Goal: Communication & Community: Answer question/provide support

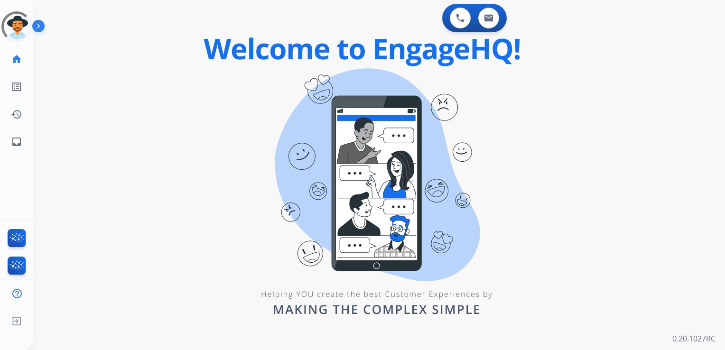
click at [99, 83] on div "0 Voice Interactions 0 Email Interactions swap_horiz Break voice bridge close_f…" at bounding box center [379, 175] width 692 height 350
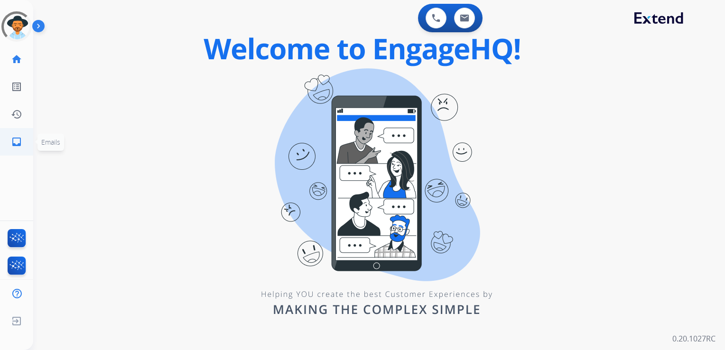
click at [17, 135] on link "inbox Emails" at bounding box center [16, 142] width 27 height 27
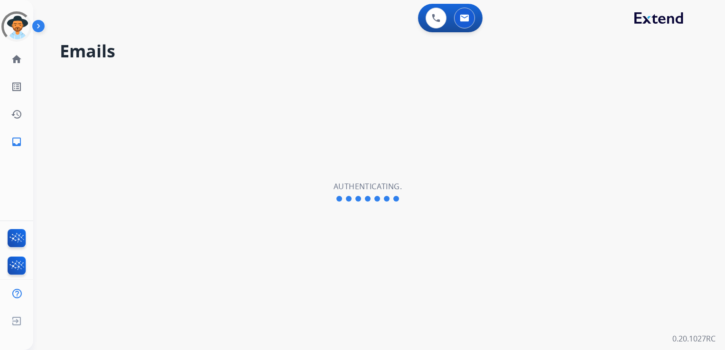
click at [273, 48] on h2 "Emails" at bounding box center [381, 51] width 642 height 19
select select "**********"
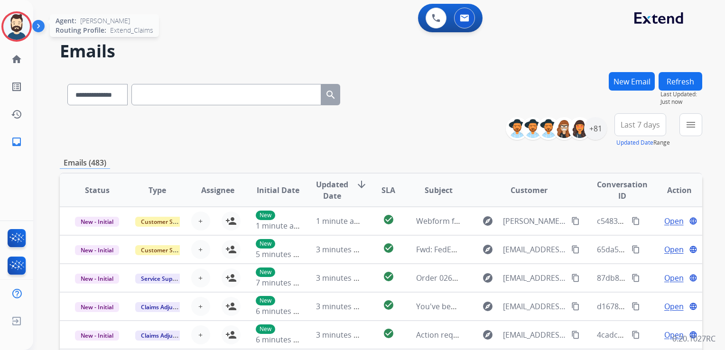
click at [23, 34] on img at bounding box center [16, 26] width 27 height 27
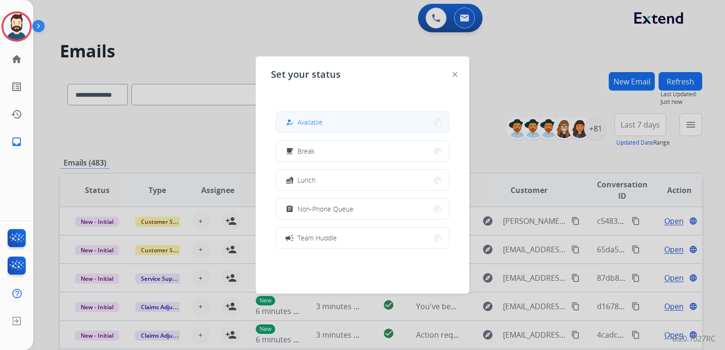
click at [314, 128] on button "how_to_reg Available" at bounding box center [362, 122] width 173 height 20
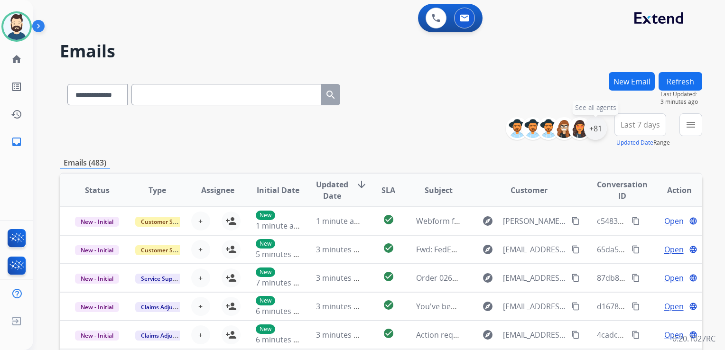
click at [592, 133] on div "+81" at bounding box center [595, 128] width 23 height 23
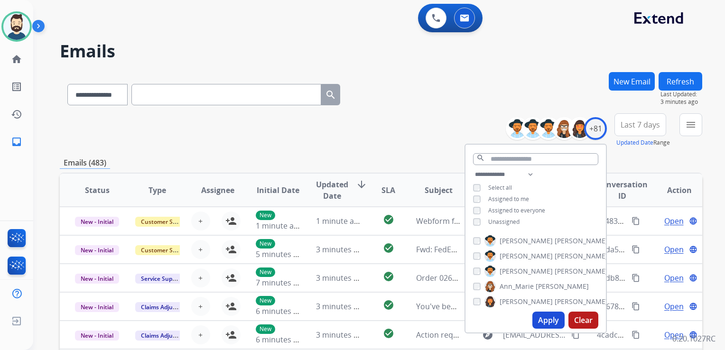
click at [543, 323] on button "Apply" at bounding box center [548, 320] width 32 height 17
click at [634, 123] on span "Last 7 days" at bounding box center [639, 125] width 39 height 4
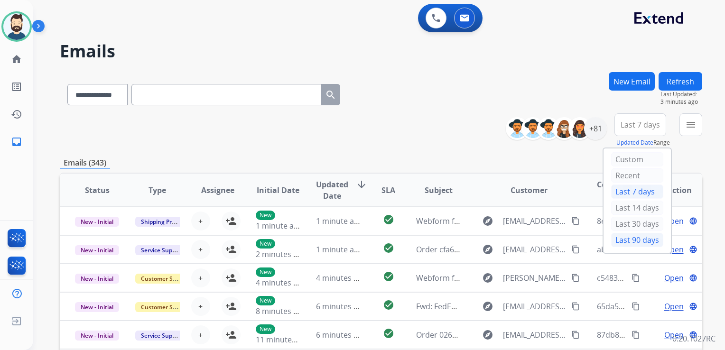
click at [622, 237] on div "Last 90 days" at bounding box center [637, 240] width 52 height 14
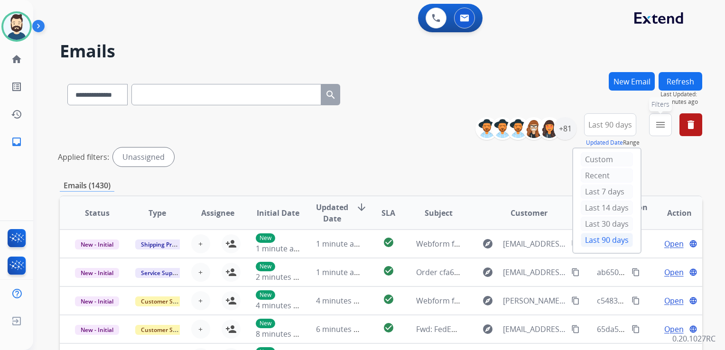
click at [654, 122] on button "menu Filters" at bounding box center [660, 124] width 23 height 23
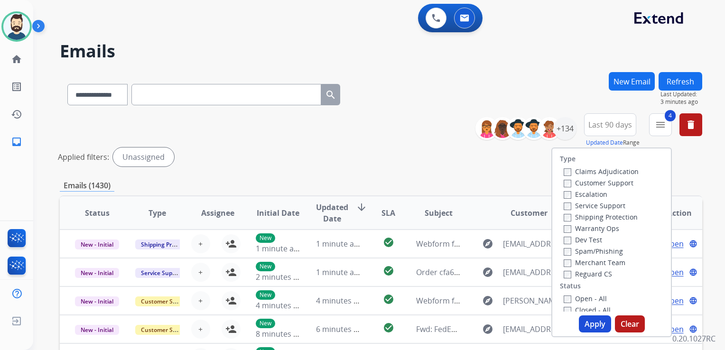
click at [586, 320] on button "Apply" at bounding box center [595, 323] width 32 height 17
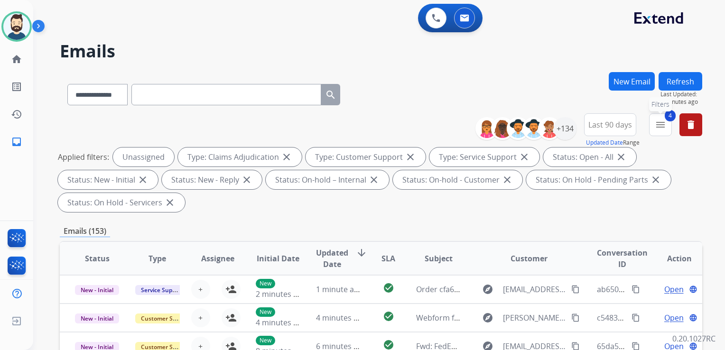
click at [653, 128] on button "4 menu Filters" at bounding box center [660, 124] width 23 height 23
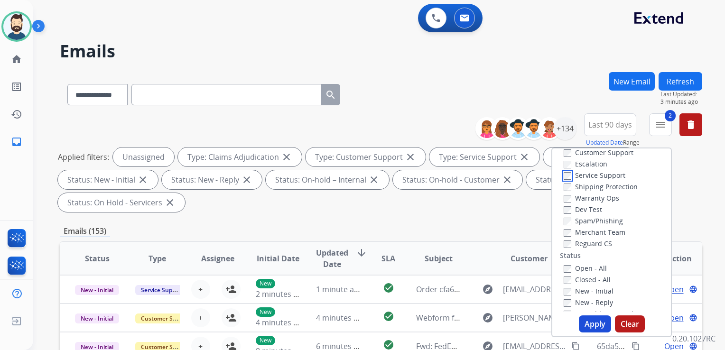
scroll to position [47, 0]
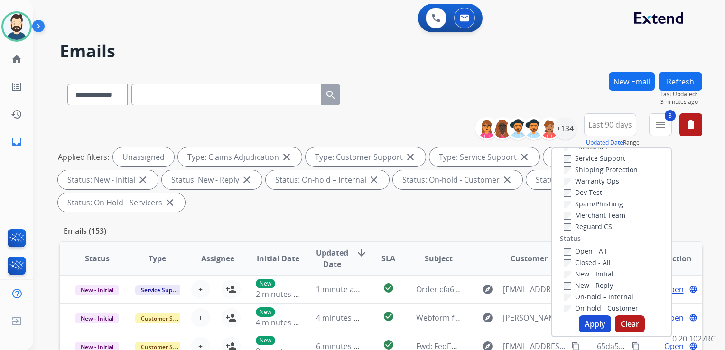
click at [592, 323] on button "Apply" at bounding box center [595, 323] width 32 height 17
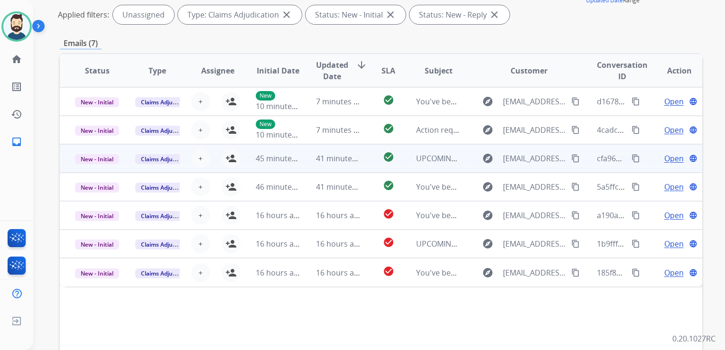
scroll to position [142, 0]
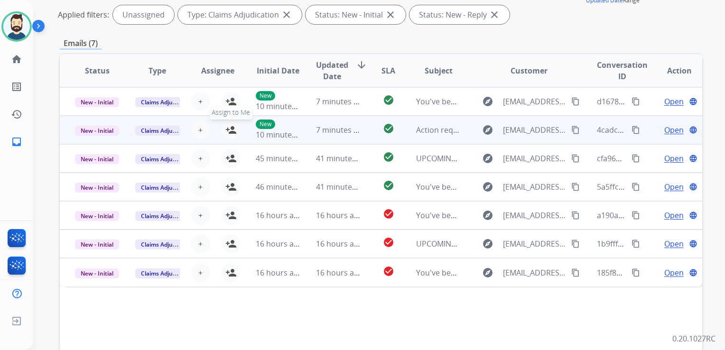
click at [231, 129] on mat-icon "person_add" at bounding box center [230, 129] width 11 height 11
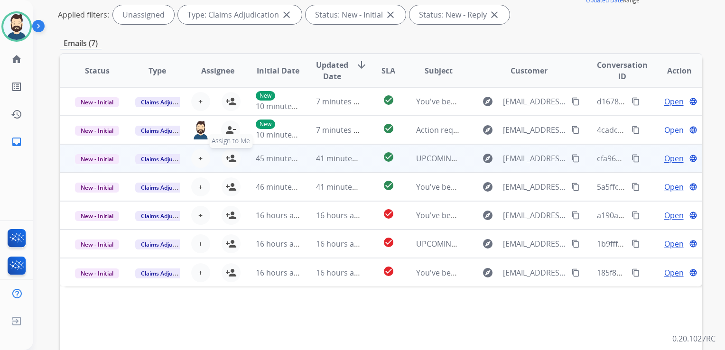
click at [228, 158] on mat-icon "person_add" at bounding box center [230, 158] width 11 height 11
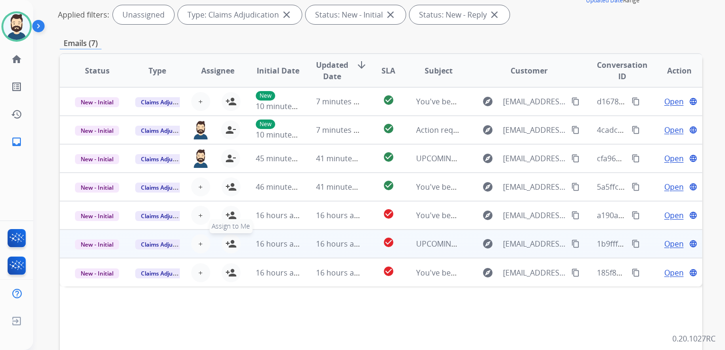
click at [228, 244] on mat-icon "person_add" at bounding box center [230, 243] width 11 height 11
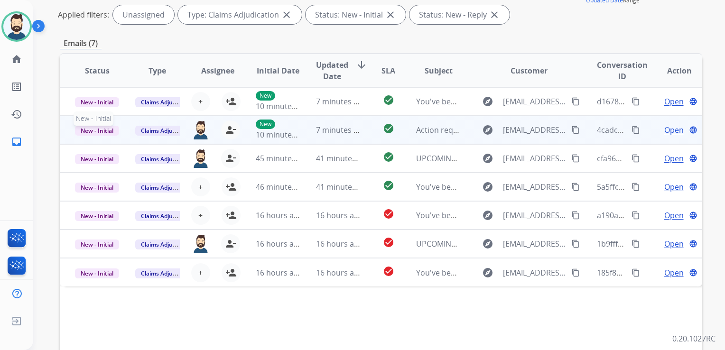
click at [111, 134] on span "New - Initial" at bounding box center [97, 131] width 44 height 10
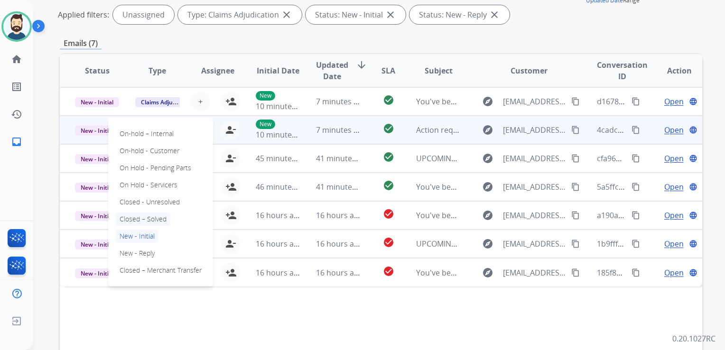
click at [133, 216] on p "Closed – Solved" at bounding box center [143, 218] width 55 height 13
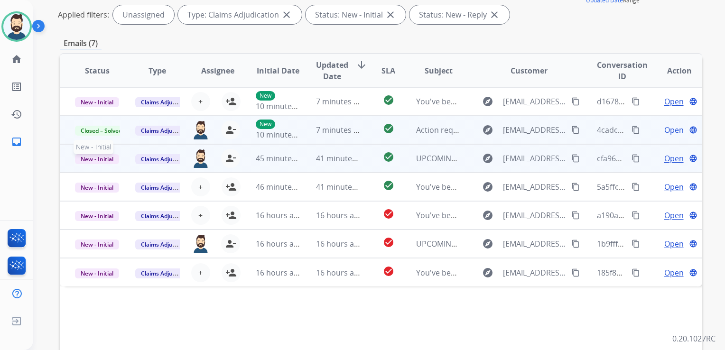
click at [104, 157] on span "New - Initial" at bounding box center [97, 159] width 44 height 10
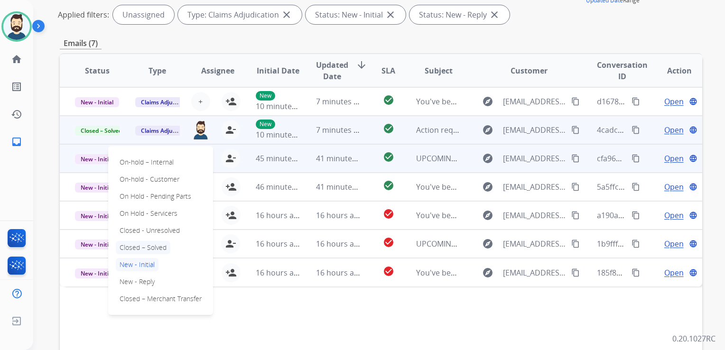
click at [143, 244] on p "Closed – Solved" at bounding box center [143, 247] width 55 height 13
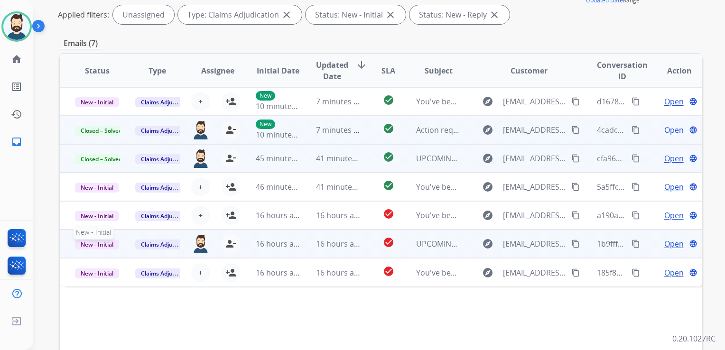
click at [115, 243] on span "New - Initial" at bounding box center [97, 245] width 44 height 10
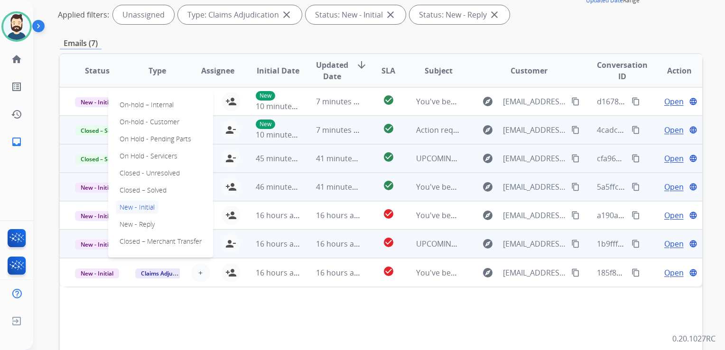
drag, startPoint x: 153, startPoint y: 190, endPoint x: 162, endPoint y: 192, distance: 8.9
click at [154, 190] on p "Closed – Solved" at bounding box center [143, 190] width 55 height 13
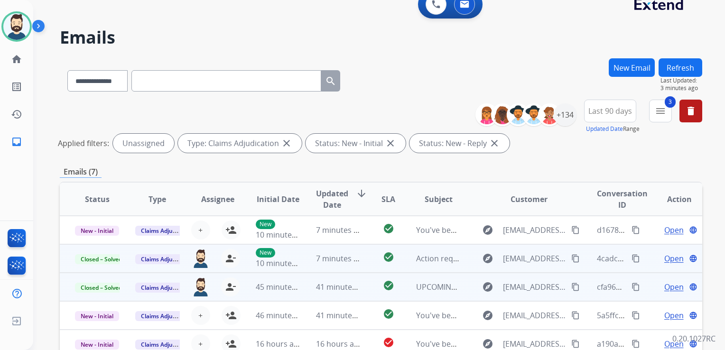
scroll to position [0, 0]
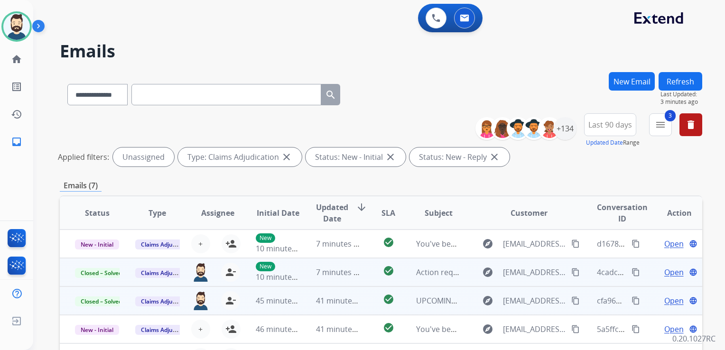
click at [673, 78] on button "Refresh" at bounding box center [680, 81] width 44 height 18
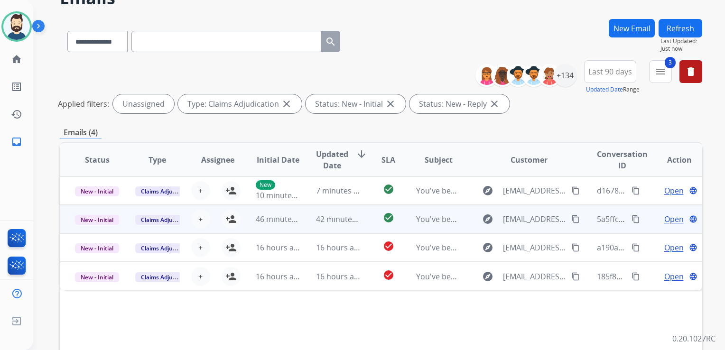
scroll to position [142, 0]
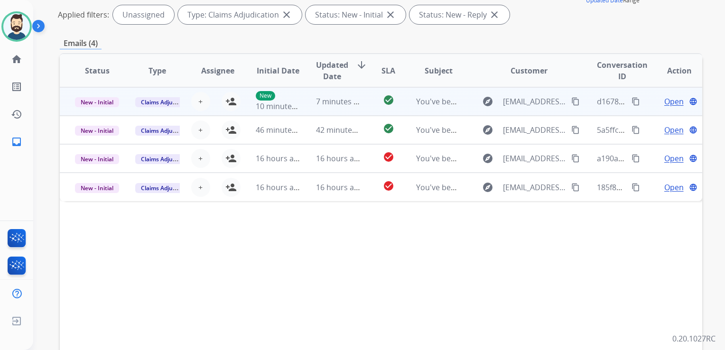
click at [315, 110] on td "7 minutes ago" at bounding box center [331, 101] width 60 height 28
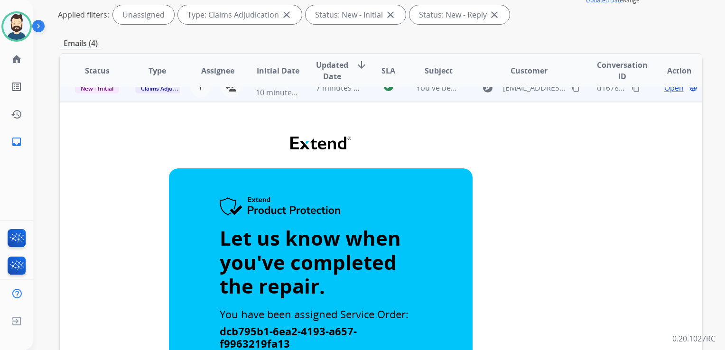
scroll to position [0, 0]
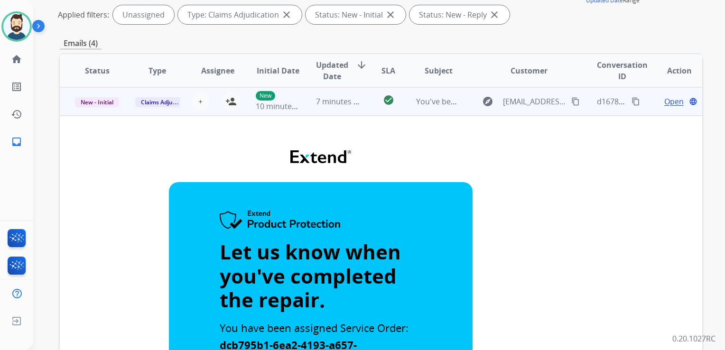
drag, startPoint x: 344, startPoint y: 109, endPoint x: 332, endPoint y: 113, distance: 12.9
click at [344, 110] on td "7 minutes ago" at bounding box center [331, 101] width 60 height 28
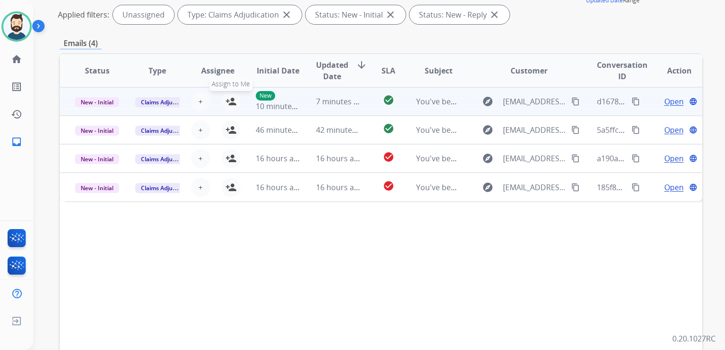
click at [231, 101] on mat-icon "person_add" at bounding box center [230, 101] width 11 height 11
click at [225, 100] on mat-icon "person_remove" at bounding box center [230, 101] width 11 height 11
click at [206, 103] on button "+ Select agent" at bounding box center [200, 101] width 19 height 19
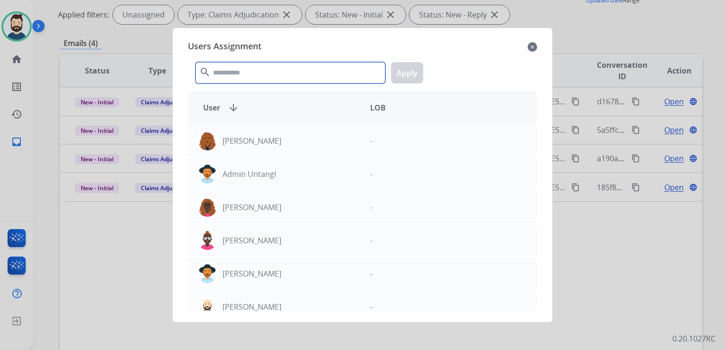
click at [247, 73] on input "text" at bounding box center [290, 72] width 190 height 21
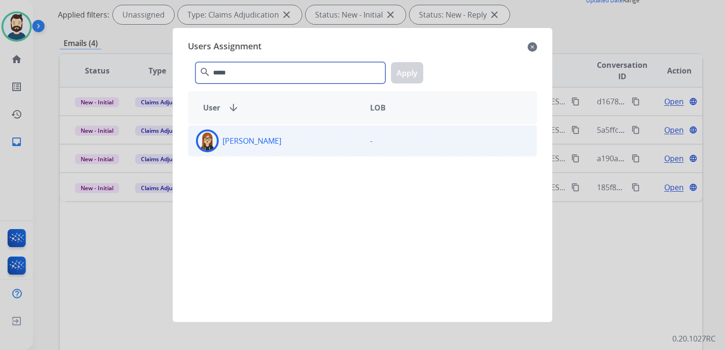
type input "*****"
click at [209, 144] on img at bounding box center [207, 140] width 19 height 19
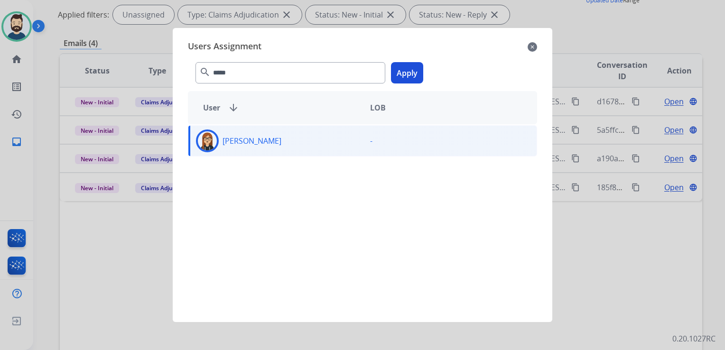
click at [393, 79] on button "Apply" at bounding box center [407, 72] width 32 height 21
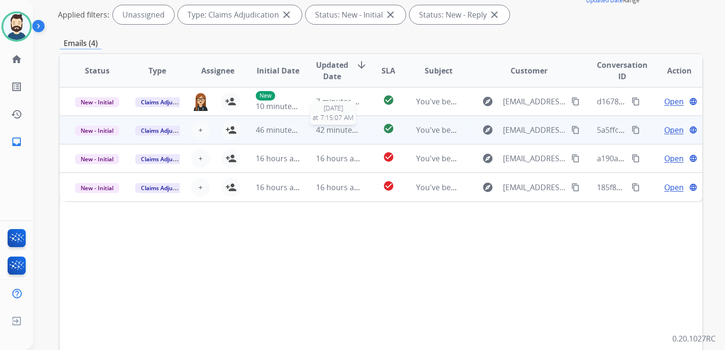
click at [326, 135] on div "42 minutes ago" at bounding box center [338, 129] width 45 height 11
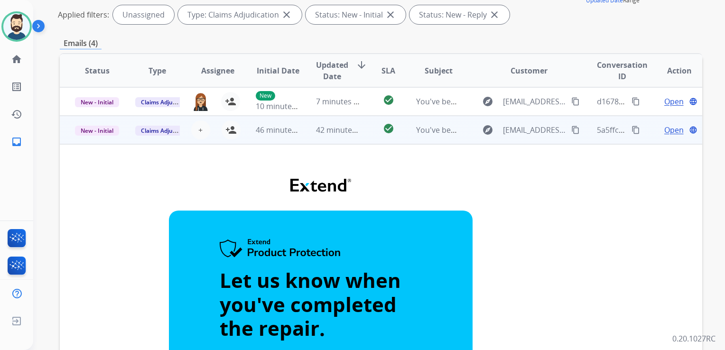
drag, startPoint x: 228, startPoint y: 128, endPoint x: 271, endPoint y: 136, distance: 43.4
click at [233, 129] on mat-icon "person_add" at bounding box center [230, 129] width 11 height 11
click at [302, 139] on td "42 minutes ago" at bounding box center [331, 130] width 60 height 28
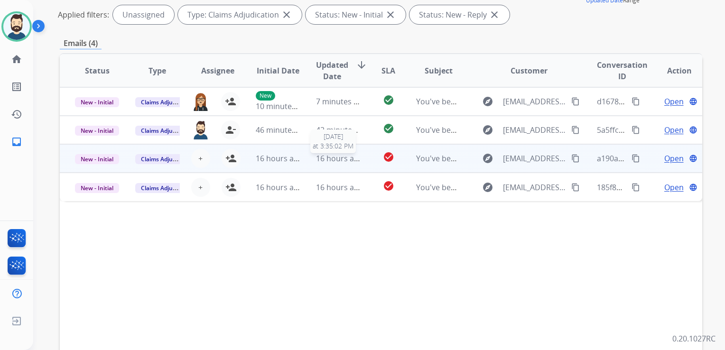
click at [322, 158] on span "16 hours ago" at bounding box center [339, 158] width 47 height 10
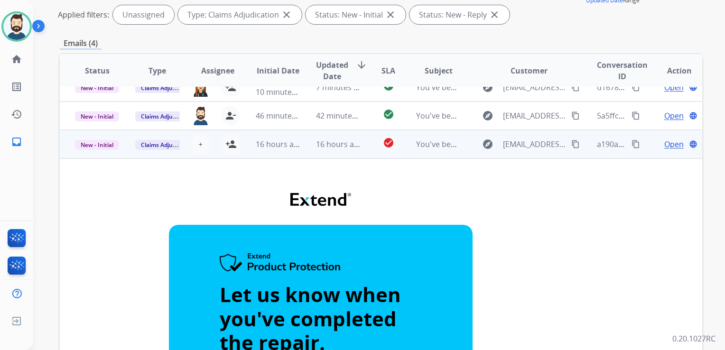
scroll to position [9, 0]
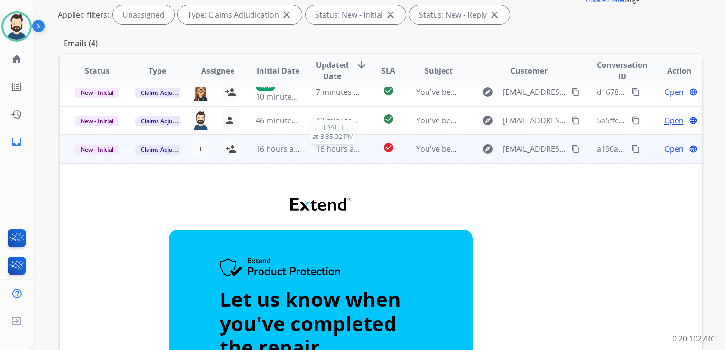
click at [333, 151] on span "16 hours ago" at bounding box center [339, 149] width 47 height 10
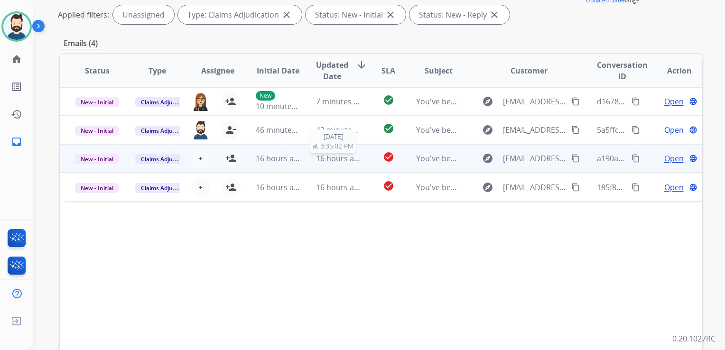
scroll to position [0, 0]
click at [198, 157] on span "+" at bounding box center [200, 158] width 4 height 11
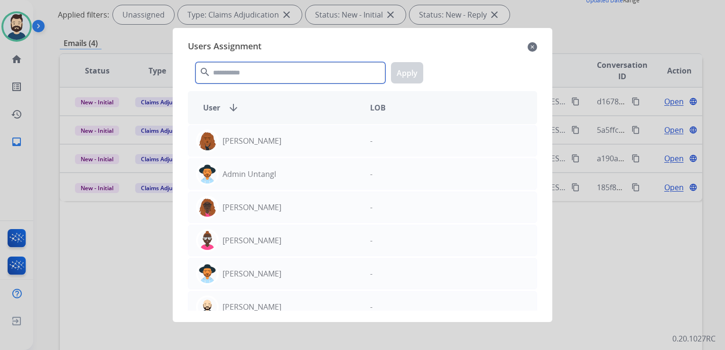
click at [273, 78] on input "text" at bounding box center [290, 72] width 190 height 21
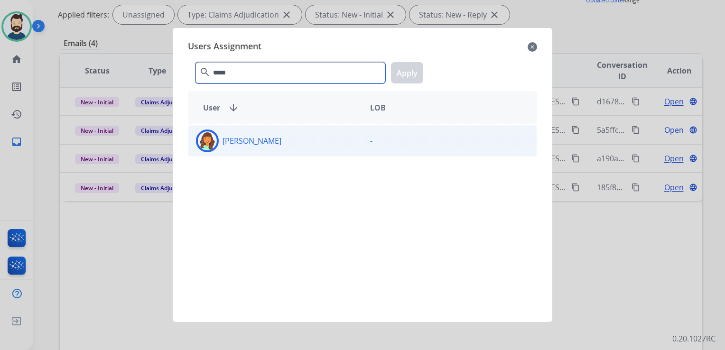
type input "*****"
drag, startPoint x: 212, startPoint y: 143, endPoint x: 233, endPoint y: 136, distance: 22.0
click at [212, 142] on img at bounding box center [207, 140] width 19 height 19
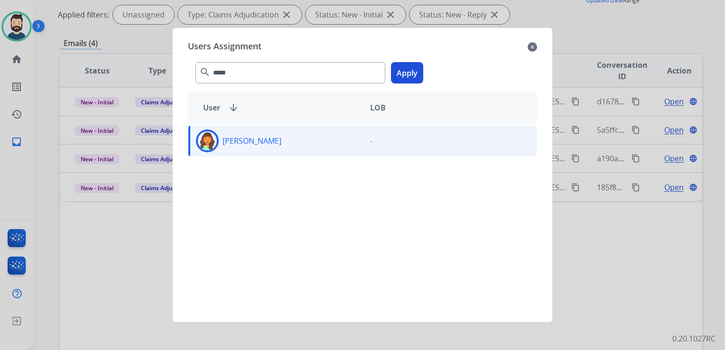
click at [401, 77] on button "Apply" at bounding box center [407, 72] width 32 height 21
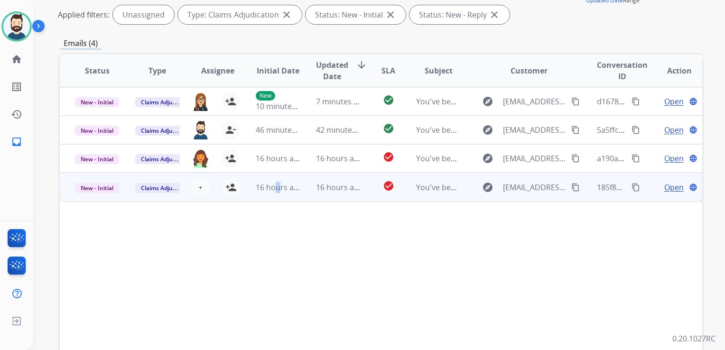
click at [276, 193] on td "16 hours ago" at bounding box center [270, 187] width 60 height 28
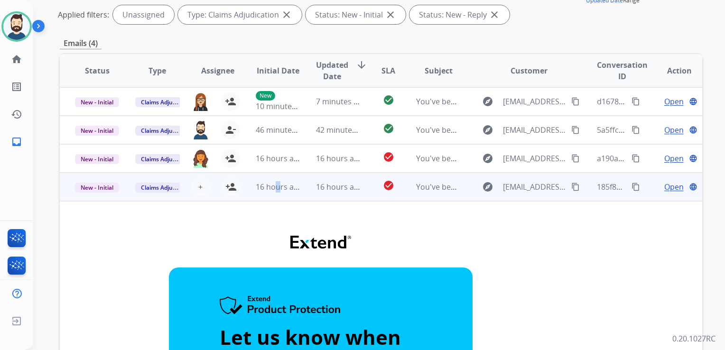
drag, startPoint x: 230, startPoint y: 185, endPoint x: 267, endPoint y: 195, distance: 38.0
click at [234, 186] on mat-icon "person_add" at bounding box center [230, 186] width 11 height 11
click at [323, 198] on td "16 hours ago" at bounding box center [331, 187] width 60 height 28
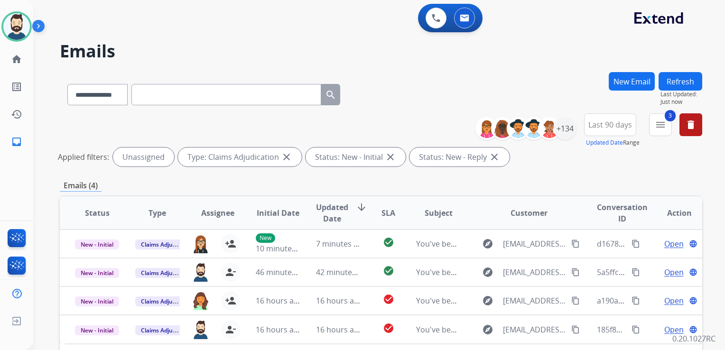
click at [677, 81] on button "Refresh" at bounding box center [680, 81] width 44 height 18
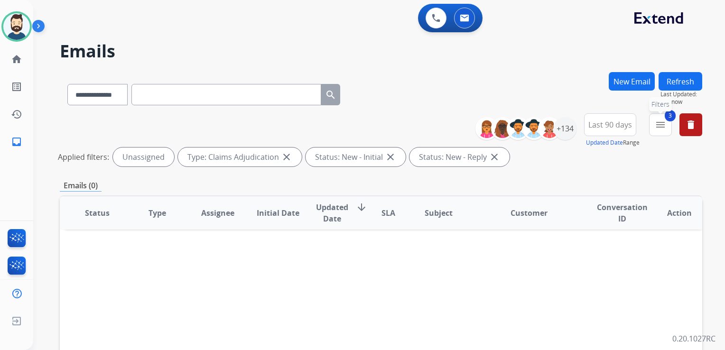
click at [659, 134] on button "3 menu Filters" at bounding box center [660, 124] width 23 height 23
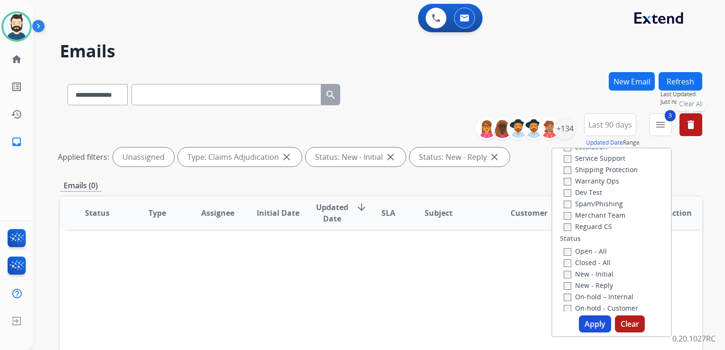
click at [690, 132] on button "delete Clear All" at bounding box center [690, 124] width 23 height 23
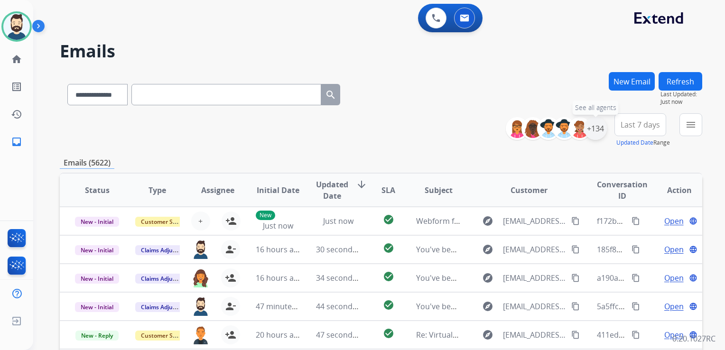
click at [596, 128] on div "+134" at bounding box center [595, 128] width 23 height 23
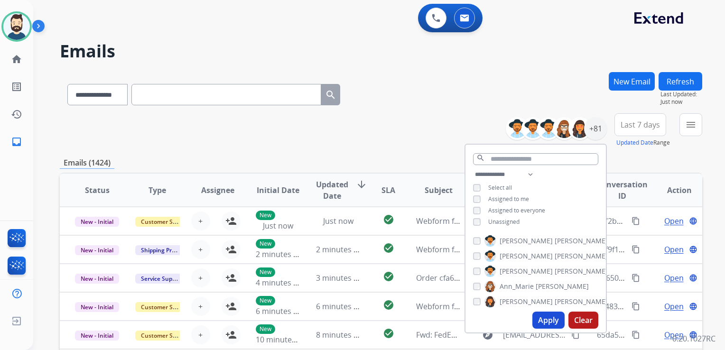
click at [545, 317] on button "Apply" at bounding box center [548, 320] width 32 height 17
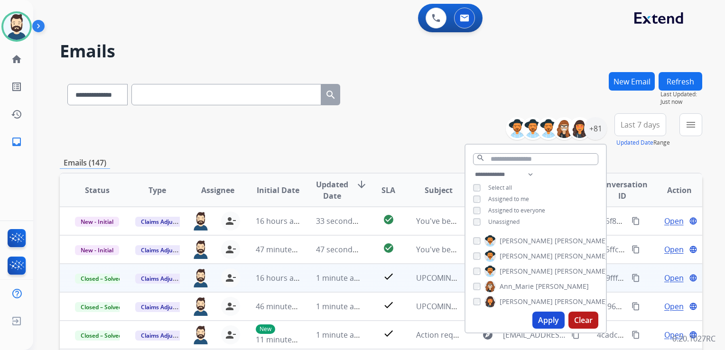
drag, startPoint x: 629, startPoint y: 126, endPoint x: 620, endPoint y: 184, distance: 59.0
click at [628, 127] on span "Last 7 days" at bounding box center [639, 125] width 39 height 4
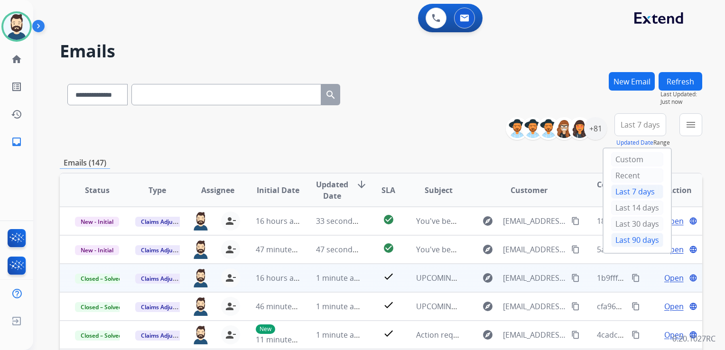
click at [627, 240] on div "Last 90 days" at bounding box center [637, 240] width 52 height 14
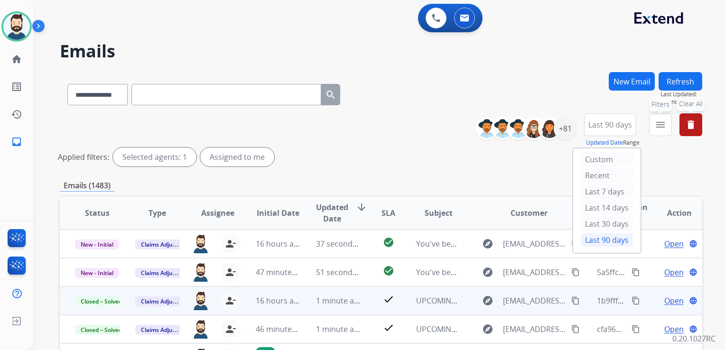
drag, startPoint x: 652, startPoint y: 122, endPoint x: 651, endPoint y: 131, distance: 9.5
click at [651, 122] on button "menu Filters" at bounding box center [660, 124] width 23 height 23
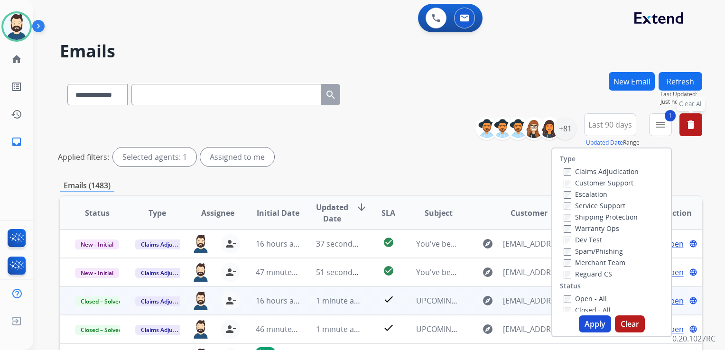
click at [563, 187] on div "Customer Support" at bounding box center [600, 182] width 75 height 11
click at [586, 326] on button "Apply" at bounding box center [595, 323] width 32 height 17
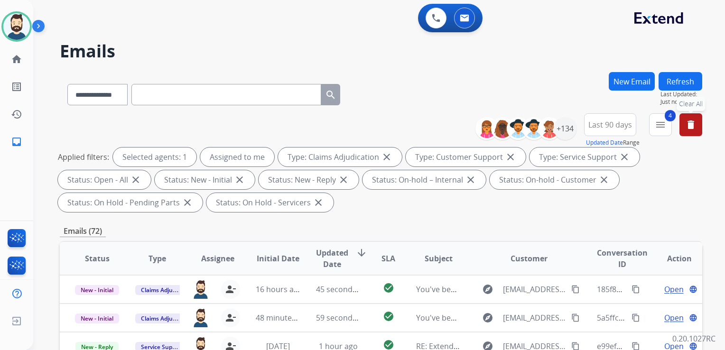
click at [320, 258] on span "Updated Date" at bounding box center [332, 258] width 32 height 23
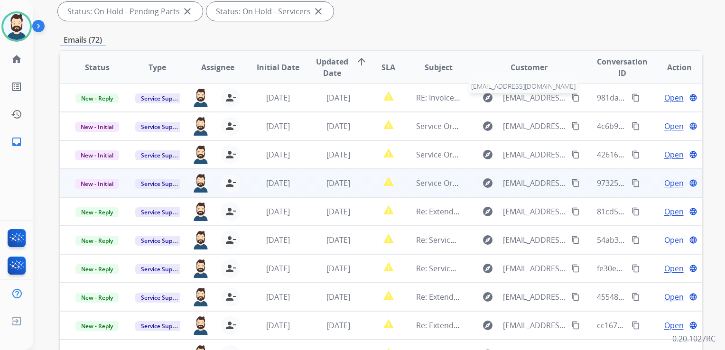
scroll to position [237, 0]
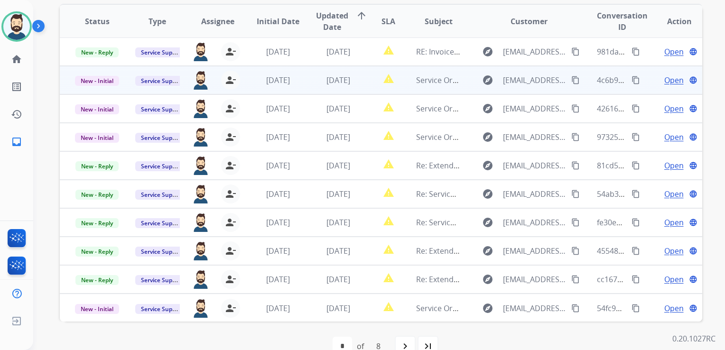
click at [336, 86] on td "[DATE]" at bounding box center [331, 80] width 60 height 28
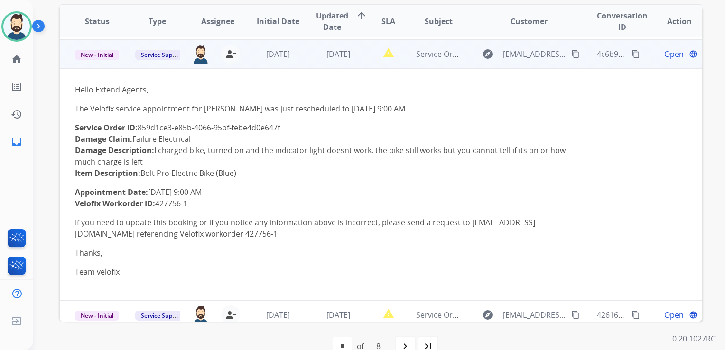
scroll to position [28, 0]
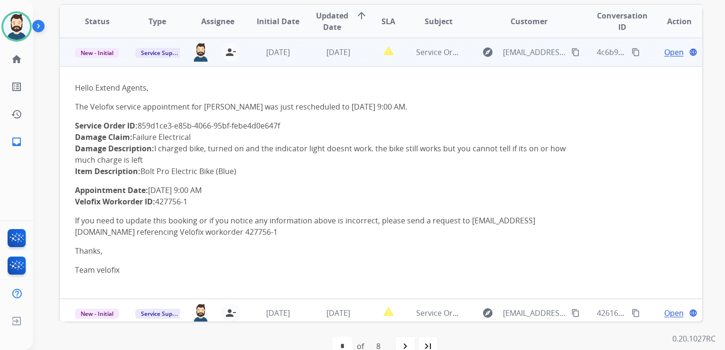
click at [672, 55] on span "Open" at bounding box center [673, 51] width 19 height 11
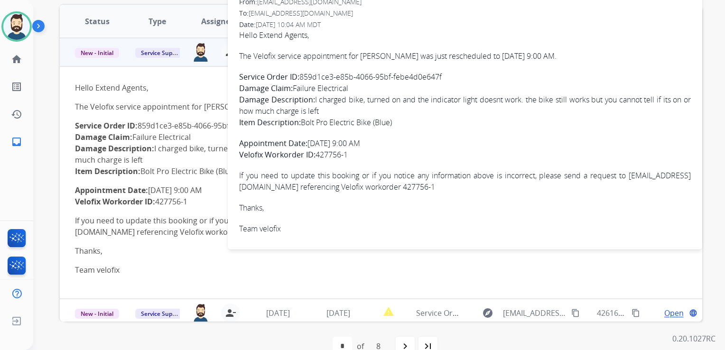
scroll to position [12, 0]
drag, startPoint x: 301, startPoint y: 75, endPoint x: 468, endPoint y: 74, distance: 167.0
click at [468, 74] on p "Service Order ID: 859d1ce3-e85b-4066-95bf-febe4d0e647f Damage Claim: Failure El…" at bounding box center [465, 98] width 452 height 57
drag, startPoint x: 468, startPoint y: 74, endPoint x: 415, endPoint y: 82, distance: 53.2
copy p "859d1ce3-e85b-4066-95bf-febe4d0e647f"
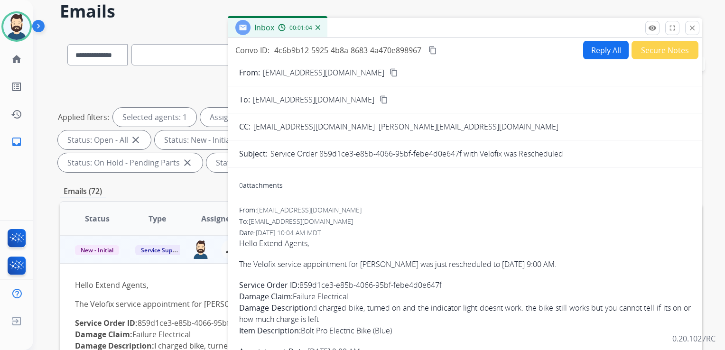
scroll to position [0, 0]
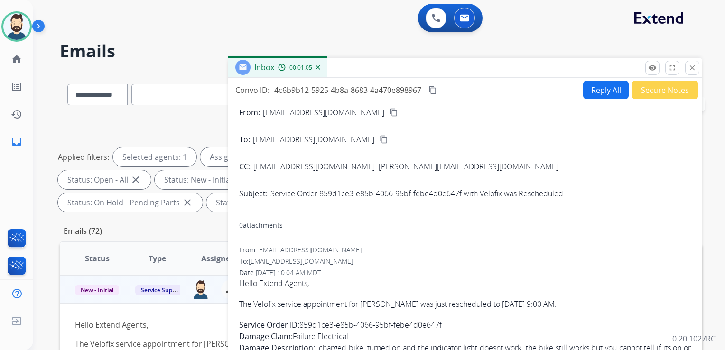
drag, startPoint x: 432, startPoint y: 88, endPoint x: 362, endPoint y: 46, distance: 81.5
click at [433, 88] on mat-icon "content_copy" at bounding box center [432, 90] width 9 height 9
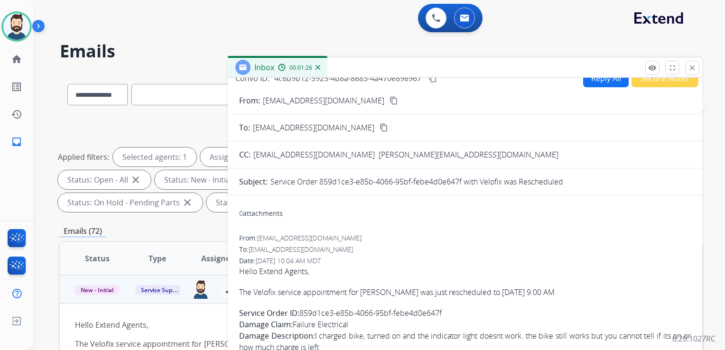
scroll to position [95, 0]
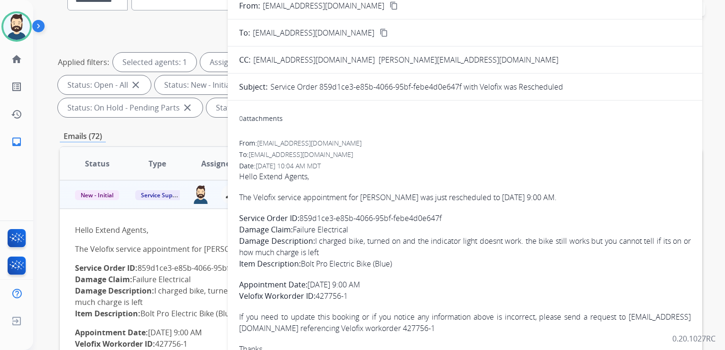
drag, startPoint x: 240, startPoint y: 195, endPoint x: 353, endPoint y: 294, distance: 150.2
click at [352, 295] on span "Hello Extend Agents, The Velofix service appointment for Becki Wood was just re…" at bounding box center [465, 273] width 452 height 205
copy span "The Velofix service appointment for Becki Wood was just rescheduled to 2025-09-…"
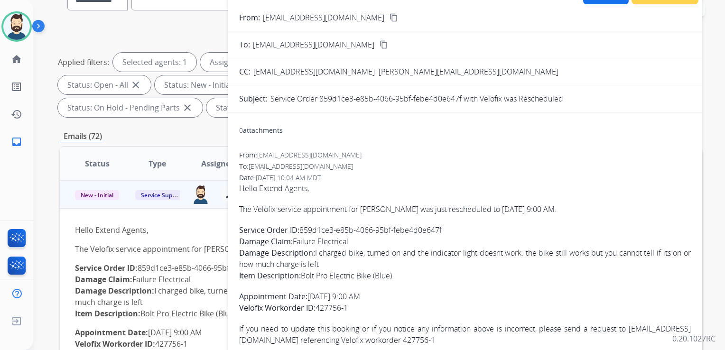
scroll to position [0, 0]
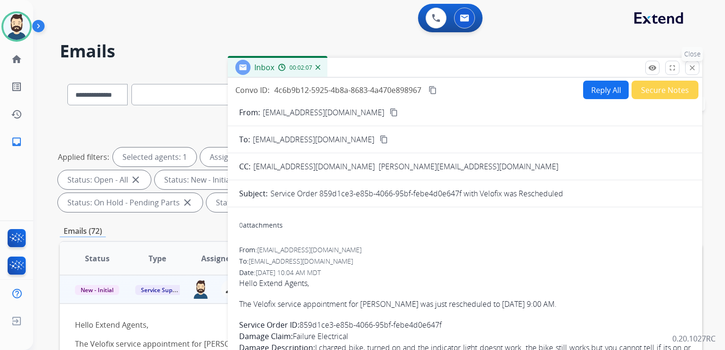
click at [690, 65] on mat-icon "close" at bounding box center [692, 68] width 9 height 9
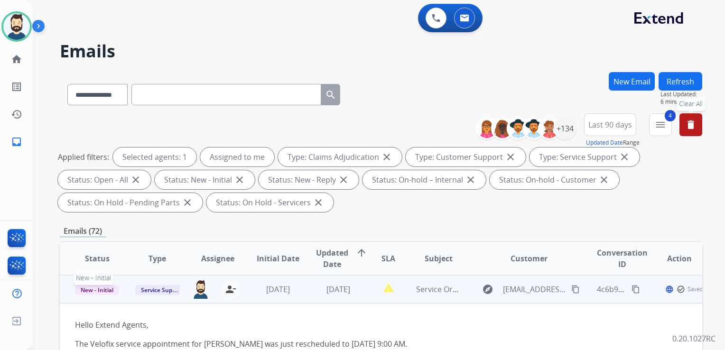
click at [101, 292] on span "New - Initial" at bounding box center [97, 290] width 44 height 10
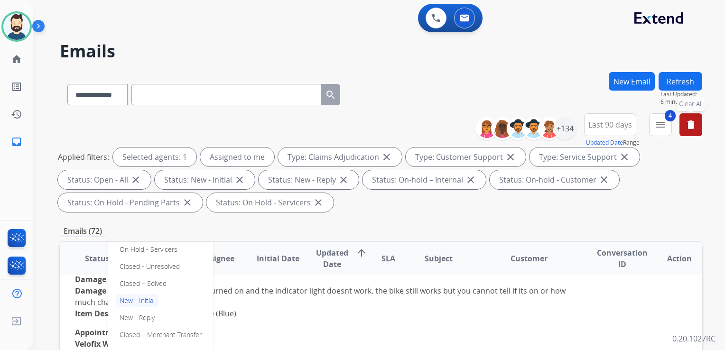
drag, startPoint x: 147, startPoint y: 285, endPoint x: 209, endPoint y: 276, distance: 62.9
click at [148, 285] on p "Closed – Solved" at bounding box center [143, 283] width 55 height 13
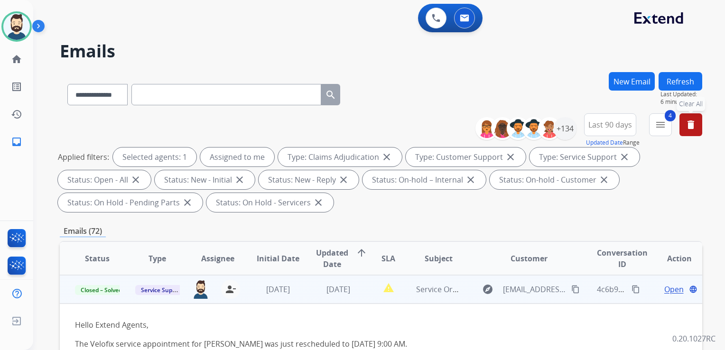
click at [267, 299] on td "[DATE]" at bounding box center [270, 289] width 60 height 28
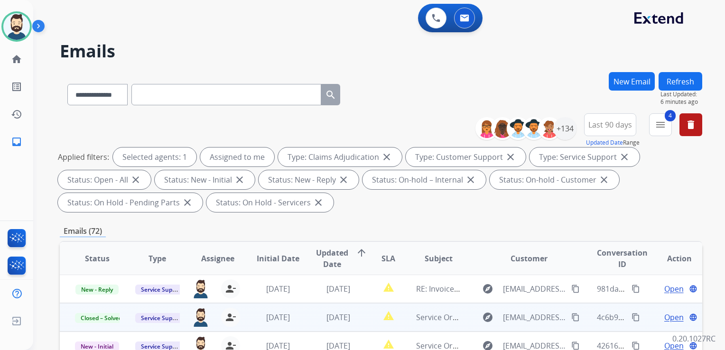
click at [692, 79] on button "Refresh" at bounding box center [680, 81] width 44 height 18
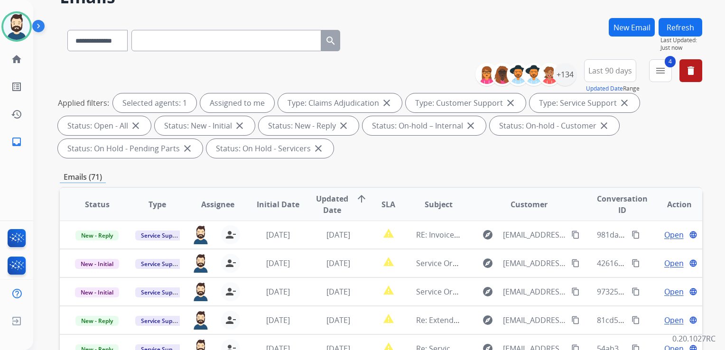
scroll to position [95, 0]
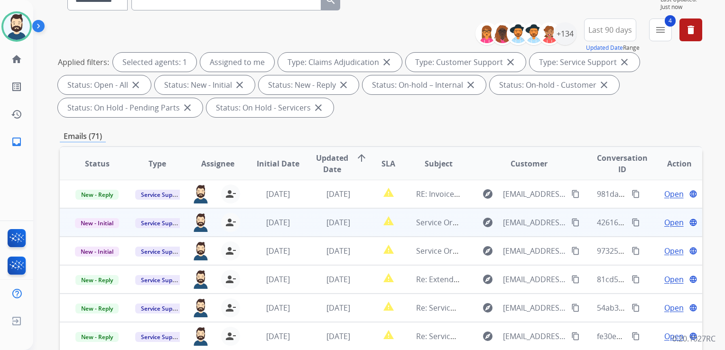
drag, startPoint x: 330, startPoint y: 228, endPoint x: 335, endPoint y: 228, distance: 5.2
click at [330, 228] on td "[DATE]" at bounding box center [331, 222] width 60 height 28
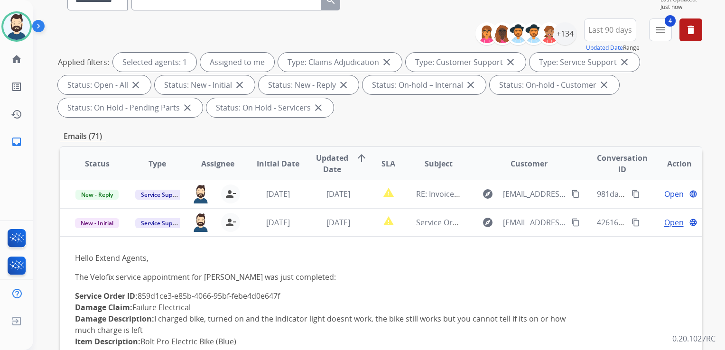
scroll to position [28, 0]
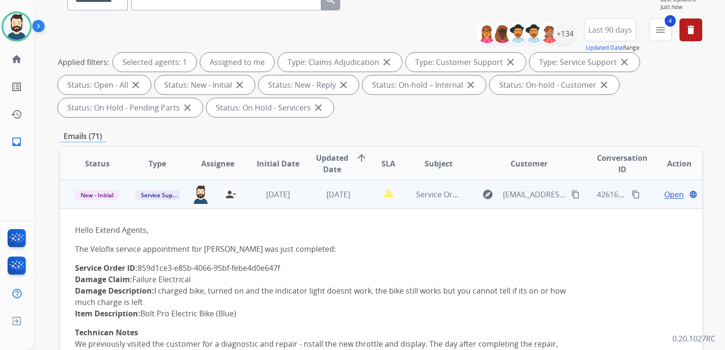
click at [664, 195] on span "Open" at bounding box center [673, 194] width 19 height 11
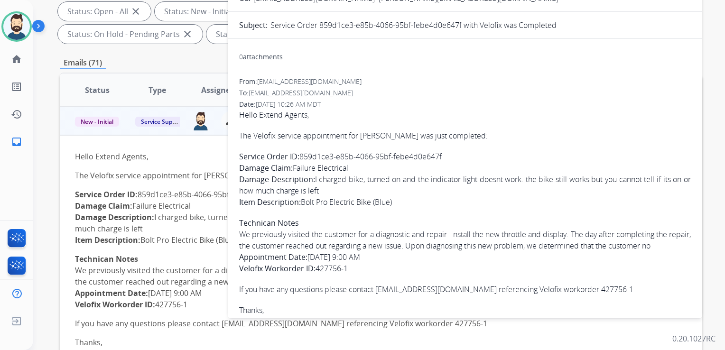
scroll to position [163, 0]
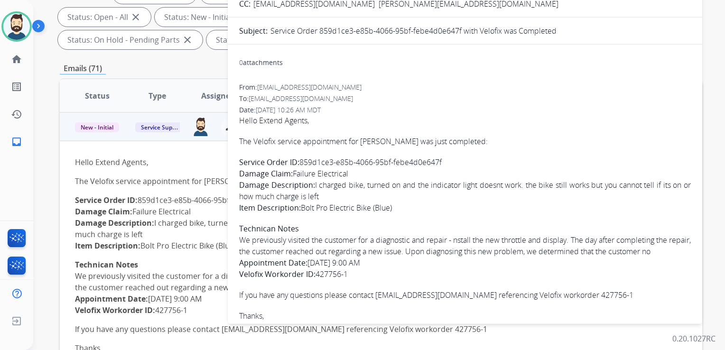
drag, startPoint x: 302, startPoint y: 161, endPoint x: 443, endPoint y: 164, distance: 140.9
click at [443, 164] on p "Service Order ID: 859d1ce3-e85b-4066-95bf-febe4d0e647f Damage Claim: Failure El…" at bounding box center [465, 185] width 452 height 57
drag, startPoint x: 443, startPoint y: 164, endPoint x: 435, endPoint y: 163, distance: 7.7
copy p "859d1ce3-e85b-4066-95bf-febe4d0e647f"
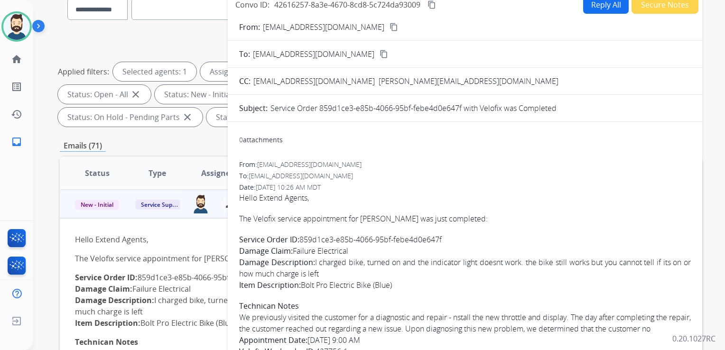
scroll to position [0, 0]
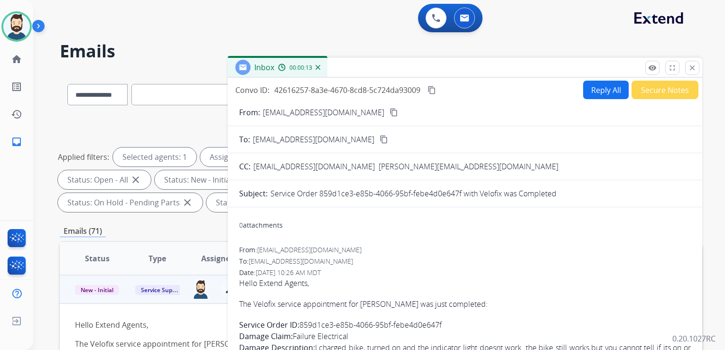
click at [430, 86] on mat-icon "content_copy" at bounding box center [431, 90] width 9 height 9
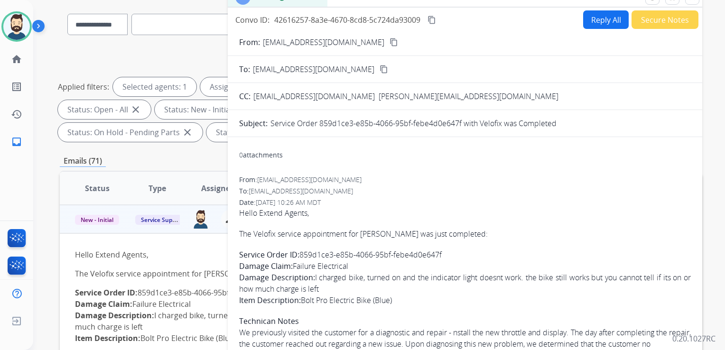
scroll to position [47, 0]
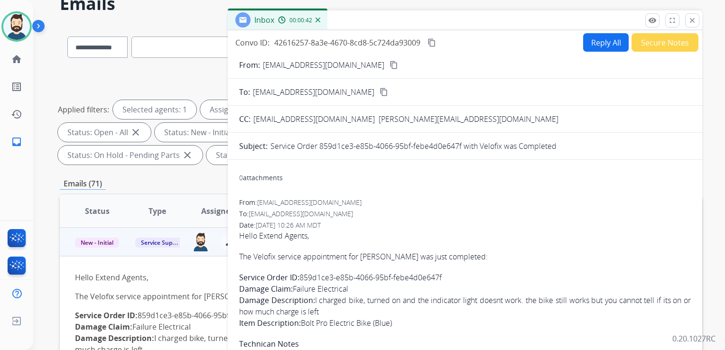
click at [436, 43] on mat-icon "content_copy" at bounding box center [431, 42] width 9 height 9
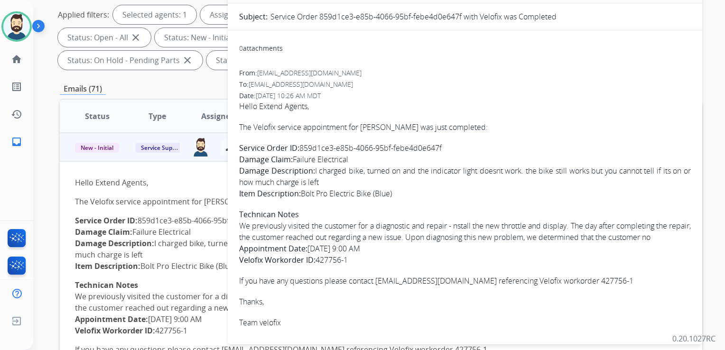
scroll to position [190, 0]
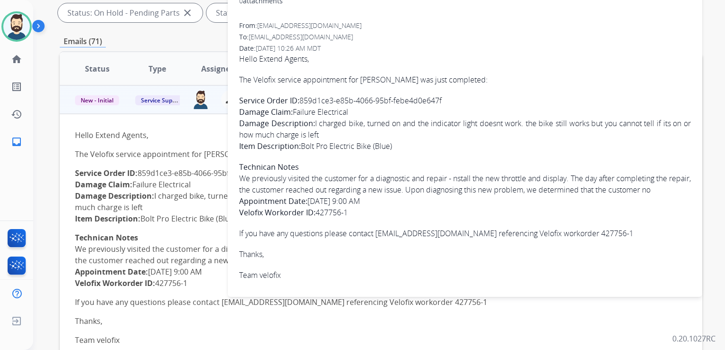
drag, startPoint x: 240, startPoint y: 79, endPoint x: 381, endPoint y: 208, distance: 191.4
click at [381, 208] on span "Hello Extend Agents, The Velofix service appointment for Becki Wood was just co…" at bounding box center [465, 167] width 452 height 228
copy span "The Velofix service appointment for Becki Wood was just completed: Service Orde…"
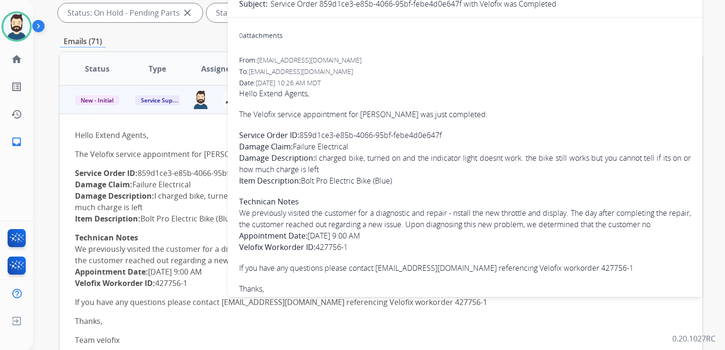
scroll to position [47, 0]
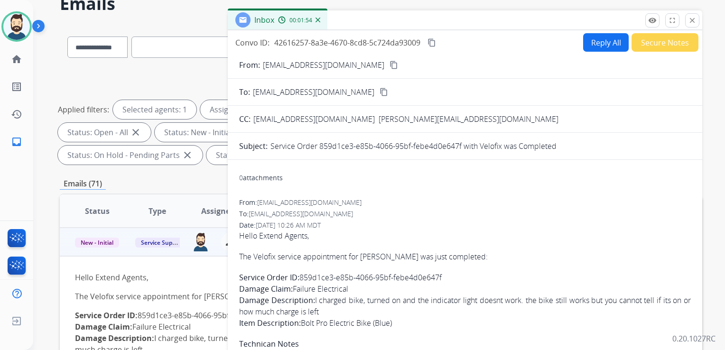
click at [591, 45] on button "Reply All" at bounding box center [606, 42] width 46 height 18
select select "**********"
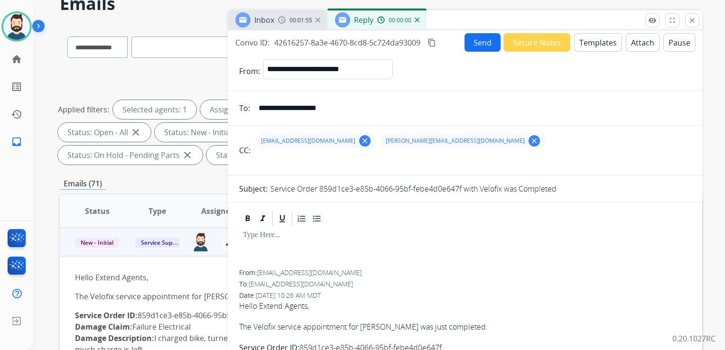
click at [591, 45] on button "Templates" at bounding box center [598, 42] width 48 height 18
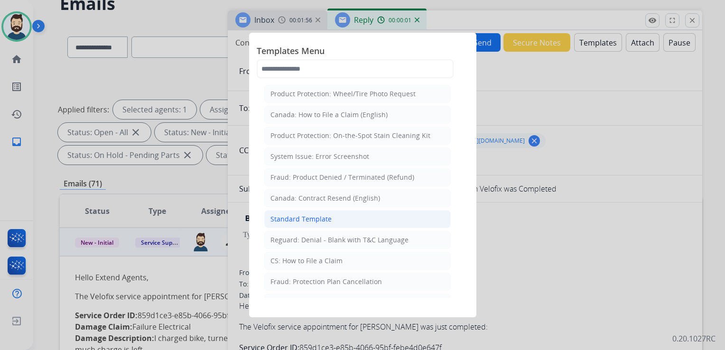
click at [299, 215] on div "Standard Template" at bounding box center [300, 218] width 61 height 9
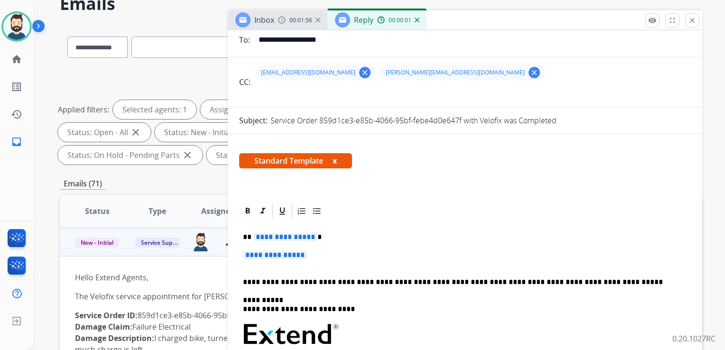
scroll to position [142, 0]
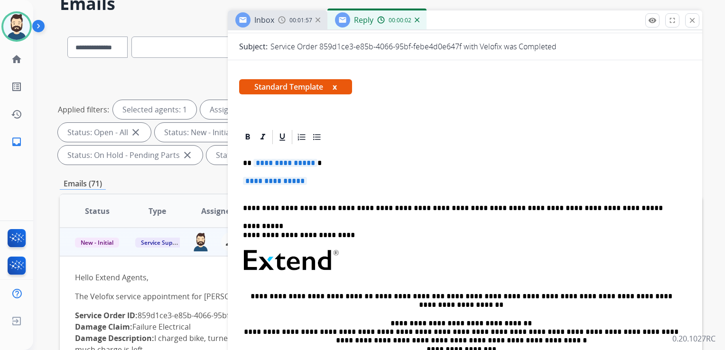
click at [317, 164] on p "**********" at bounding box center [461, 163] width 436 height 9
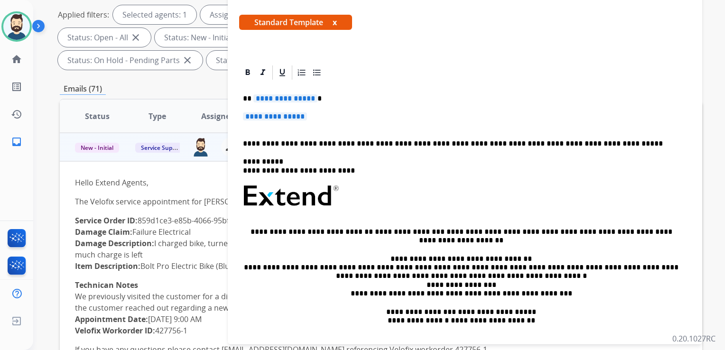
scroll to position [65, 0]
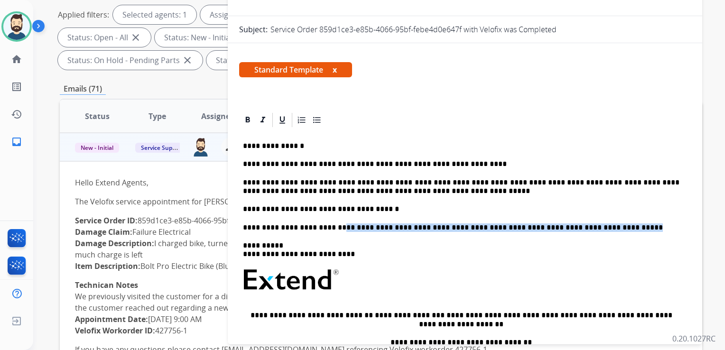
drag, startPoint x: 330, startPoint y: 229, endPoint x: 589, endPoint y: 227, distance: 259.0
click at [589, 227] on p "**********" at bounding box center [461, 227] width 436 height 9
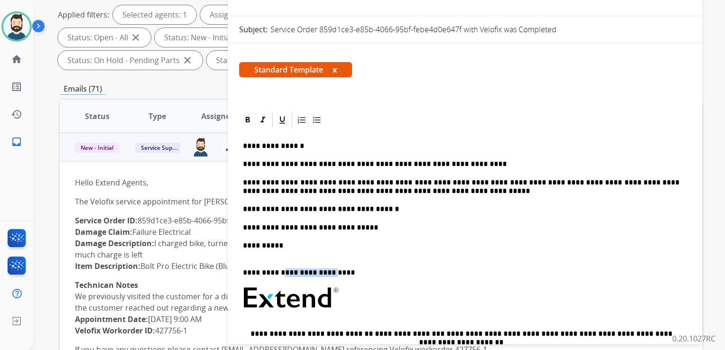
drag, startPoint x: 279, startPoint y: 272, endPoint x: 328, endPoint y: 271, distance: 48.9
click at [328, 271] on p "**********" at bounding box center [461, 268] width 436 height 18
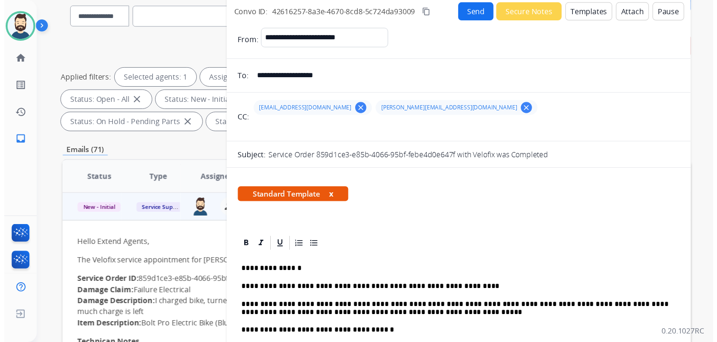
scroll to position [0, 0]
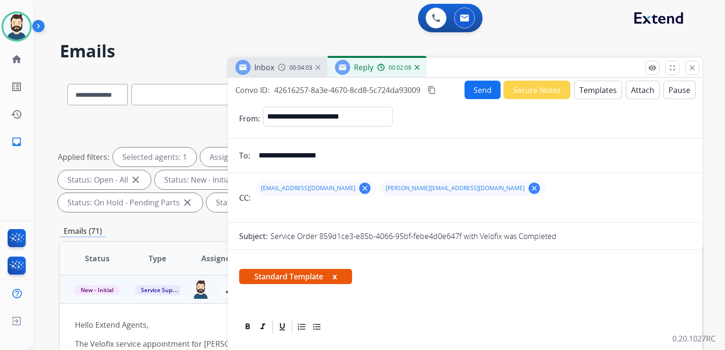
click at [490, 96] on button "Send" at bounding box center [482, 90] width 36 height 18
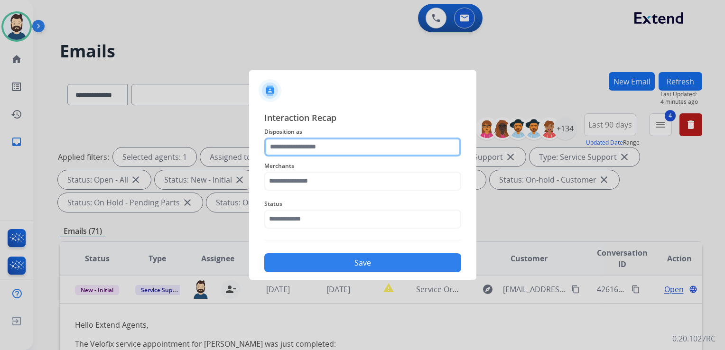
click at [283, 149] on input "text" at bounding box center [362, 147] width 197 height 19
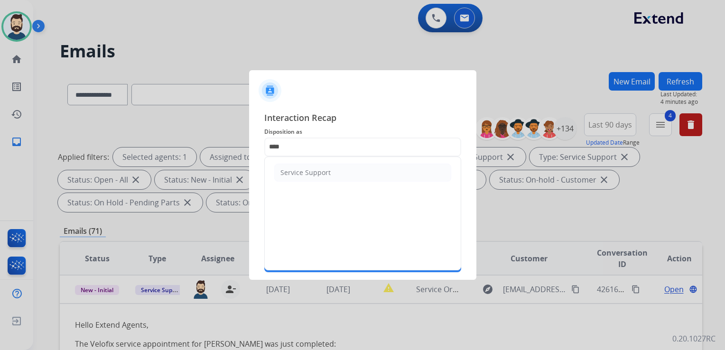
drag, startPoint x: 283, startPoint y: 166, endPoint x: 286, endPoint y: 170, distance: 5.0
click at [284, 168] on li "Service Support" at bounding box center [362, 173] width 177 height 18
type input "**********"
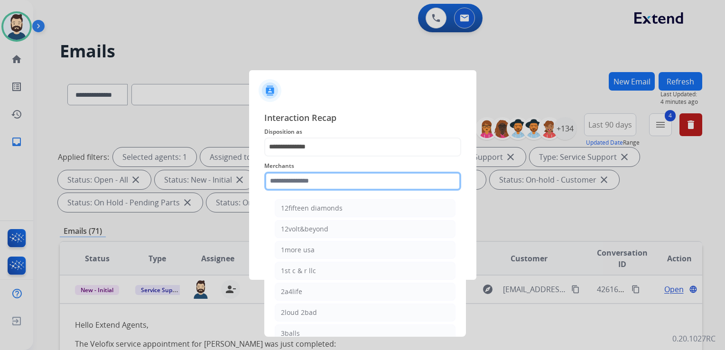
click at [291, 176] on input "text" at bounding box center [362, 181] width 197 height 19
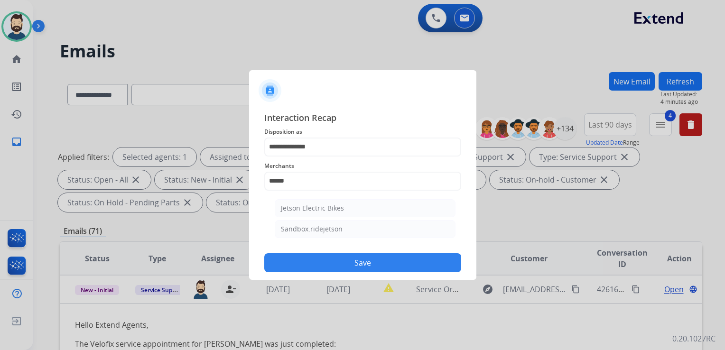
drag, startPoint x: 285, startPoint y: 210, endPoint x: 287, endPoint y: 216, distance: 7.1
click at [286, 210] on div "Jetson Electric Bikes" at bounding box center [312, 207] width 63 height 9
type input "**********"
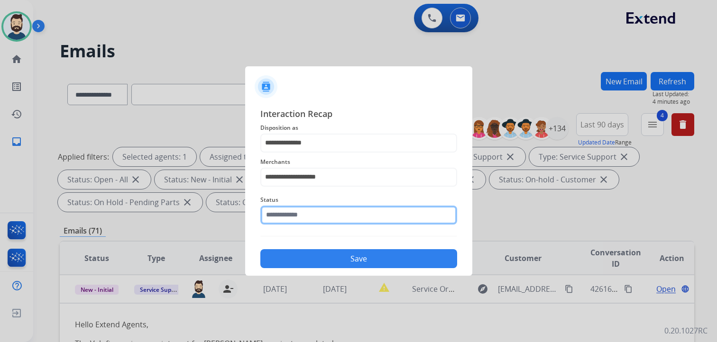
click at [294, 228] on div "Status" at bounding box center [358, 210] width 197 height 38
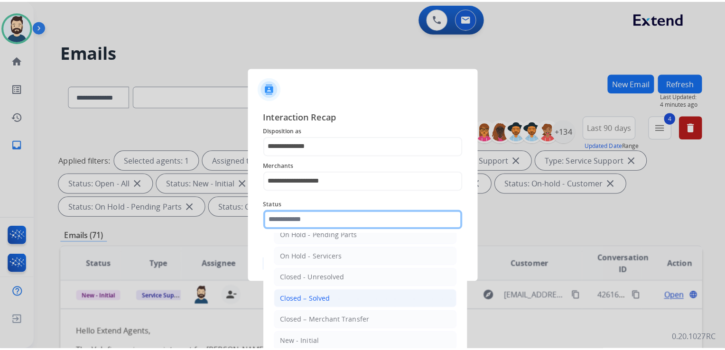
scroll to position [55, 0]
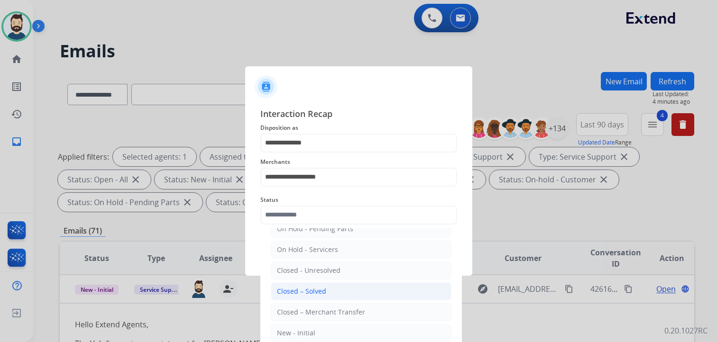
drag, startPoint x: 320, startPoint y: 292, endPoint x: 345, endPoint y: 254, distance: 44.9
click at [320, 291] on div "Closed – Solved" at bounding box center [301, 291] width 49 height 9
type input "**********"
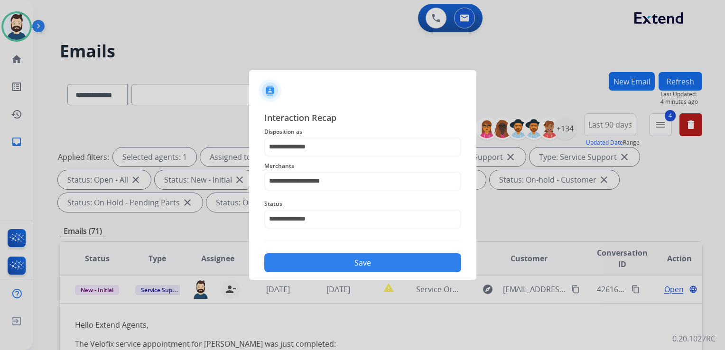
click at [349, 250] on div "Save" at bounding box center [362, 260] width 197 height 25
click at [350, 261] on button "Save" at bounding box center [362, 262] width 197 height 19
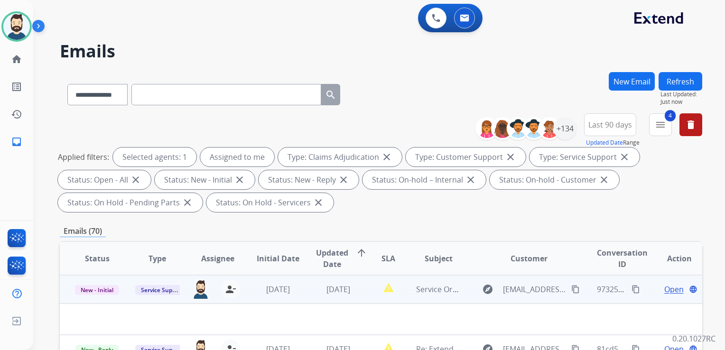
click at [351, 297] on td "[DATE]" at bounding box center [331, 289] width 60 height 28
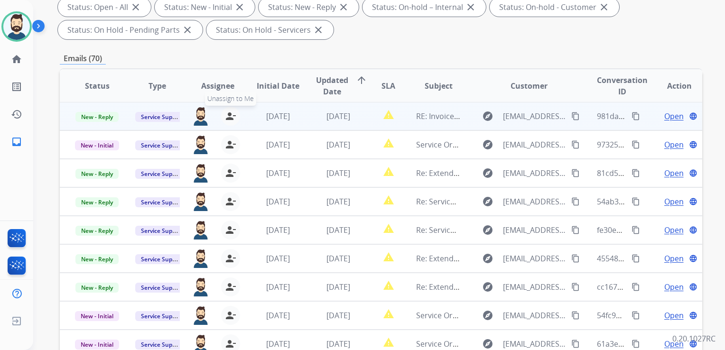
scroll to position [190, 0]
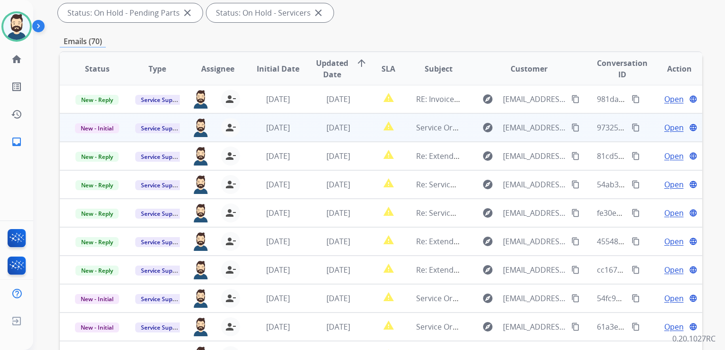
click at [346, 132] on td "[DATE]" at bounding box center [331, 127] width 60 height 28
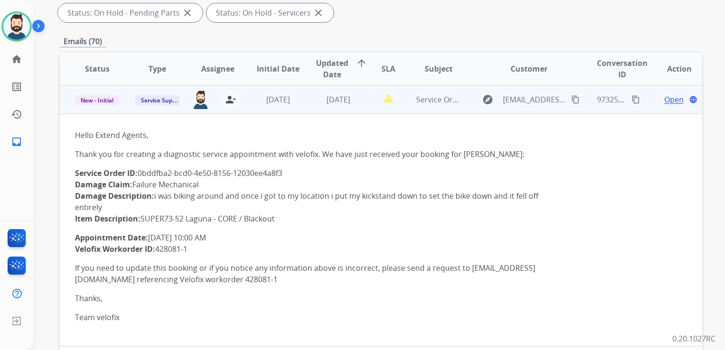
click at [664, 102] on span "Open" at bounding box center [673, 99] width 19 height 11
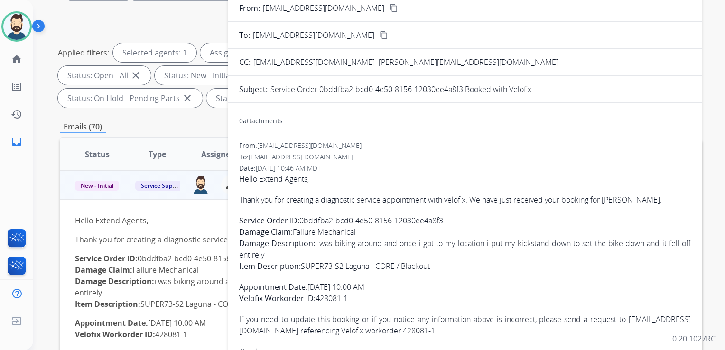
scroll to position [95, 0]
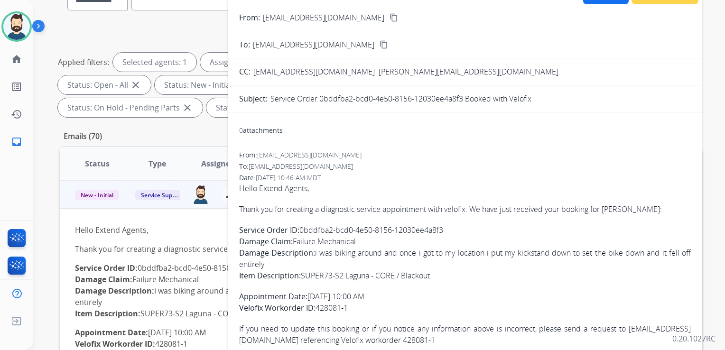
drag, startPoint x: 301, startPoint y: 229, endPoint x: 444, endPoint y: 231, distance: 143.2
click at [444, 231] on p "Service Order ID: 0bddfba2-bcd0-4e50-8156-12030ee4a8f3 Damage Claim: Failure Me…" at bounding box center [465, 252] width 452 height 57
copy p "0bddfba2-bcd0-4e50-8156-12030ee4a8f3"
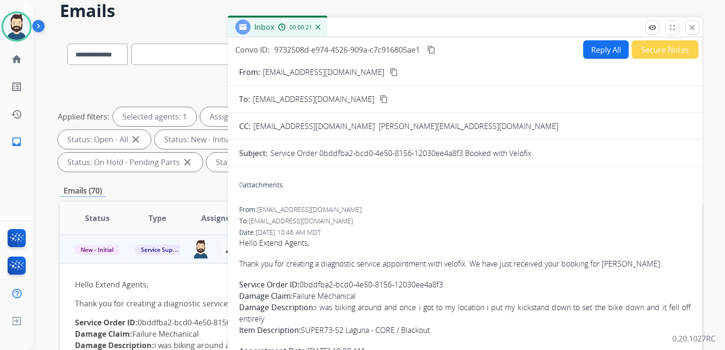
scroll to position [0, 0]
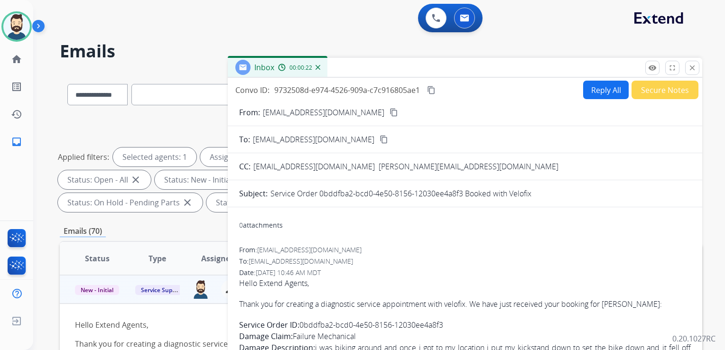
click at [433, 86] on mat-icon "content_copy" at bounding box center [431, 90] width 9 height 9
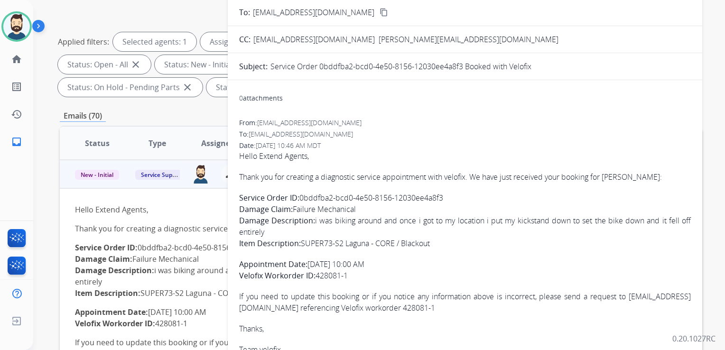
scroll to position [142, 0]
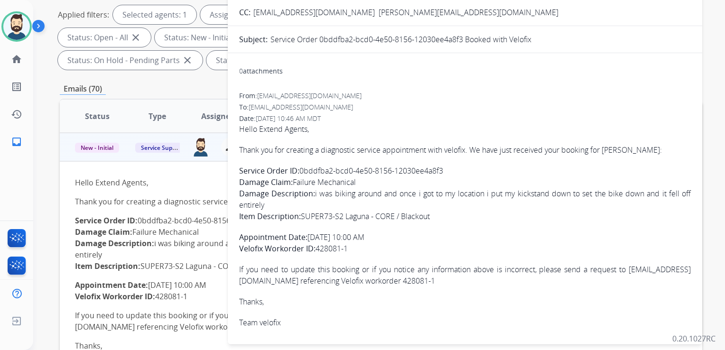
drag, startPoint x: 241, startPoint y: 149, endPoint x: 350, endPoint y: 248, distance: 147.1
click at [350, 248] on span "Hello Extend Agents, Thank you for creating a diagnostic service appointment wi…" at bounding box center [465, 225] width 452 height 205
copy span "Thank you for creating a diagnostic service appointment with velofix. We have j…"
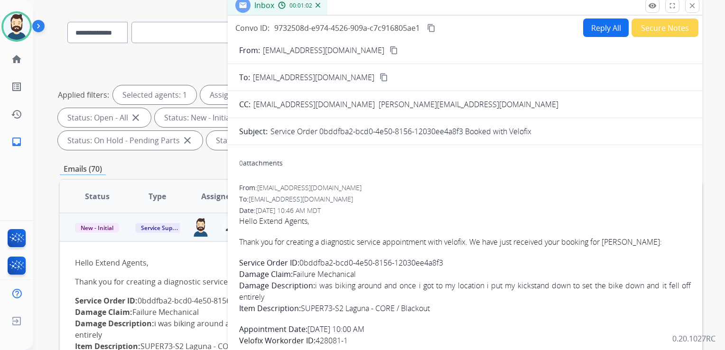
scroll to position [47, 0]
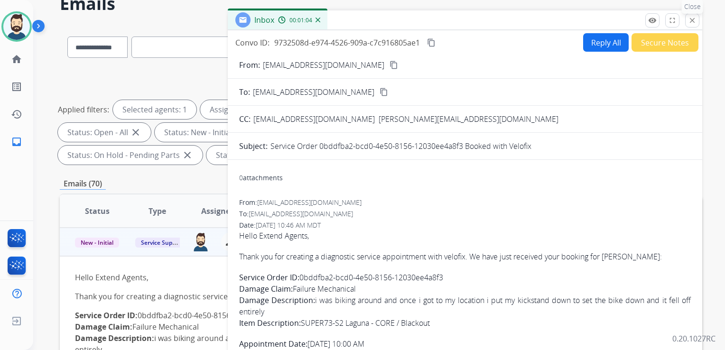
click at [692, 22] on mat-icon "close" at bounding box center [692, 20] width 9 height 9
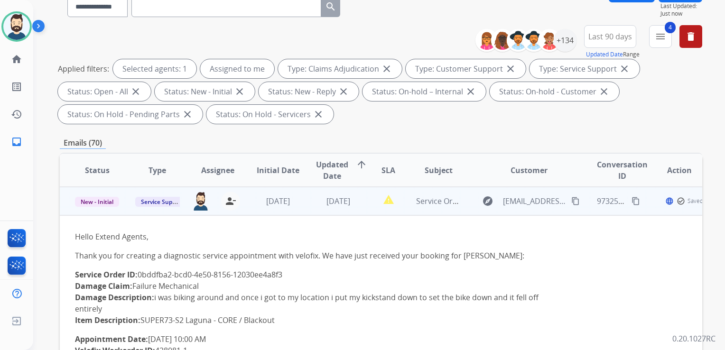
scroll to position [142, 0]
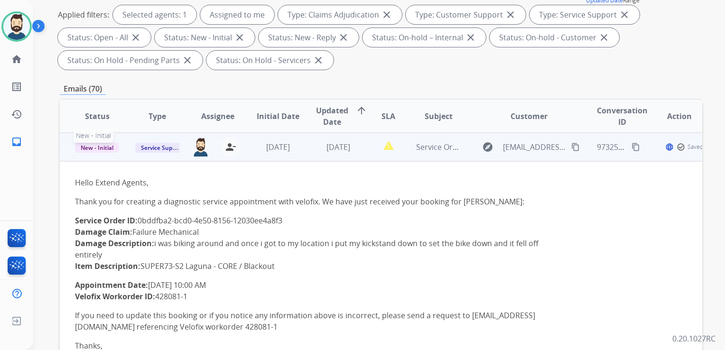
click at [107, 148] on span "New - Initial" at bounding box center [97, 148] width 44 height 10
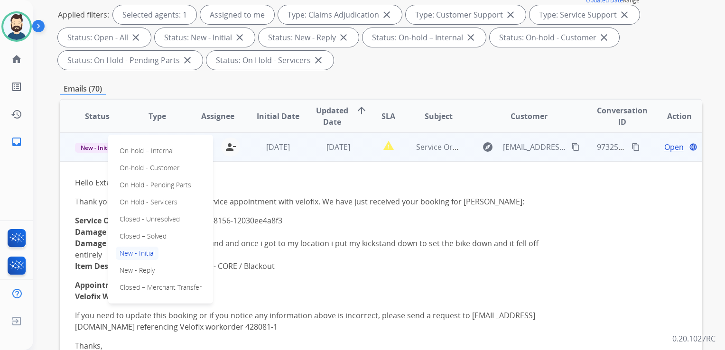
drag, startPoint x: 150, startPoint y: 236, endPoint x: 183, endPoint y: 209, distance: 42.4
click at [150, 236] on p "Closed – Solved" at bounding box center [143, 236] width 55 height 13
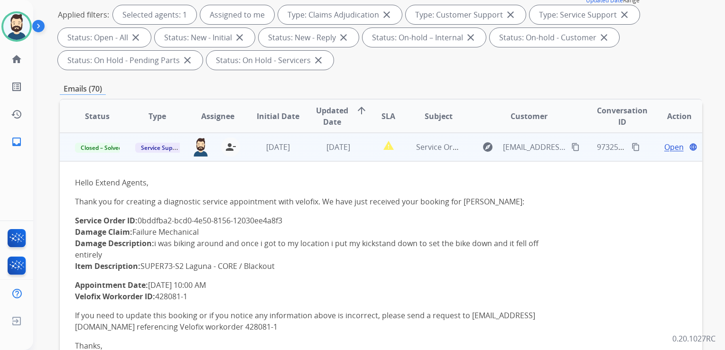
click at [271, 157] on td "[DATE]" at bounding box center [270, 147] width 60 height 28
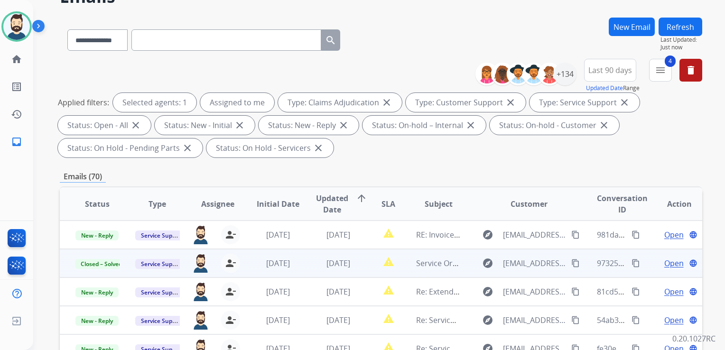
scroll to position [0, 0]
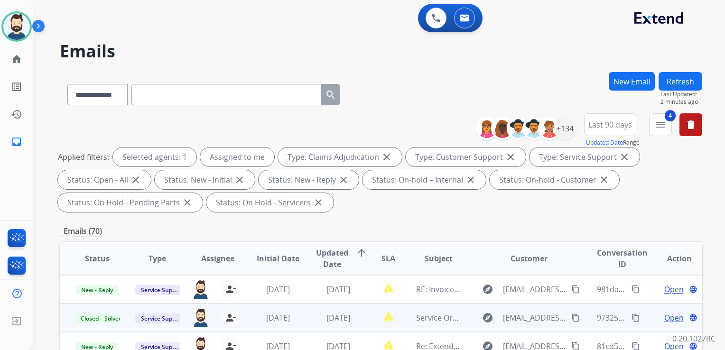
click at [676, 82] on button "Refresh" at bounding box center [680, 81] width 44 height 18
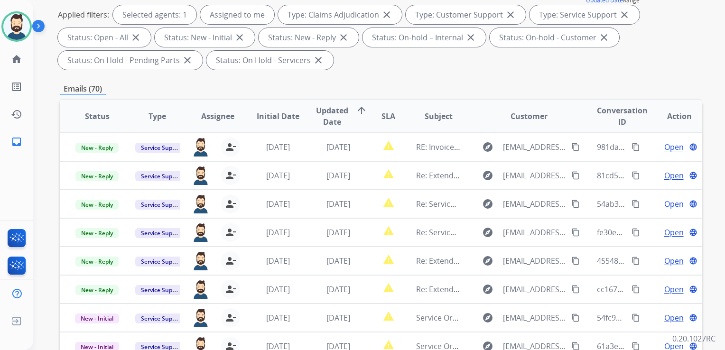
scroll to position [0, 0]
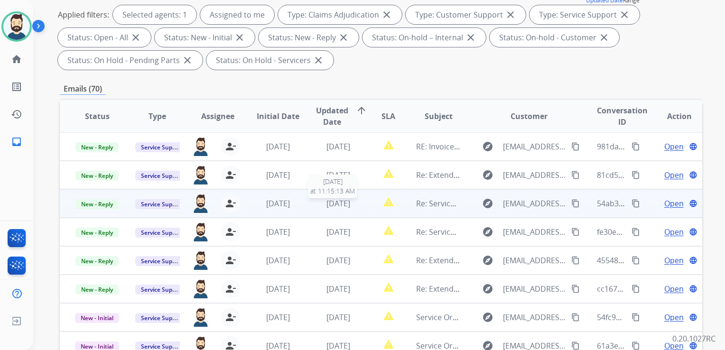
click at [326, 207] on span "[DATE]" at bounding box center [338, 203] width 24 height 10
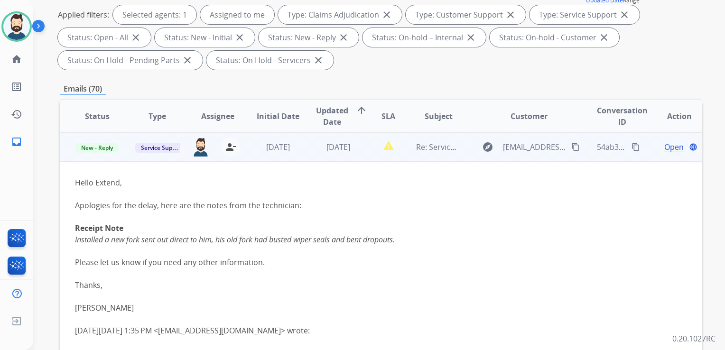
click at [657, 148] on div "Open language" at bounding box center [679, 146] width 45 height 11
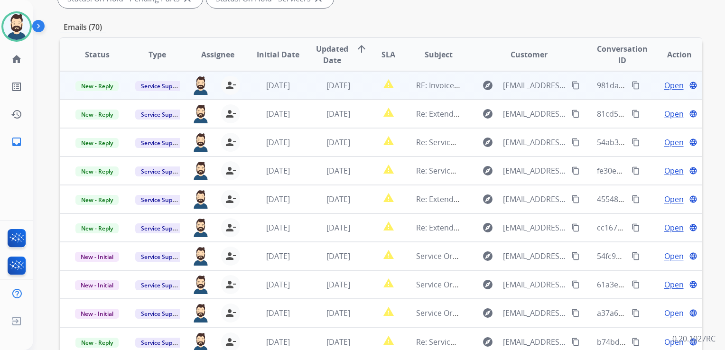
scroll to position [190, 0]
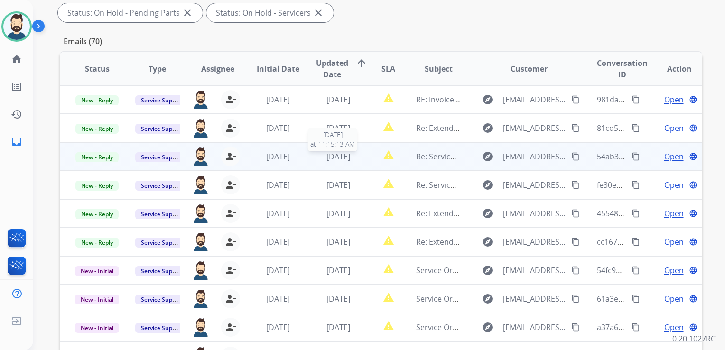
click at [326, 155] on span "[DATE]" at bounding box center [338, 156] width 24 height 10
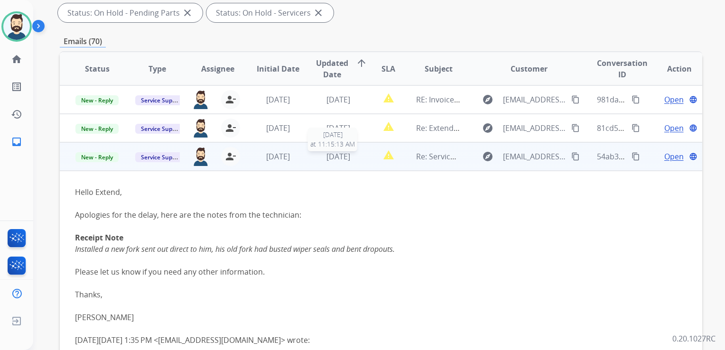
scroll to position [57, 0]
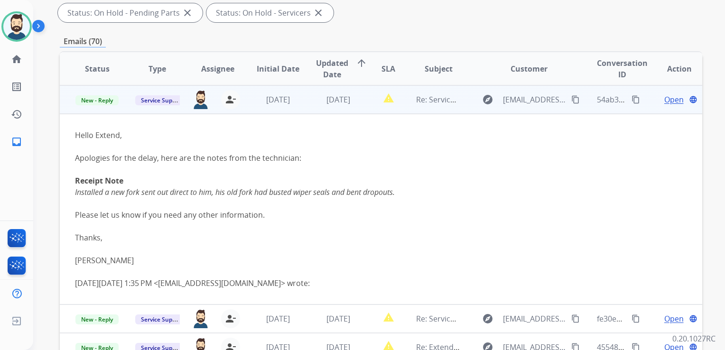
click at [666, 99] on span "Open" at bounding box center [673, 99] width 19 height 11
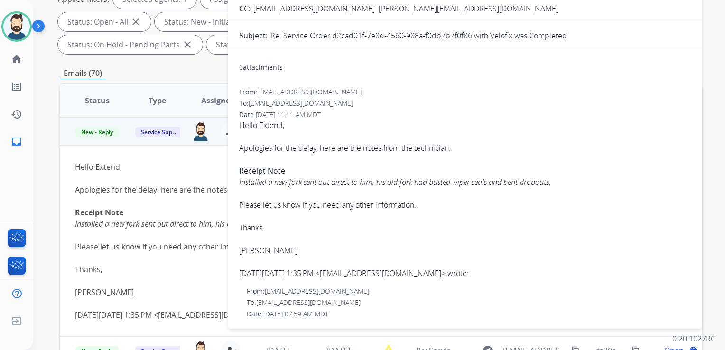
scroll to position [142, 0]
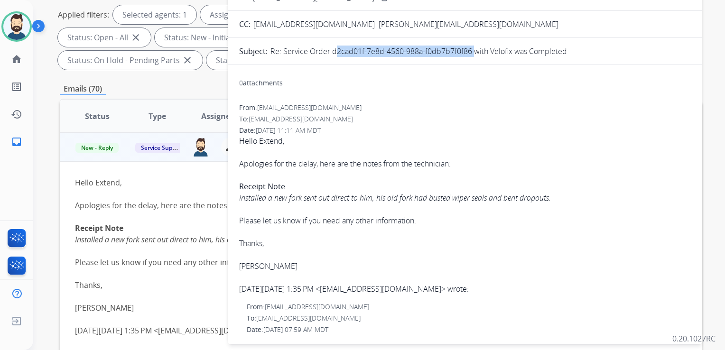
drag, startPoint x: 332, startPoint y: 52, endPoint x: 469, endPoint y: 55, distance: 137.1
click at [469, 55] on p "Re: Service Order d2cad01f-7e8d-4560-988a-f0db7b7f0f86 with Velofix was Complet…" at bounding box center [418, 51] width 296 height 11
drag, startPoint x: 469, startPoint y: 55, endPoint x: 458, endPoint y: 52, distance: 10.7
copy p "d2cad01f-7e8d-4560-988a-f0db7b7f0f86"
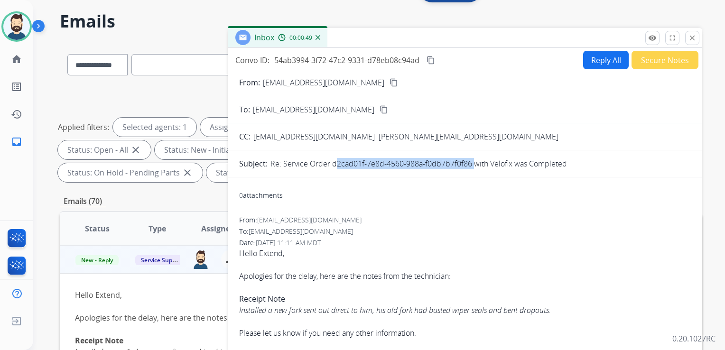
scroll to position [0, 0]
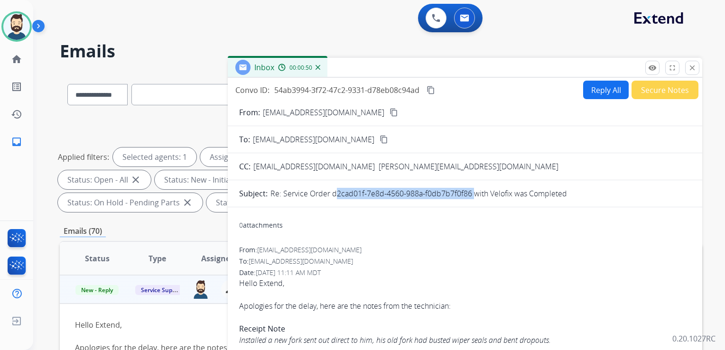
click at [429, 89] on mat-icon "content_copy" at bounding box center [430, 90] width 9 height 9
click at [690, 70] on mat-icon "close" at bounding box center [692, 68] width 9 height 9
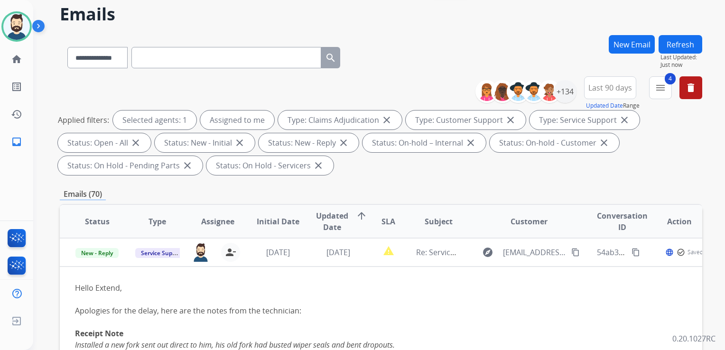
scroll to position [47, 0]
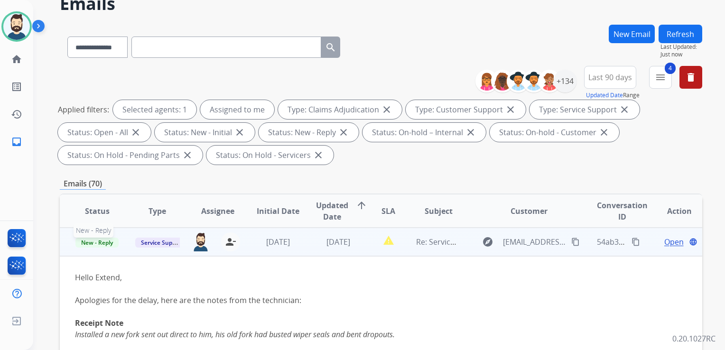
click at [97, 242] on span "New - Reply" at bounding box center [96, 243] width 43 height 10
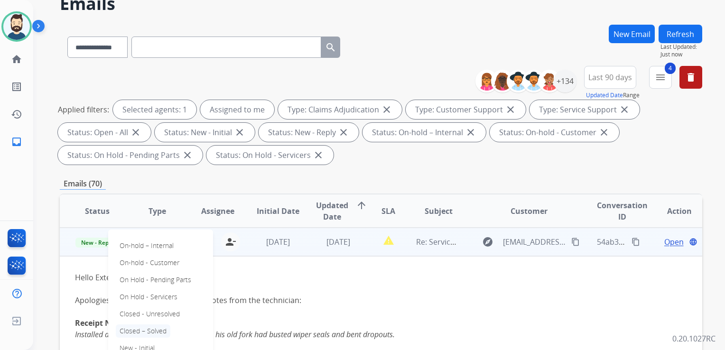
click at [153, 328] on p "Closed – Solved" at bounding box center [143, 330] width 55 height 13
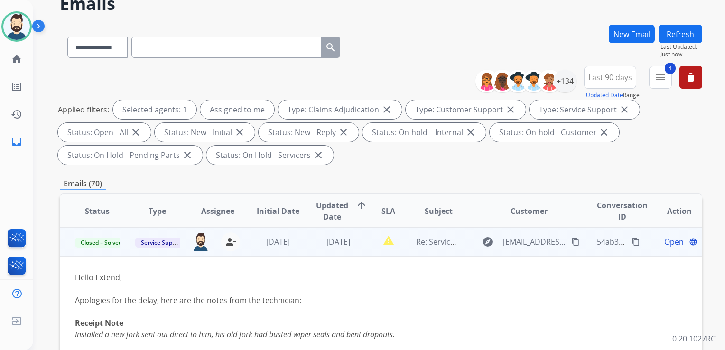
click at [258, 251] on td "1 week ago" at bounding box center [270, 242] width 60 height 28
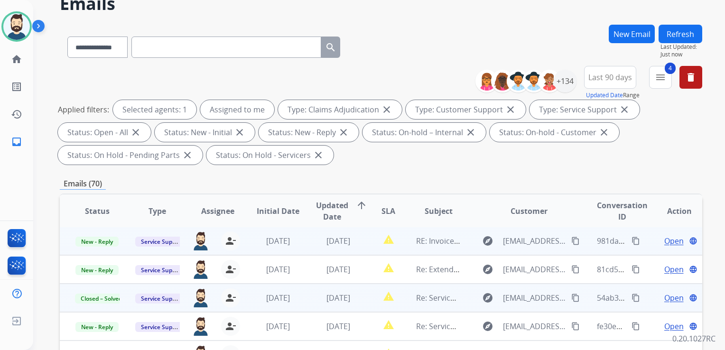
scroll to position [0, 0]
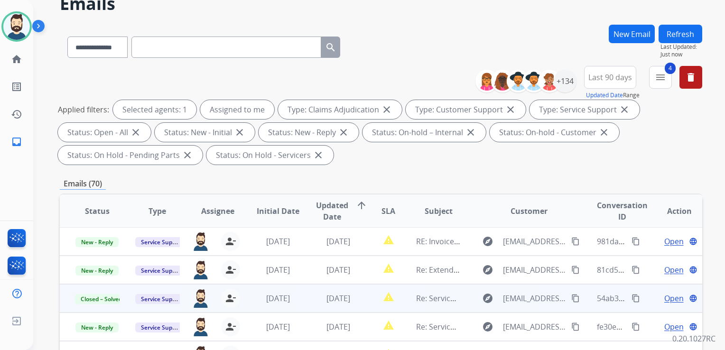
click at [675, 35] on button "Refresh" at bounding box center [680, 34] width 44 height 18
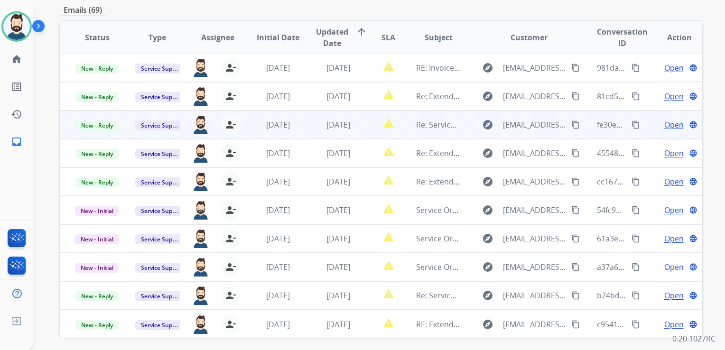
scroll to position [237, 0]
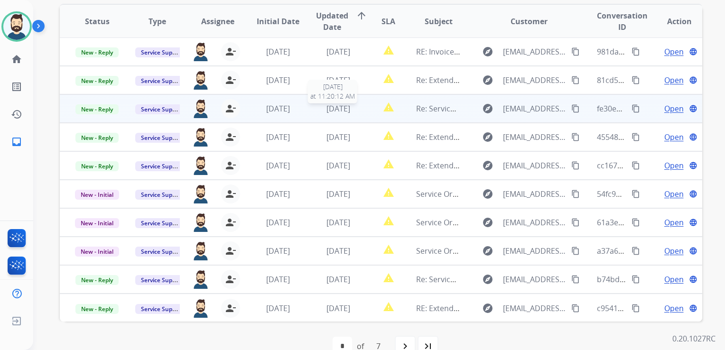
click at [326, 109] on span "[DATE]" at bounding box center [338, 108] width 24 height 10
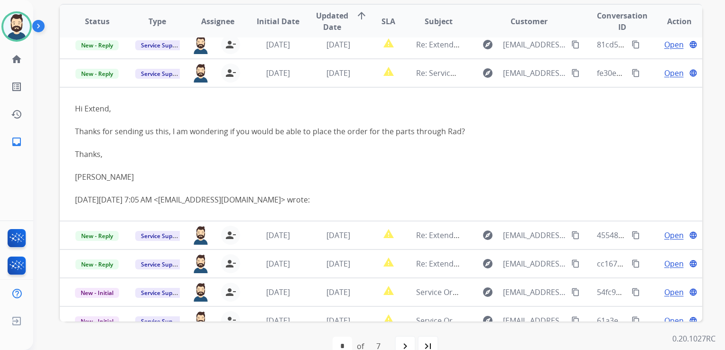
scroll to position [57, 0]
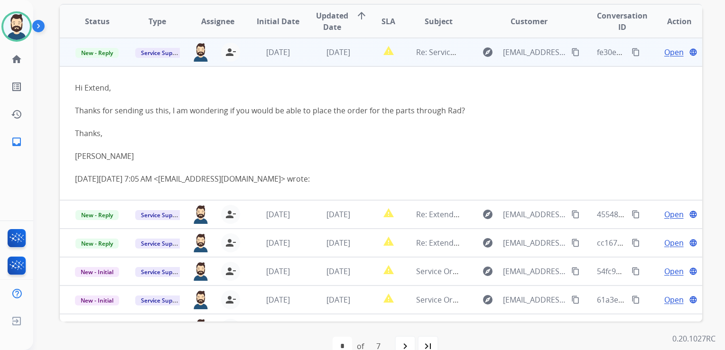
click at [666, 50] on span "Open" at bounding box center [673, 51] width 19 height 11
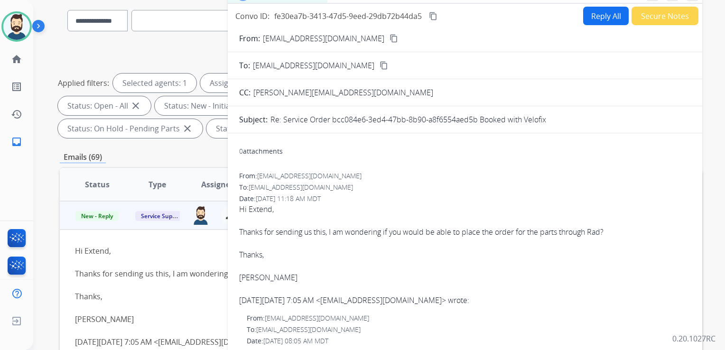
scroll to position [47, 0]
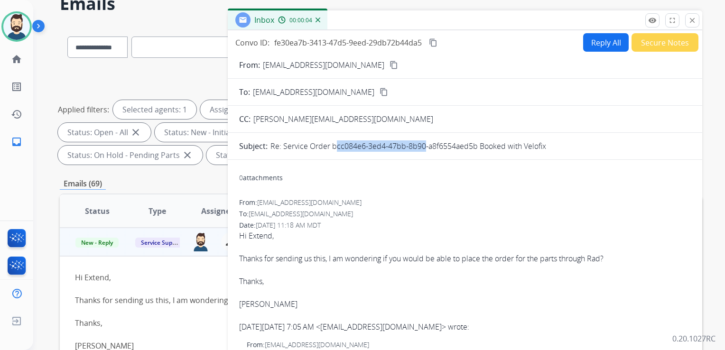
drag, startPoint x: 332, startPoint y: 145, endPoint x: 421, endPoint y: 146, distance: 89.2
click at [421, 146] on p "Re: Service Order bcc084e6-3ed4-47bb-8b90-a8f6554aed5b Booked with Velofix" at bounding box center [408, 145] width 276 height 11
drag, startPoint x: 421, startPoint y: 146, endPoint x: 353, endPoint y: 166, distance: 71.0
click at [369, 175] on div "0 attachments" at bounding box center [465, 178] width 452 height 23
drag, startPoint x: 330, startPoint y: 146, endPoint x: 474, endPoint y: 145, distance: 144.2
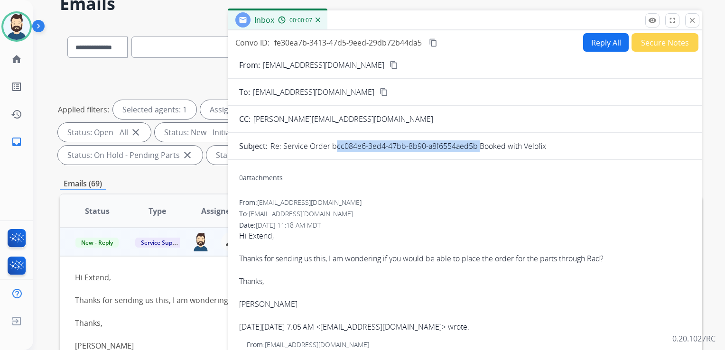
click at [474, 145] on p "Re: Service Order bcc084e6-3ed4-47bb-8b90-a8f6554aed5b Booked with Velofix" at bounding box center [408, 145] width 276 height 11
copy p "bcc084e6-3ed4-47bb-8b90-a8f6554aed5b"
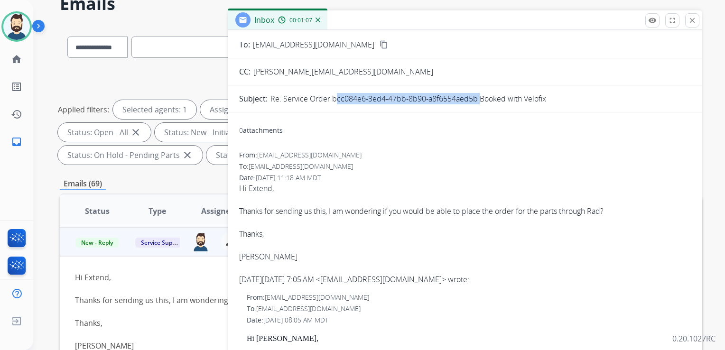
drag, startPoint x: 239, startPoint y: 209, endPoint x: 617, endPoint y: 212, distance: 378.0
copy div "Thanks for sending us this, I am wondering if you would be able to place the or…"
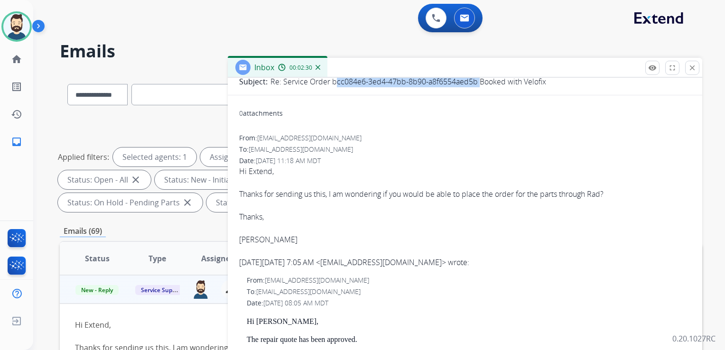
scroll to position [142, 0]
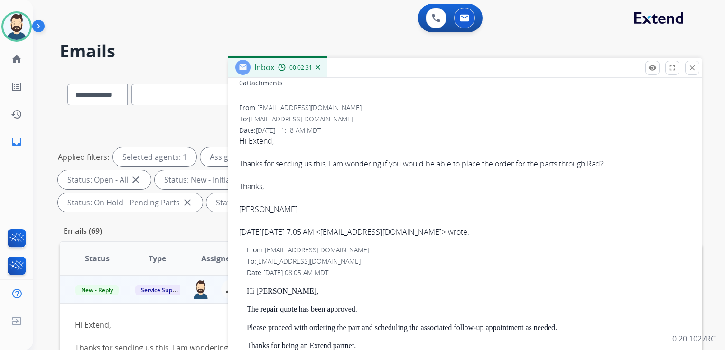
copy div "Thanks for sending us this, I am wondering if you would be able to place the or…"
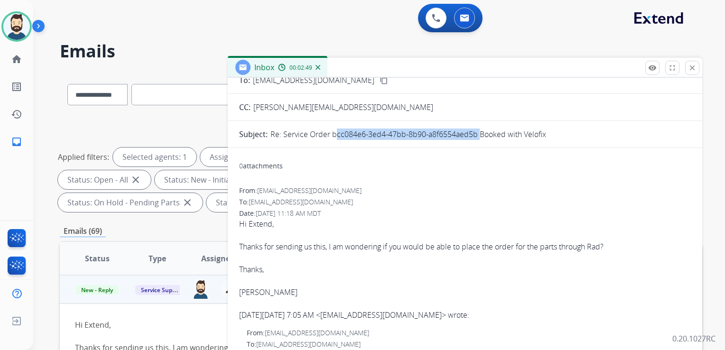
scroll to position [0, 0]
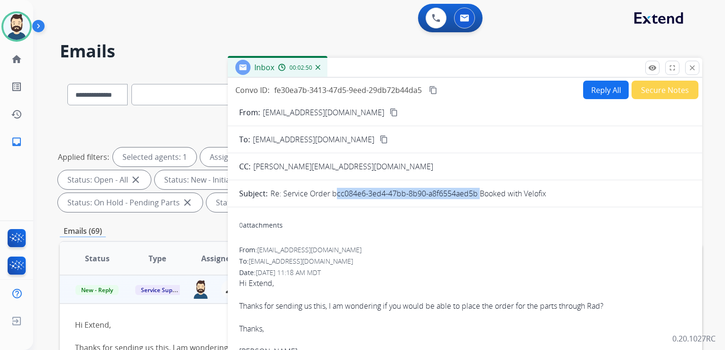
click at [594, 87] on button "Reply All" at bounding box center [606, 90] width 46 height 18
select select "**********"
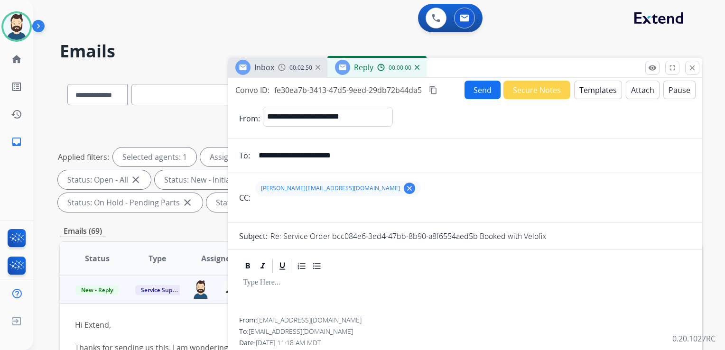
click at [594, 87] on button "Templates" at bounding box center [598, 90] width 48 height 18
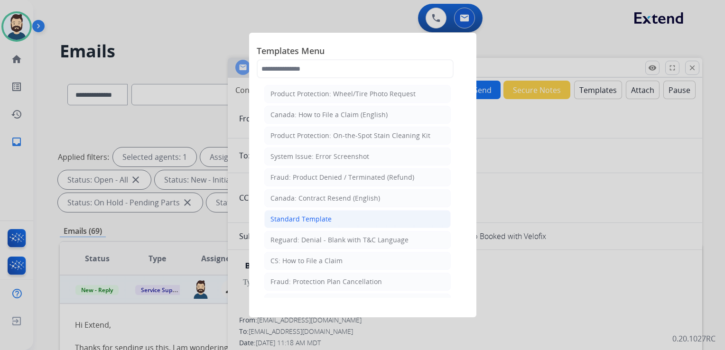
click at [309, 215] on div "Standard Template" at bounding box center [300, 218] width 61 height 9
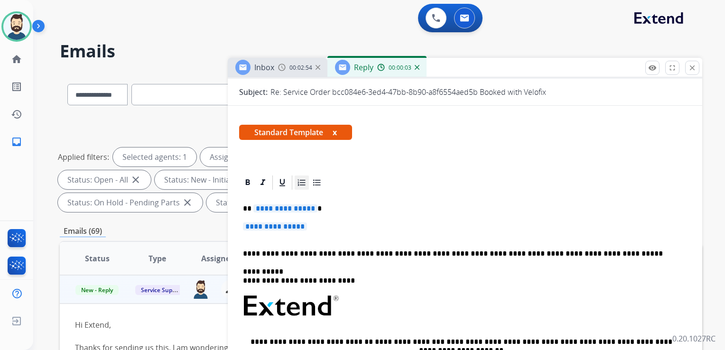
scroll to position [142, 0]
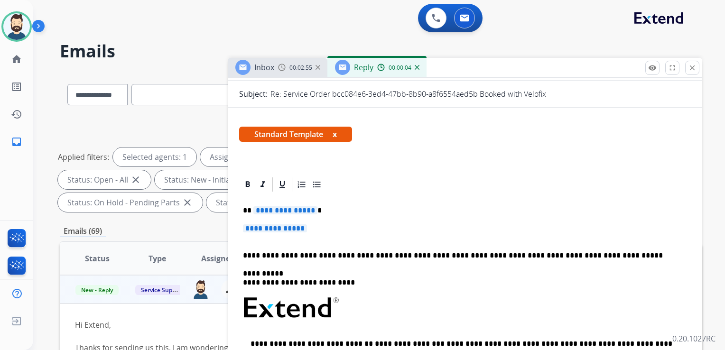
click at [315, 212] on p "**********" at bounding box center [461, 210] width 436 height 9
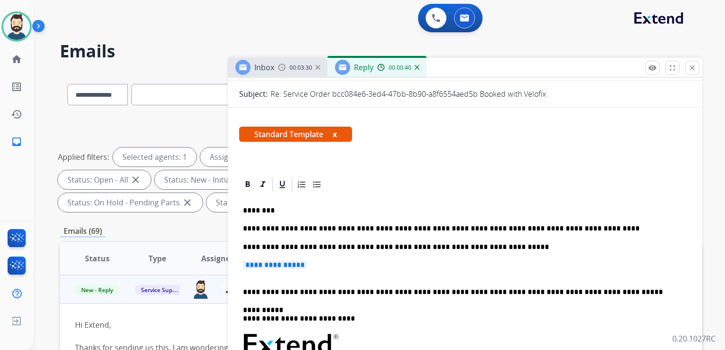
click at [321, 267] on p "**********" at bounding box center [465, 270] width 444 height 18
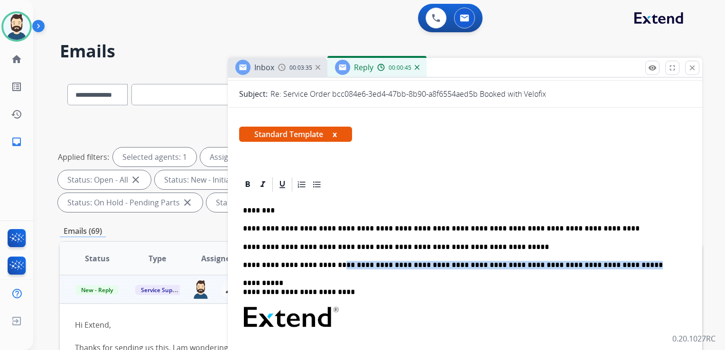
drag, startPoint x: 328, startPoint y: 267, endPoint x: 589, endPoint y: 268, distance: 260.9
click at [589, 268] on p "**********" at bounding box center [461, 265] width 436 height 9
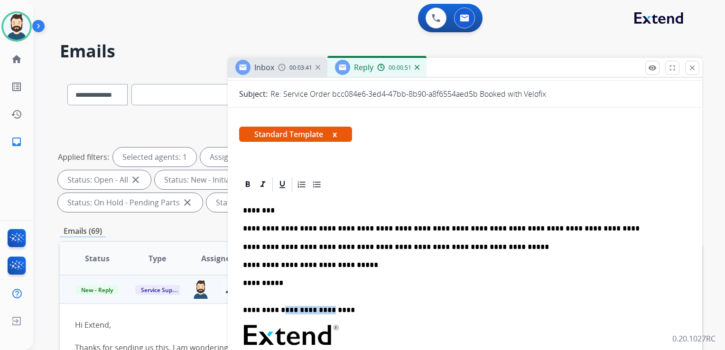
drag, startPoint x: 281, startPoint y: 310, endPoint x: 324, endPoint y: 308, distance: 43.7
click at [324, 308] on p "**********" at bounding box center [461, 306] width 436 height 18
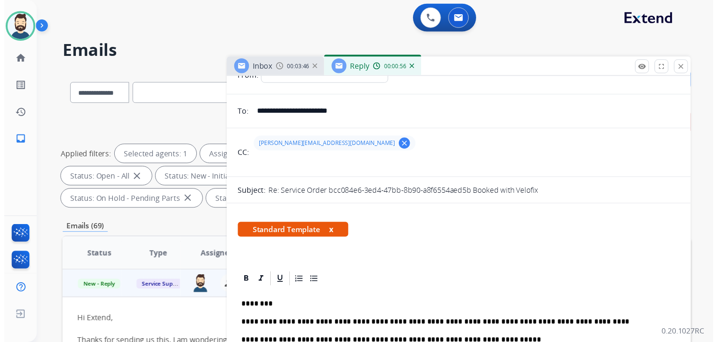
scroll to position [0, 0]
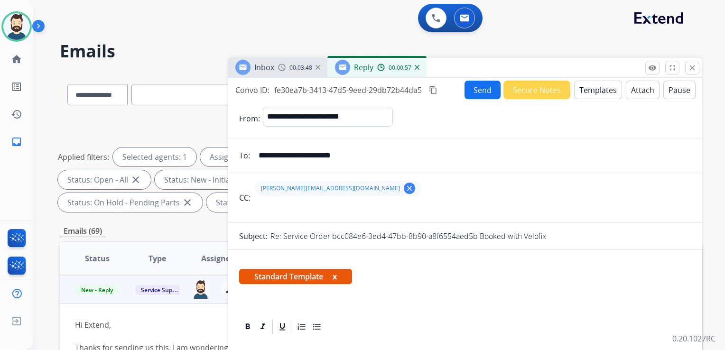
click at [484, 93] on button "Send" at bounding box center [482, 90] width 36 height 18
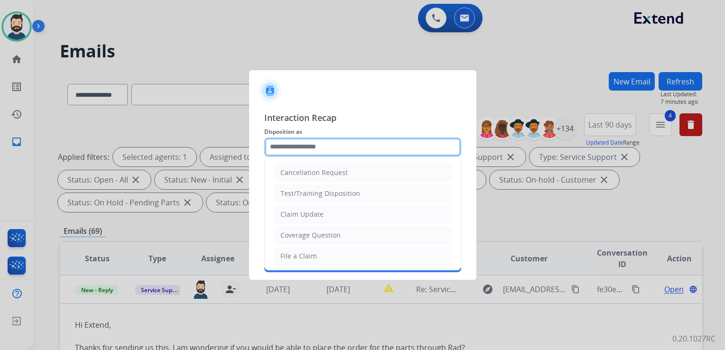
click at [321, 148] on input "text" at bounding box center [362, 147] width 197 height 19
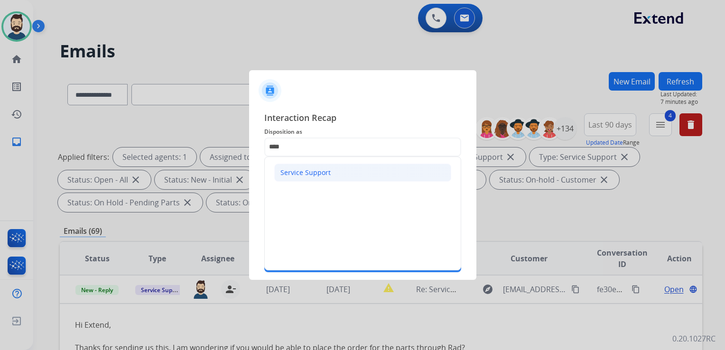
click at [308, 176] on div "Service Support" at bounding box center [305, 172] width 50 height 9
type input "**********"
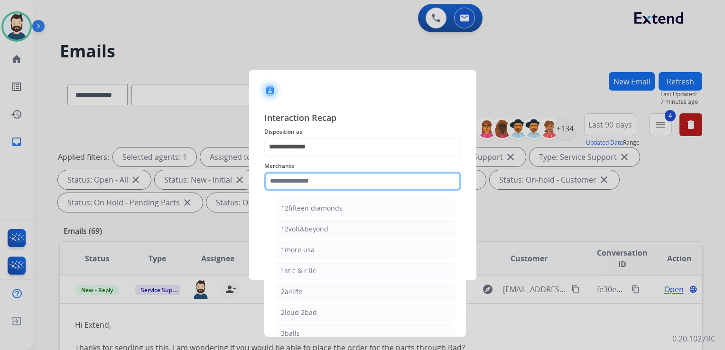
click at [307, 179] on input "text" at bounding box center [362, 181] width 197 height 19
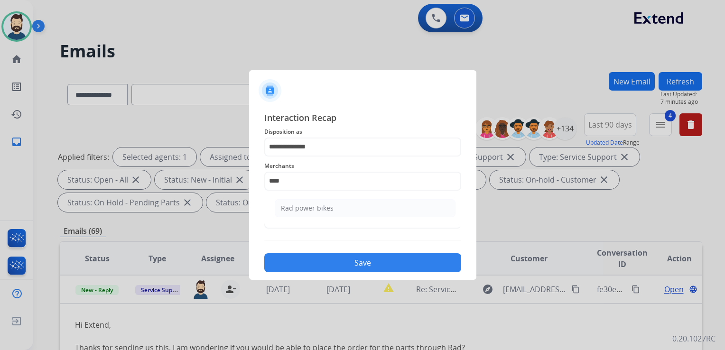
drag, startPoint x: 295, startPoint y: 208, endPoint x: 301, endPoint y: 216, distance: 9.9
click at [297, 211] on div "Rad power bikes" at bounding box center [307, 207] width 53 height 9
type input "**********"
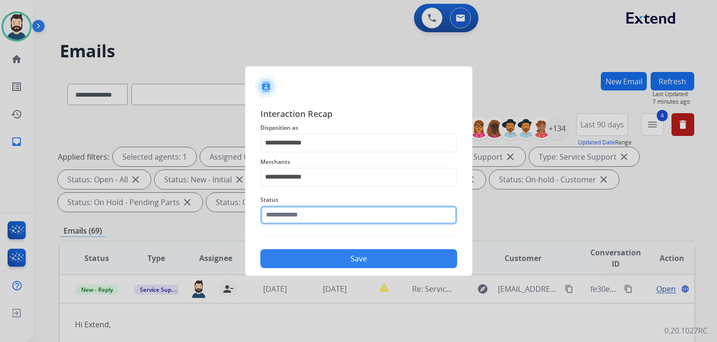
click at [302, 218] on input "text" at bounding box center [358, 215] width 197 height 19
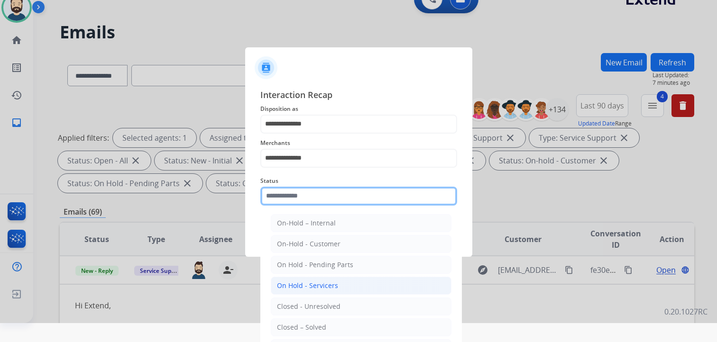
scroll to position [28, 0]
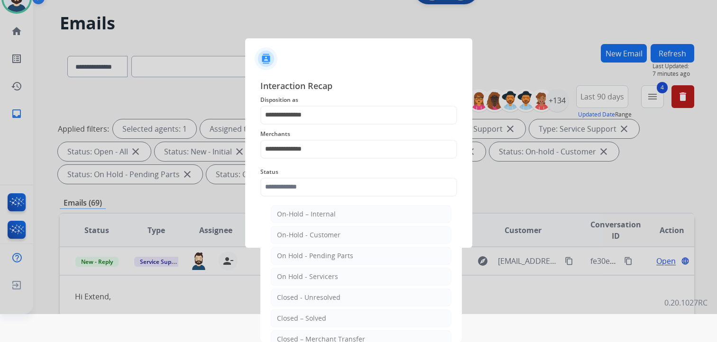
drag, startPoint x: 301, startPoint y: 314, endPoint x: 330, endPoint y: 291, distance: 37.1
click at [302, 314] on div "Closed – Solved" at bounding box center [301, 318] width 49 height 9
type input "**********"
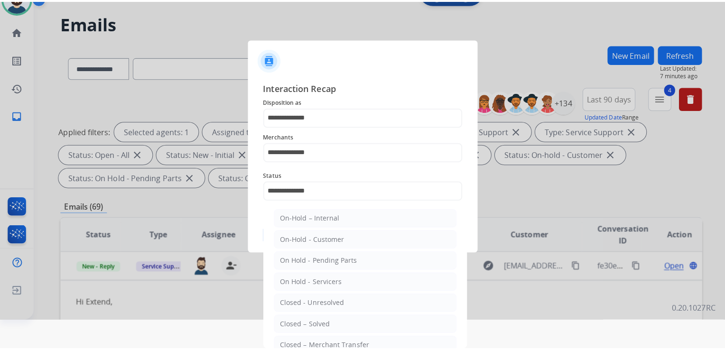
scroll to position [0, 0]
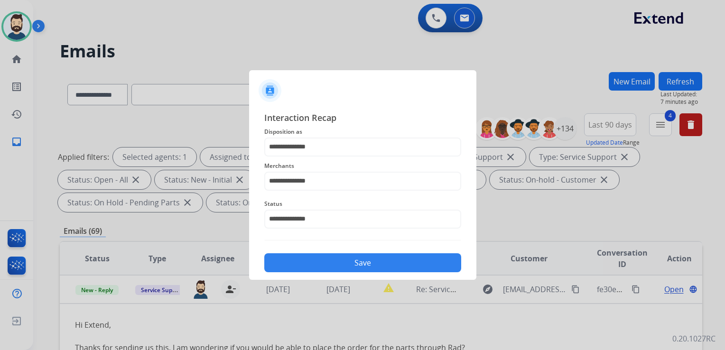
click at [344, 270] on button "Save" at bounding box center [362, 262] width 197 height 19
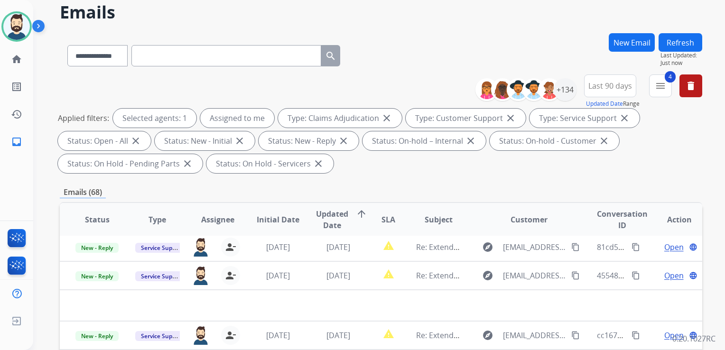
scroll to position [95, 0]
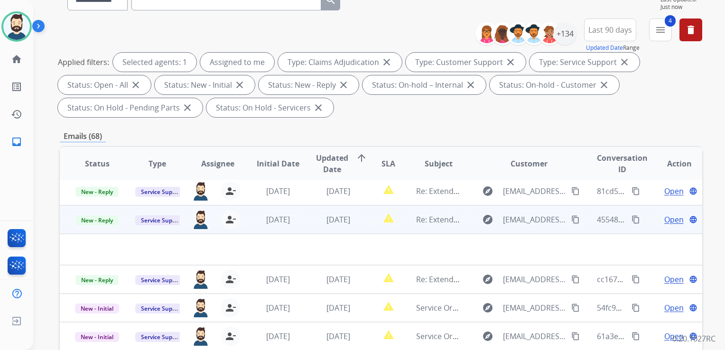
click at [351, 231] on td "[DATE]" at bounding box center [331, 219] width 60 height 28
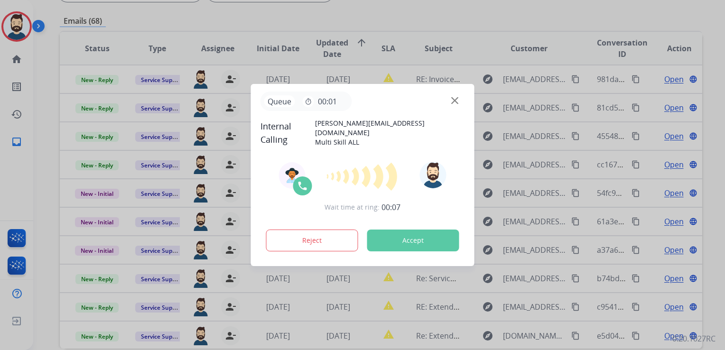
scroll to position [0, 0]
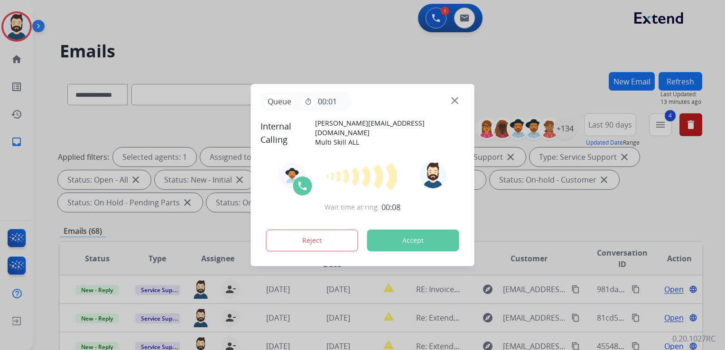
click at [415, 240] on button "Accept" at bounding box center [413, 241] width 92 height 22
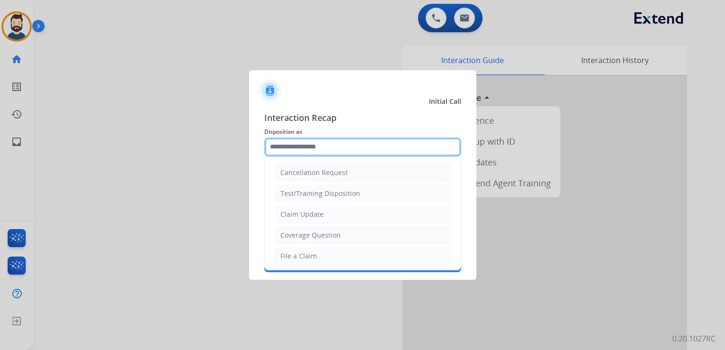
click at [290, 146] on input "text" at bounding box center [362, 147] width 197 height 19
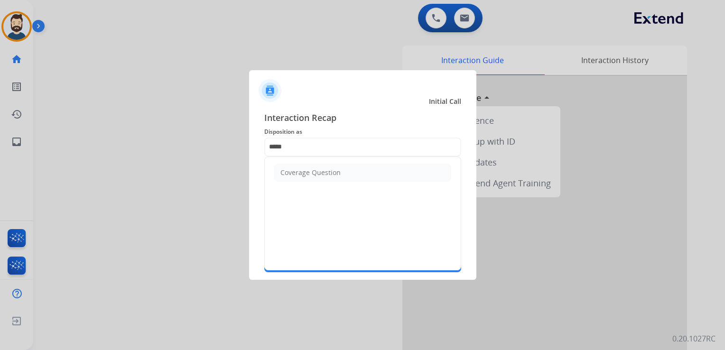
click at [292, 174] on div "Coverage Question" at bounding box center [310, 172] width 60 height 9
type input "**********"
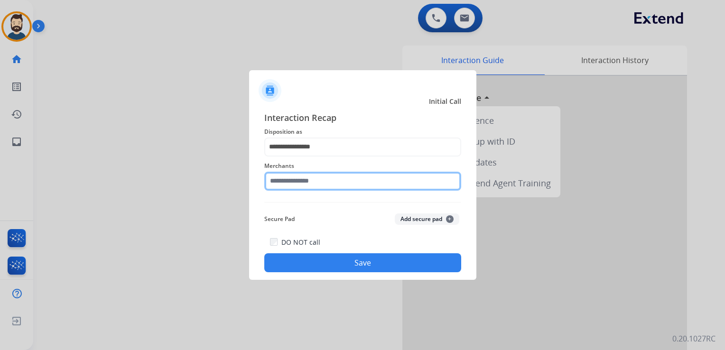
click at [292, 175] on input "text" at bounding box center [362, 181] width 197 height 19
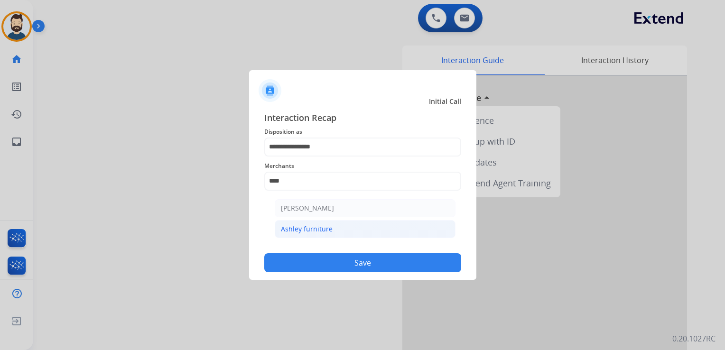
click at [312, 230] on div "Ashley furniture" at bounding box center [307, 228] width 52 height 9
type input "**********"
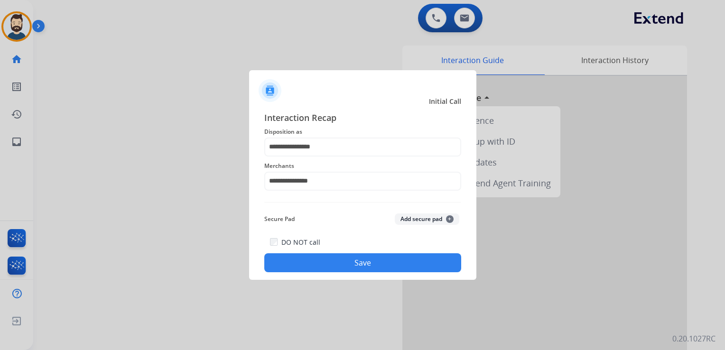
click at [322, 259] on button "Save" at bounding box center [362, 262] width 197 height 19
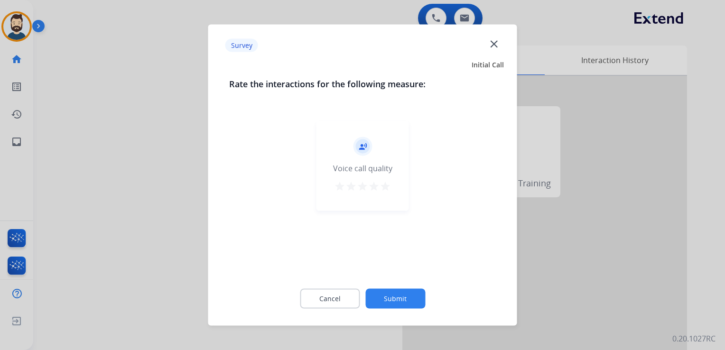
click at [385, 189] on mat-icon "star" at bounding box center [384, 186] width 11 height 11
click at [408, 298] on button "Submit" at bounding box center [395, 299] width 60 height 20
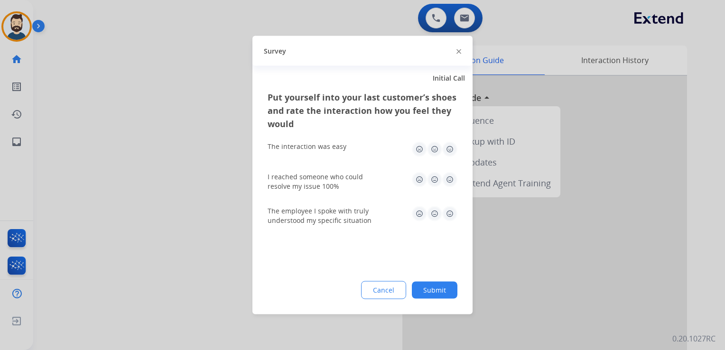
drag, startPoint x: 447, startPoint y: 148, endPoint x: 454, endPoint y: 178, distance: 31.2
click at [448, 148] on img at bounding box center [449, 149] width 15 height 15
click at [452, 181] on img at bounding box center [449, 179] width 15 height 15
drag, startPoint x: 446, startPoint y: 212, endPoint x: 447, endPoint y: 220, distance: 7.6
click at [446, 212] on img at bounding box center [449, 213] width 15 height 15
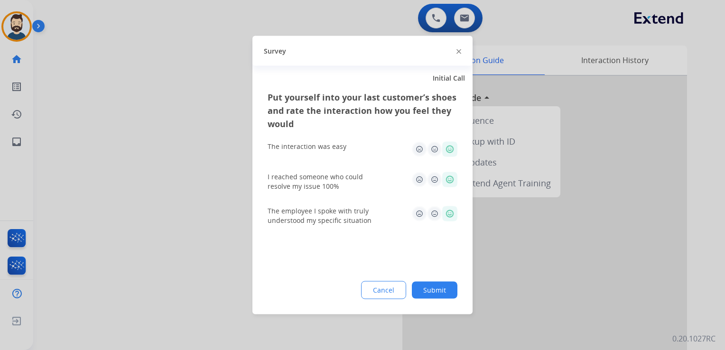
click at [436, 291] on button "Submit" at bounding box center [435, 290] width 46 height 17
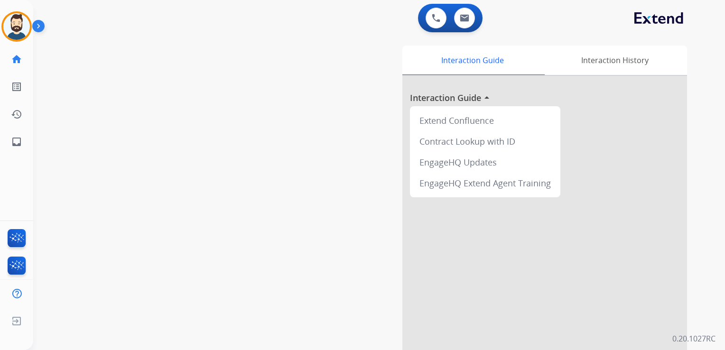
drag, startPoint x: 258, startPoint y: 160, endPoint x: 184, endPoint y: 166, distance: 73.8
click at [255, 160] on div "swap_horiz Break voice bridge close_fullscreen Connect 3-Way Call merge_type Se…" at bounding box center [367, 232] width 669 height 396
click at [17, 144] on mat-icon "inbox" at bounding box center [16, 141] width 11 height 11
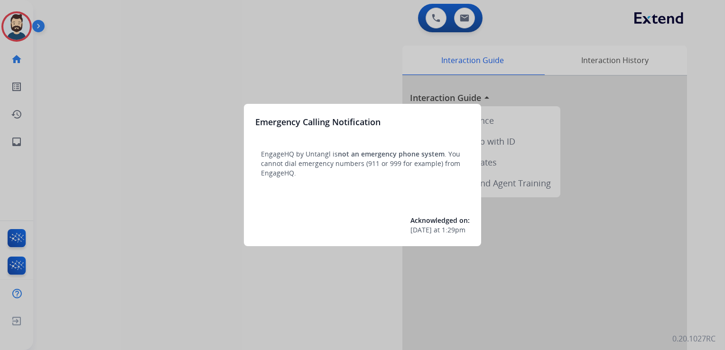
click at [95, 125] on div at bounding box center [362, 175] width 725 height 350
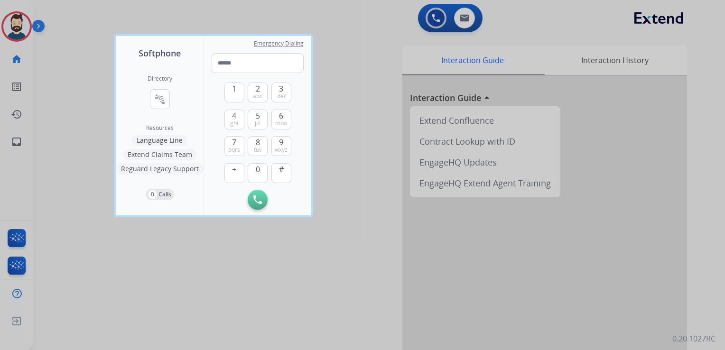
click at [80, 104] on div at bounding box center [362, 175] width 725 height 350
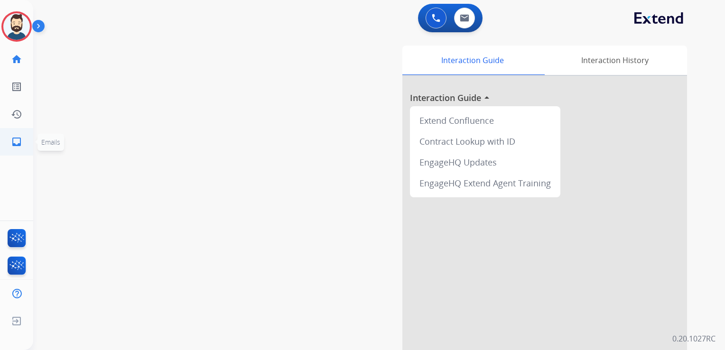
click at [16, 142] on mat-icon "inbox" at bounding box center [16, 141] width 11 height 11
select select "**********"
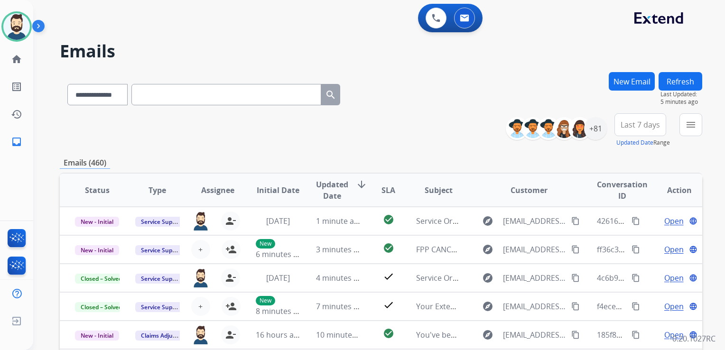
click at [651, 81] on button "New Email" at bounding box center [632, 81] width 46 height 18
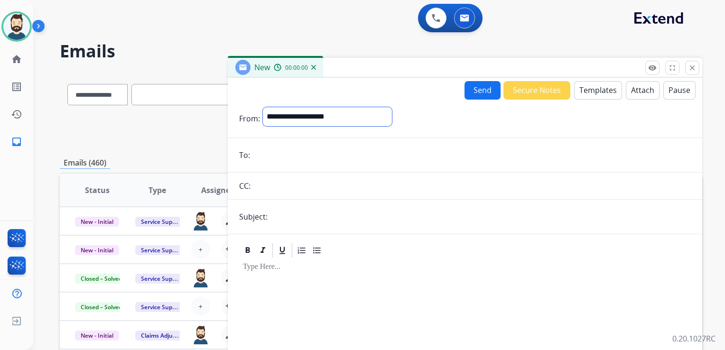
drag, startPoint x: 349, startPoint y: 125, endPoint x: 341, endPoint y: 125, distance: 7.1
click at [349, 124] on select "**********" at bounding box center [327, 116] width 129 height 19
select select "**********"
click at [263, 107] on select "**********" at bounding box center [327, 116] width 129 height 19
click at [288, 161] on input "email" at bounding box center [472, 156] width 438 height 19
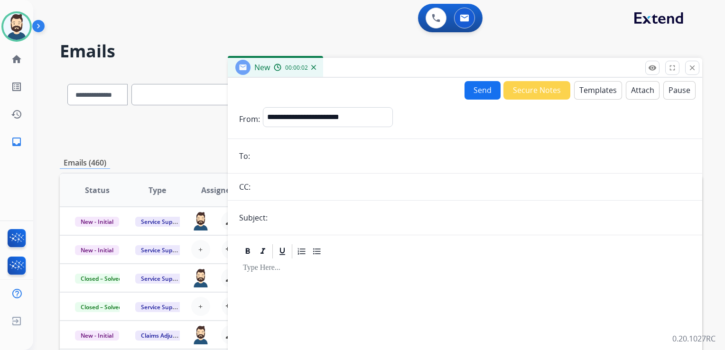
paste input "**********"
type input "**********"
click at [304, 216] on input "text" at bounding box center [480, 217] width 420 height 19
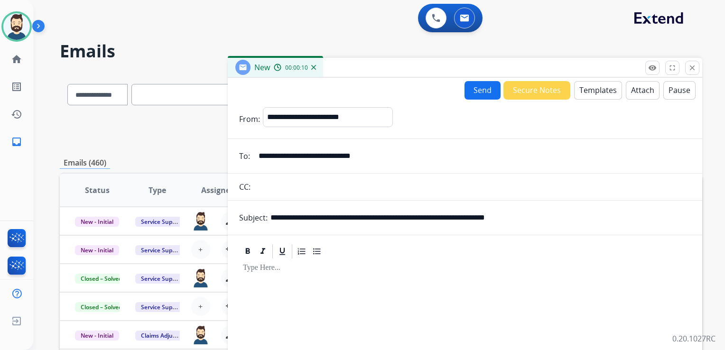
drag, startPoint x: 323, startPoint y: 218, endPoint x: 360, endPoint y: 217, distance: 38.0
click at [360, 217] on input "**********" at bounding box center [480, 217] width 420 height 19
paste input "text"
drag, startPoint x: 406, startPoint y: 217, endPoint x: 559, endPoint y: 215, distance: 152.7
click at [559, 215] on input "**********" at bounding box center [480, 217] width 420 height 19
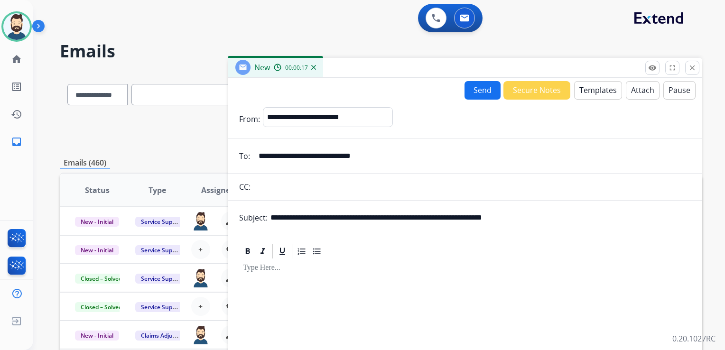
paste input "text"
type input "**********"
drag, startPoint x: 263, startPoint y: 285, endPoint x: 378, endPoint y: 208, distance: 138.4
click at [270, 281] on div at bounding box center [465, 341] width 452 height 163
click at [598, 92] on button "Templates" at bounding box center [598, 90] width 48 height 18
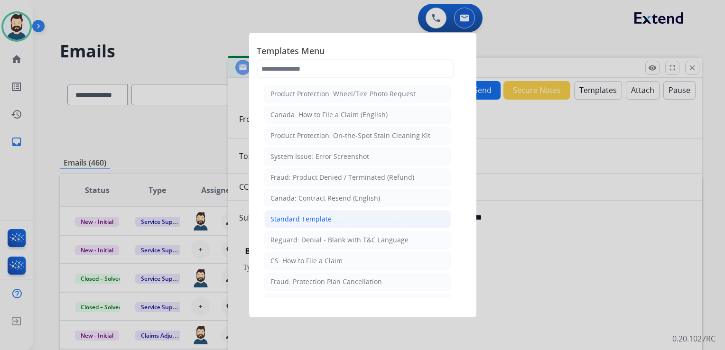
click at [328, 220] on div "Standard Template" at bounding box center [300, 218] width 61 height 9
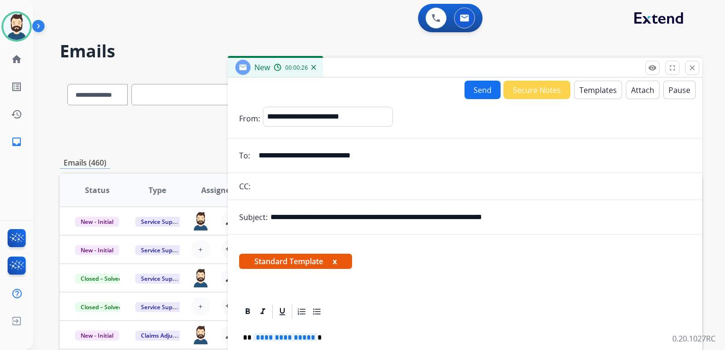
drag, startPoint x: 343, startPoint y: 304, endPoint x: 338, endPoint y: 295, distance: 9.8
click at [342, 304] on div at bounding box center [465, 311] width 452 height 17
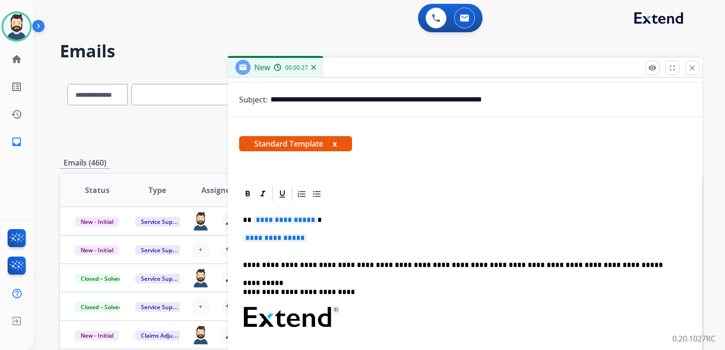
scroll to position [167, 0]
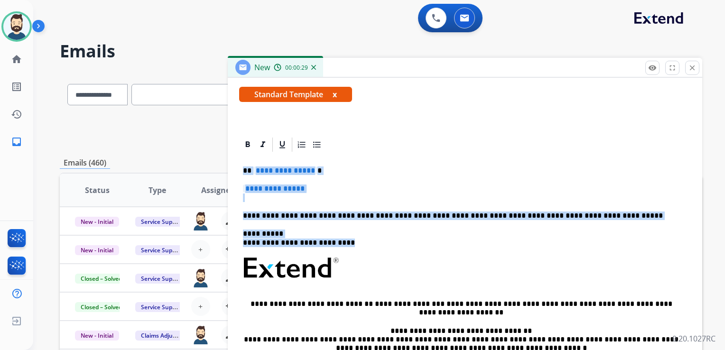
drag, startPoint x: 251, startPoint y: 174, endPoint x: 343, endPoint y: 240, distance: 113.2
click at [343, 240] on div "**********" at bounding box center [465, 290] width 452 height 274
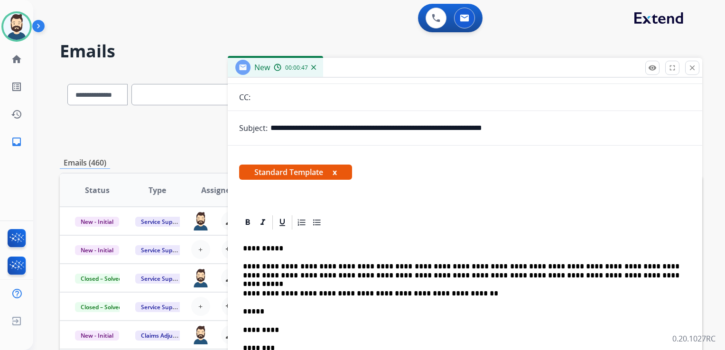
scroll to position [0, 0]
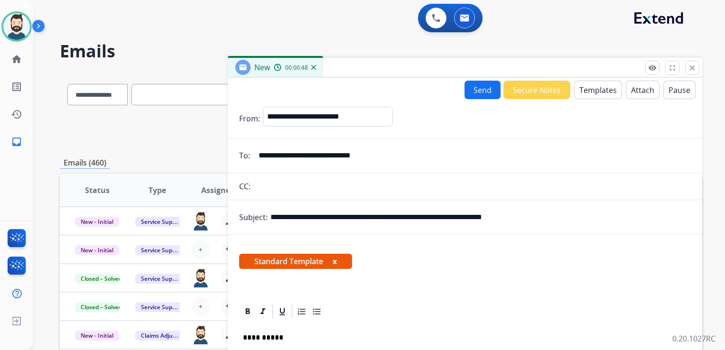
click at [634, 90] on button "Attach" at bounding box center [643, 90] width 34 height 18
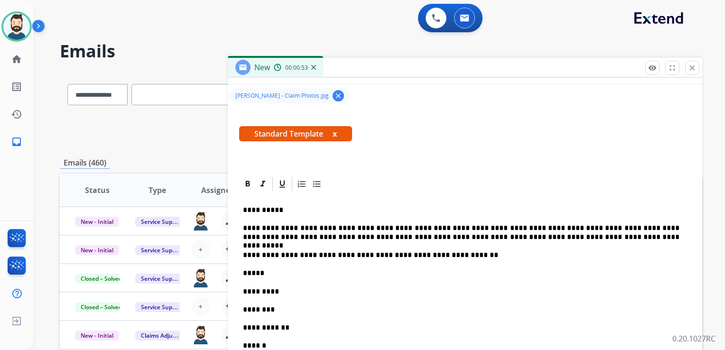
scroll to position [190, 0]
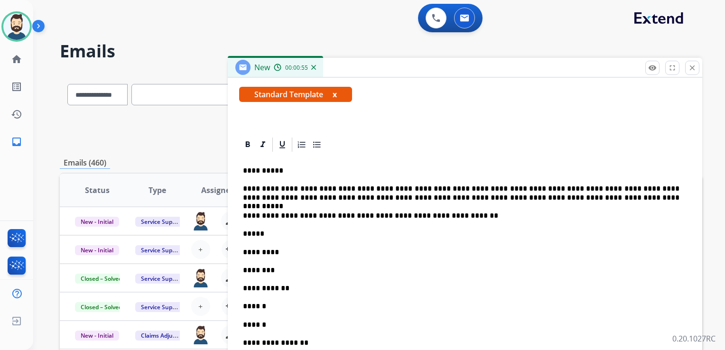
click at [448, 216] on p "**********" at bounding box center [461, 216] width 436 height 9
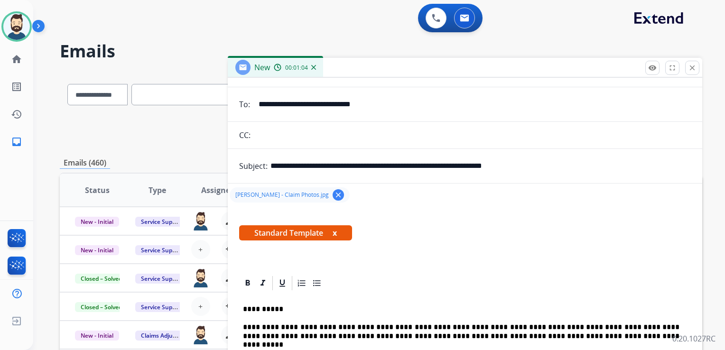
scroll to position [47, 0]
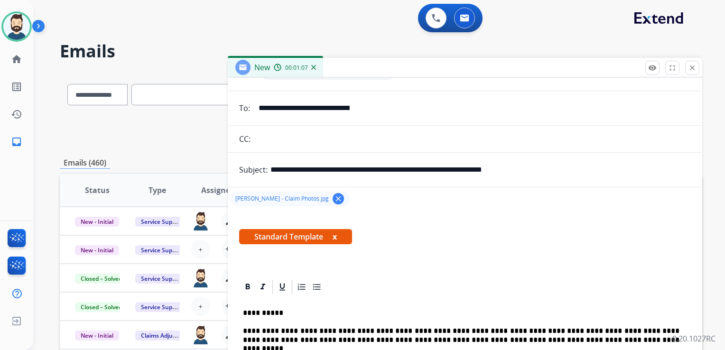
drag, startPoint x: 323, startPoint y: 170, endPoint x: 551, endPoint y: 166, distance: 228.6
click at [551, 166] on input "**********" at bounding box center [480, 169] width 420 height 19
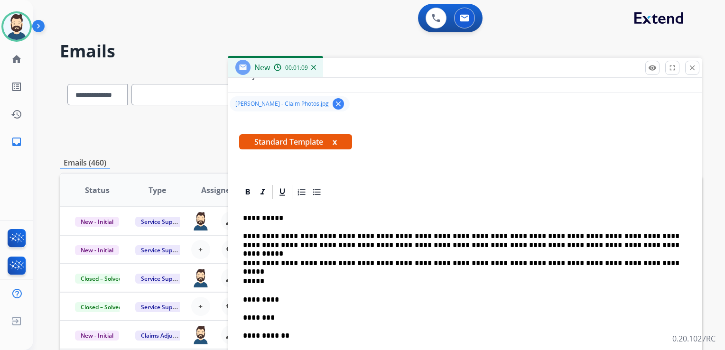
scroll to position [237, 0]
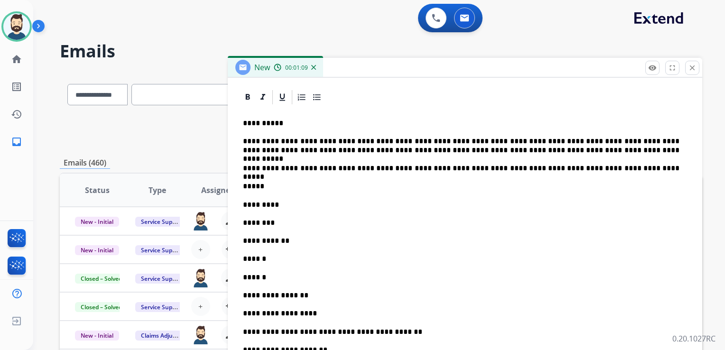
click at [269, 186] on p "*****" at bounding box center [461, 186] width 436 height 9
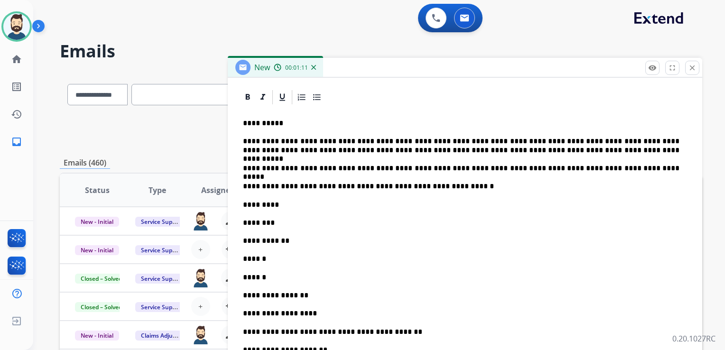
click at [307, 186] on p "**********" at bounding box center [461, 186] width 436 height 9
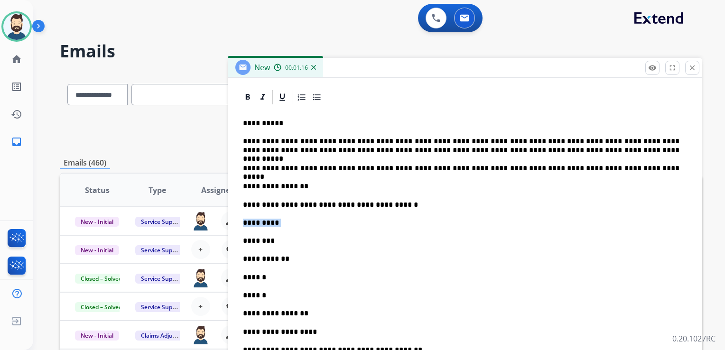
drag, startPoint x: 266, startPoint y: 223, endPoint x: 241, endPoint y: 223, distance: 24.7
click at [241, 223] on div "**********" at bounding box center [465, 347] width 452 height 483
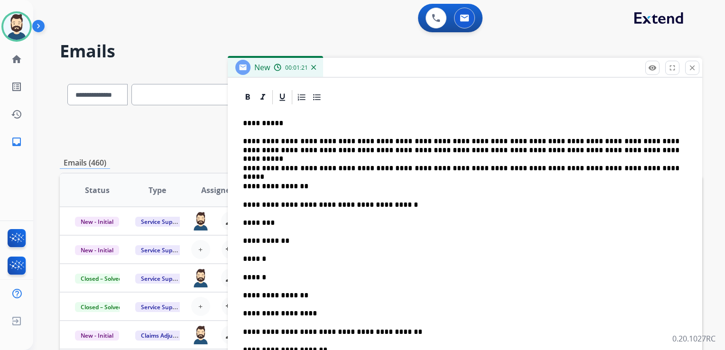
click at [282, 219] on p "********" at bounding box center [461, 223] width 436 height 9
click at [288, 233] on div "**********" at bounding box center [465, 338] width 452 height 465
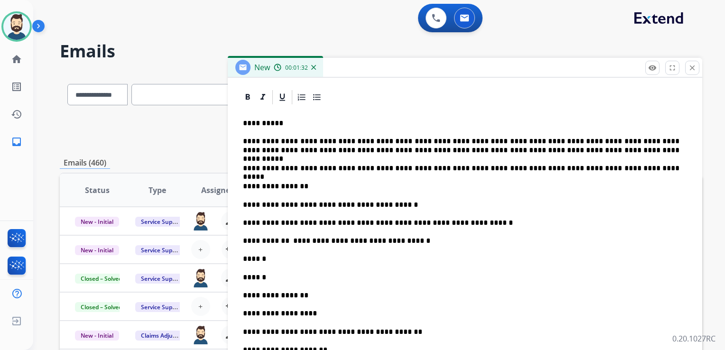
drag, startPoint x: 282, startPoint y: 258, endPoint x: 281, endPoint y: 252, distance: 5.3
click at [282, 257] on p "******" at bounding box center [461, 259] width 436 height 9
click at [274, 280] on p "******" at bounding box center [461, 277] width 436 height 9
click at [315, 295] on p "**********" at bounding box center [461, 295] width 436 height 9
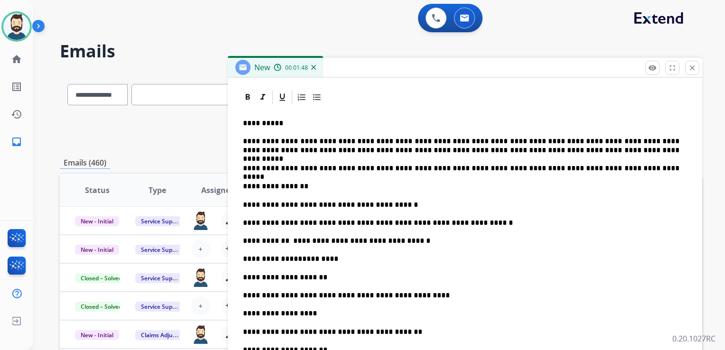
click at [310, 311] on p "**********" at bounding box center [461, 313] width 436 height 9
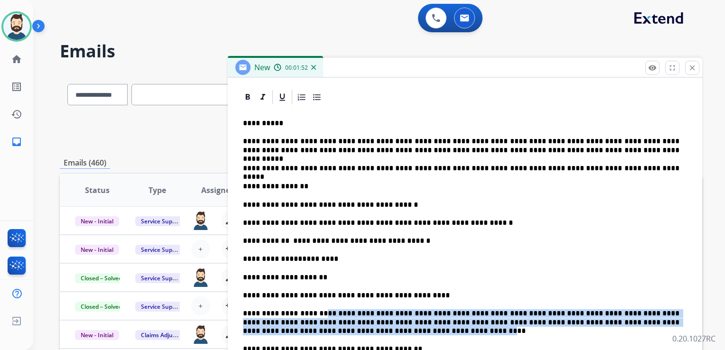
drag, startPoint x: 312, startPoint y: 312, endPoint x: 311, endPoint y: 333, distance: 20.9
click at [311, 333] on p "**********" at bounding box center [461, 322] width 436 height 26
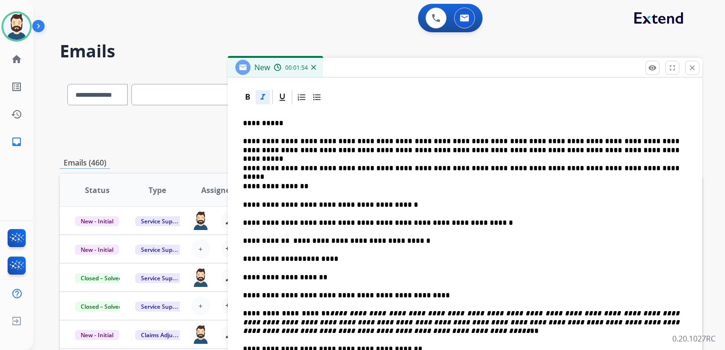
click at [319, 329] on p "**********" at bounding box center [461, 322] width 436 height 26
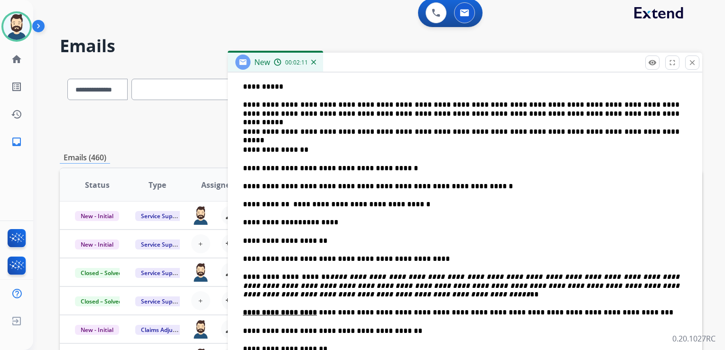
scroll to position [332, 0]
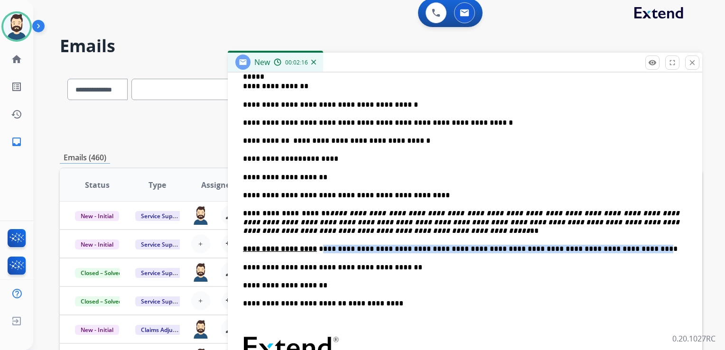
drag, startPoint x: 311, startPoint y: 249, endPoint x: 597, endPoint y: 253, distance: 286.5
click at [597, 253] on p "**********" at bounding box center [461, 249] width 436 height 9
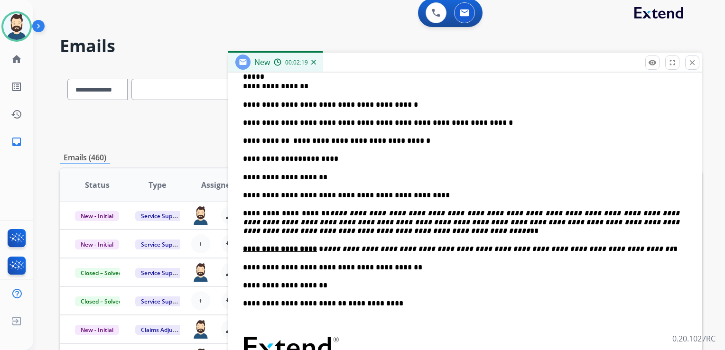
click at [394, 266] on p "**********" at bounding box center [461, 267] width 436 height 9
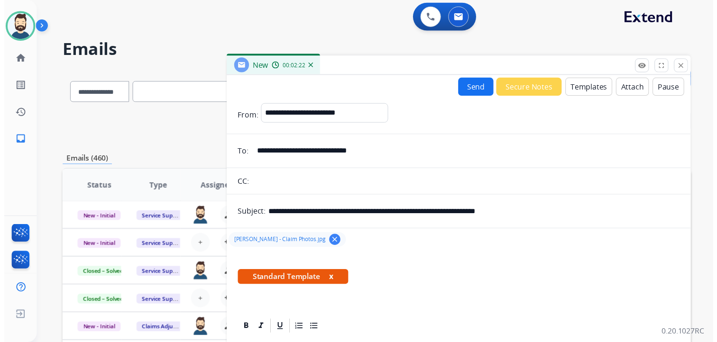
scroll to position [0, 0]
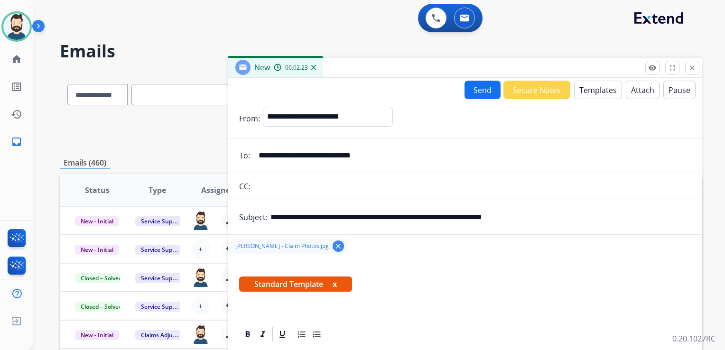
click at [478, 92] on button "Send" at bounding box center [482, 90] width 36 height 18
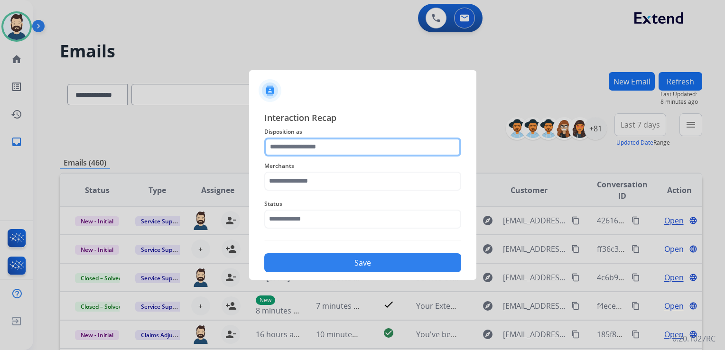
click at [307, 151] on input "text" at bounding box center [362, 147] width 197 height 19
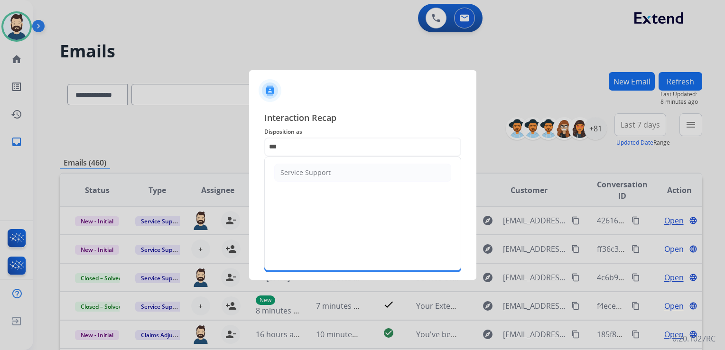
drag, startPoint x: 298, startPoint y: 169, endPoint x: 297, endPoint y: 185, distance: 15.7
click at [297, 171] on div "Service Support" at bounding box center [305, 172] width 50 height 9
type input "**********"
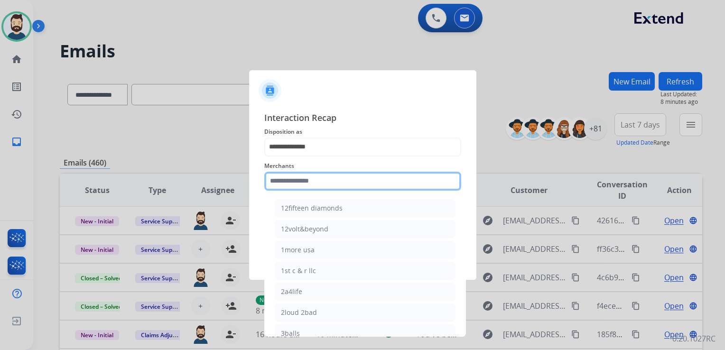
click at [297, 185] on input "text" at bounding box center [362, 181] width 197 height 19
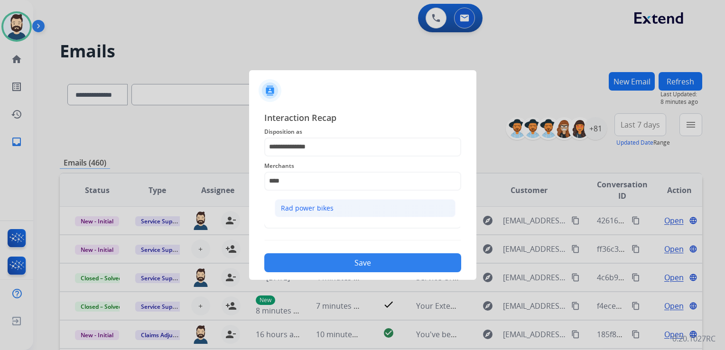
click at [292, 206] on div "Rad power bikes" at bounding box center [307, 207] width 53 height 9
type input "**********"
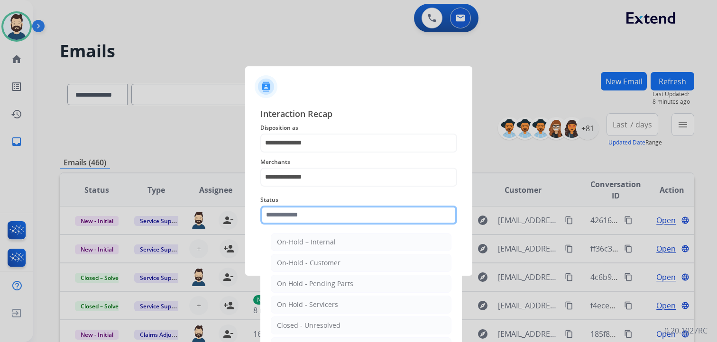
click at [294, 216] on input "text" at bounding box center [358, 215] width 197 height 19
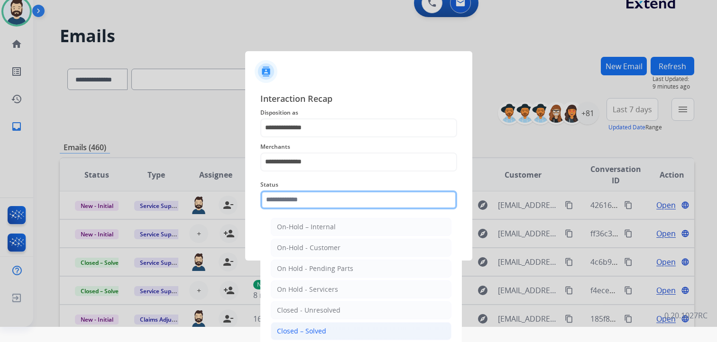
scroll to position [28, 0]
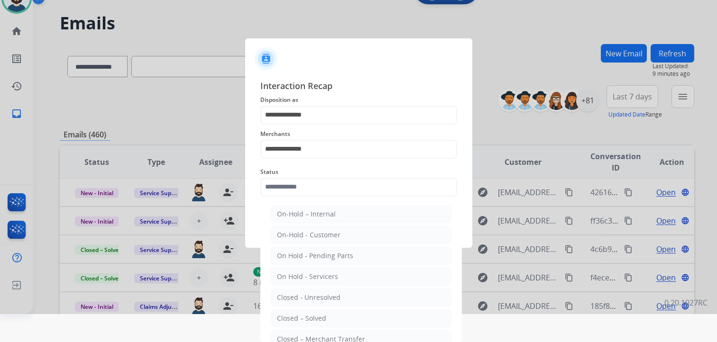
drag, startPoint x: 300, startPoint y: 321, endPoint x: 313, endPoint y: 291, distance: 32.3
click at [301, 320] on div "Closed – Solved" at bounding box center [301, 318] width 49 height 9
type input "**********"
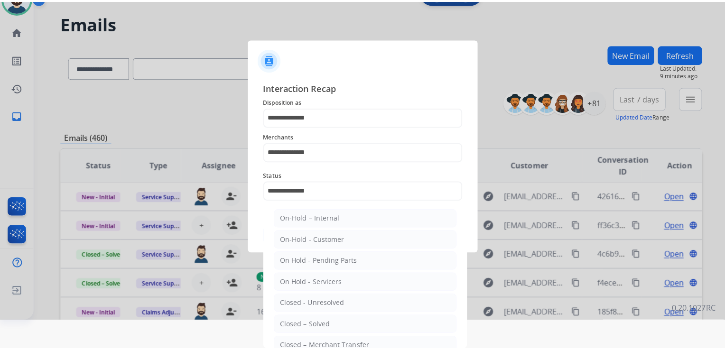
scroll to position [0, 0]
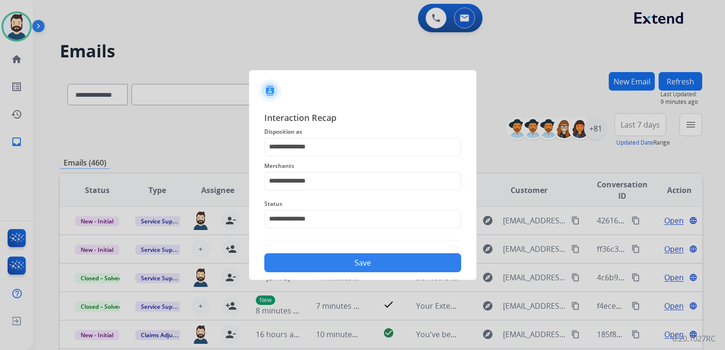
click at [322, 269] on button "Save" at bounding box center [362, 262] width 197 height 19
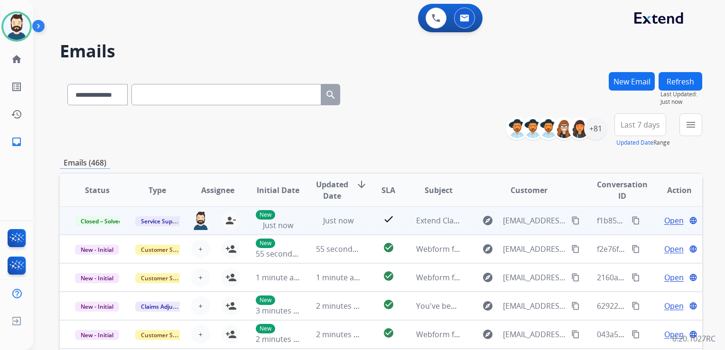
click at [632, 223] on mat-icon "content_copy" at bounding box center [635, 220] width 9 height 9
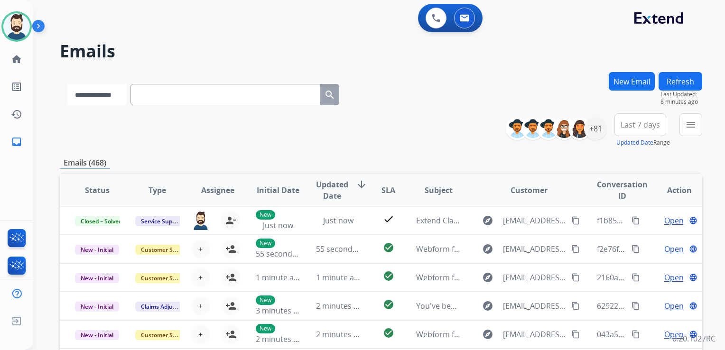
drag, startPoint x: 115, startPoint y: 94, endPoint x: 111, endPoint y: 104, distance: 10.8
click at [115, 94] on select "**********" at bounding box center [96, 94] width 59 height 21
select select "**********"
click at [67, 84] on select "**********" at bounding box center [96, 94] width 59 height 21
click at [162, 92] on input "text" at bounding box center [226, 94] width 190 height 21
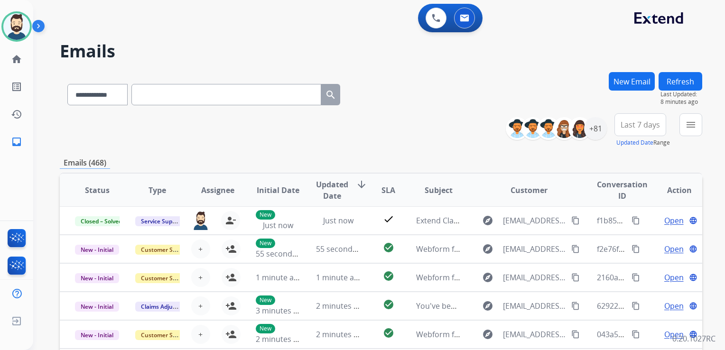
paste input "**********"
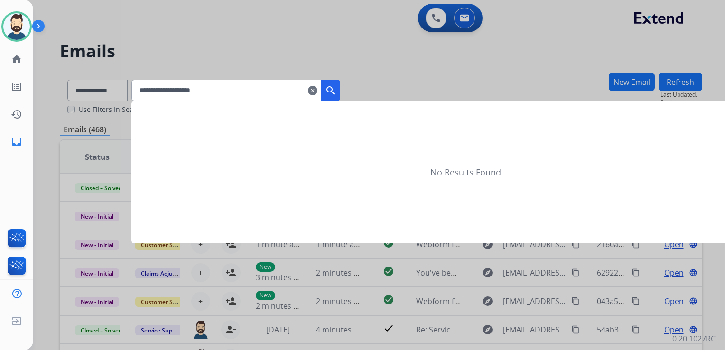
type input "**********"
click at [336, 89] on mat-icon "search" at bounding box center [330, 90] width 11 height 11
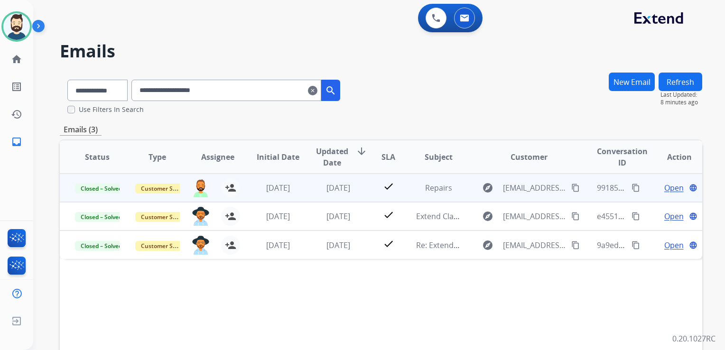
click at [320, 194] on td "5 days ago" at bounding box center [331, 188] width 60 height 28
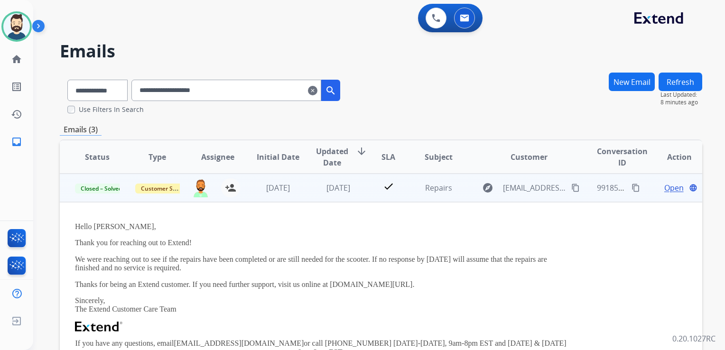
click at [669, 189] on span "Open" at bounding box center [673, 187] width 19 height 11
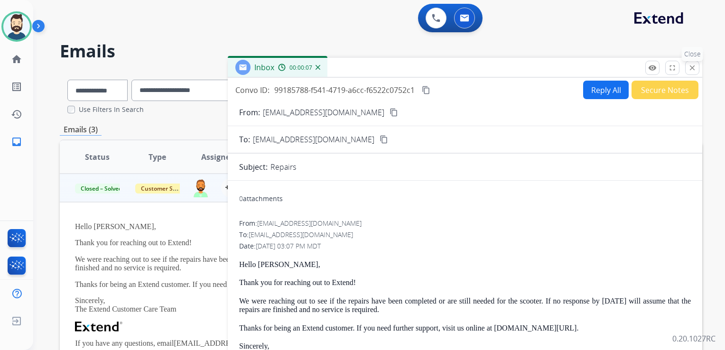
click at [687, 68] on button "close Close" at bounding box center [692, 68] width 14 height 14
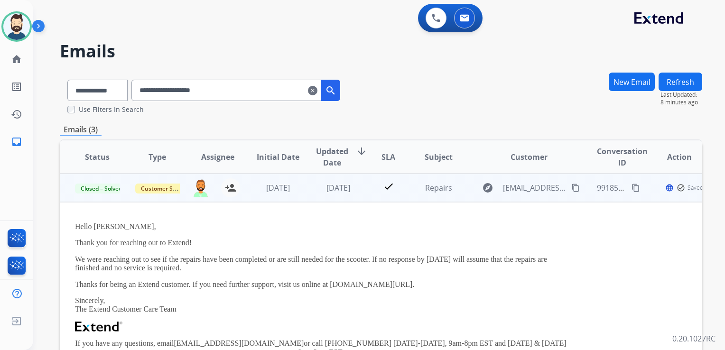
click at [319, 201] on td "5 days ago" at bounding box center [331, 188] width 60 height 28
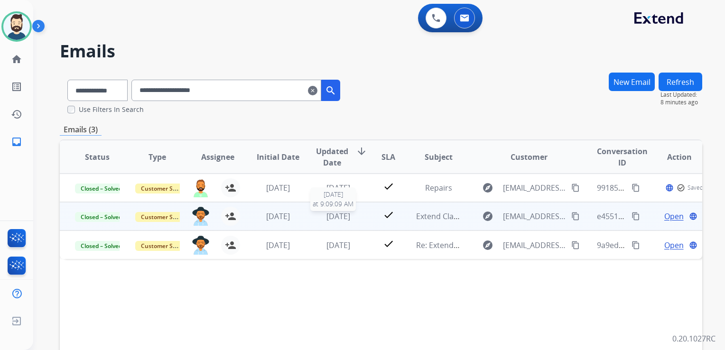
click at [335, 221] on div "1 month ago" at bounding box center [338, 216] width 45 height 11
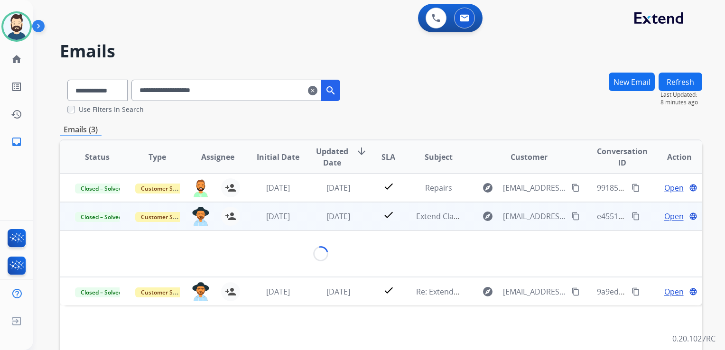
click at [668, 216] on span "Open" at bounding box center [673, 216] width 19 height 11
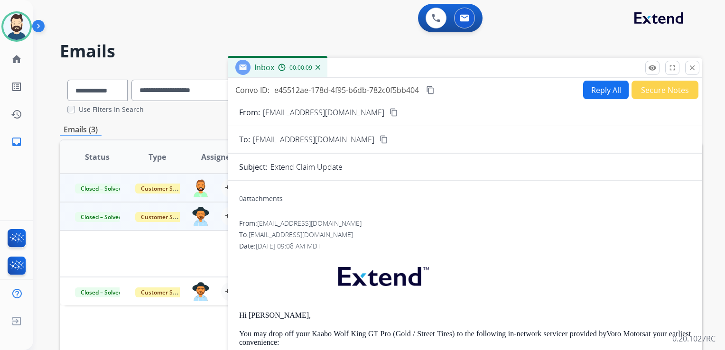
drag, startPoint x: 694, startPoint y: 67, endPoint x: 501, endPoint y: 178, distance: 223.1
click at [694, 68] on mat-icon "close" at bounding box center [692, 68] width 9 height 9
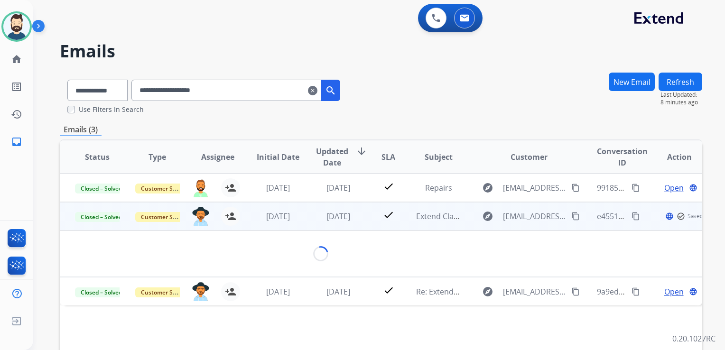
click at [365, 227] on td "check" at bounding box center [381, 216] width 40 height 28
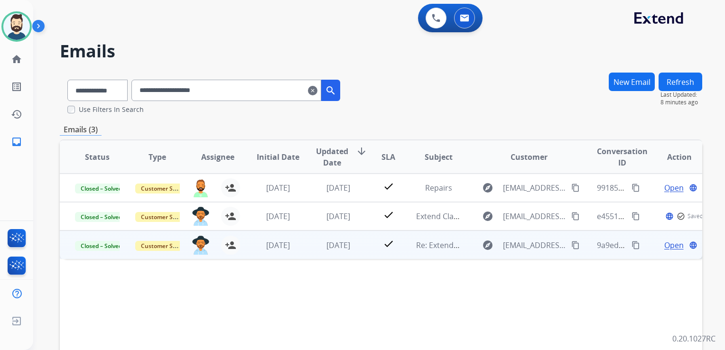
click at [346, 252] on td "1 month ago" at bounding box center [331, 245] width 60 height 28
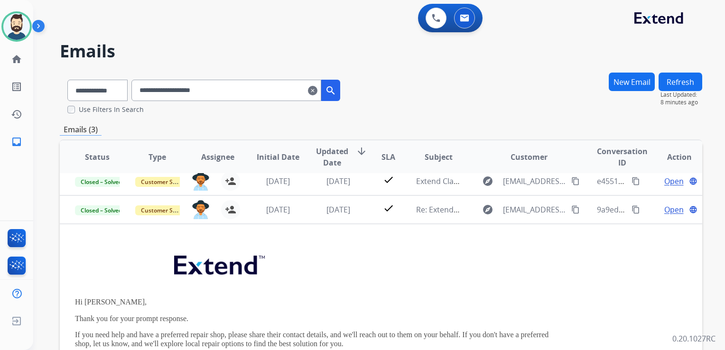
scroll to position [57, 0]
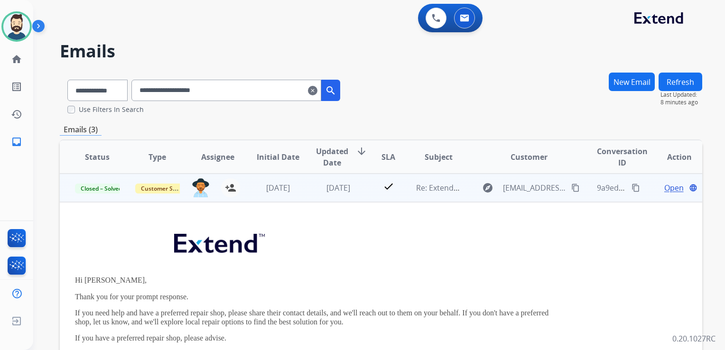
click at [664, 187] on span "Open" at bounding box center [673, 187] width 19 height 11
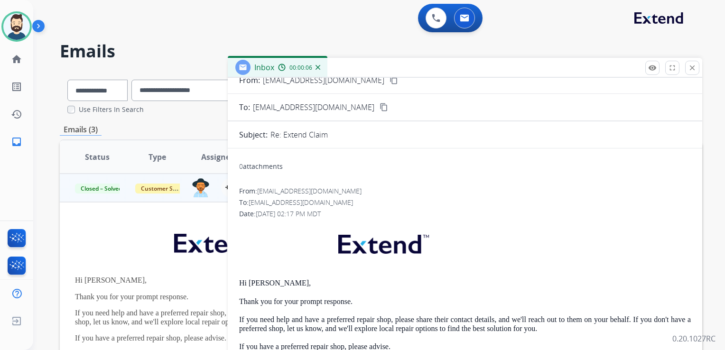
scroll to position [0, 0]
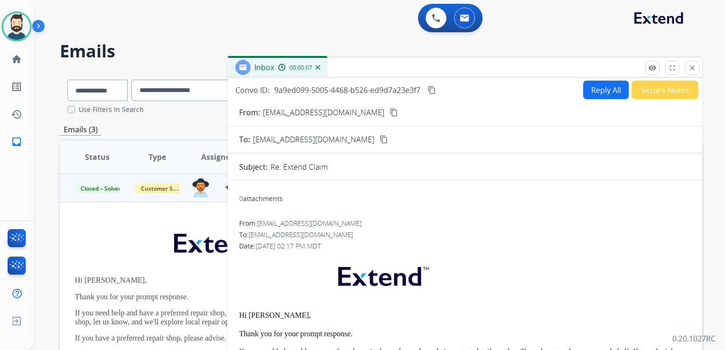
click at [605, 93] on button "Reply All" at bounding box center [606, 90] width 46 height 18
select select "**********"
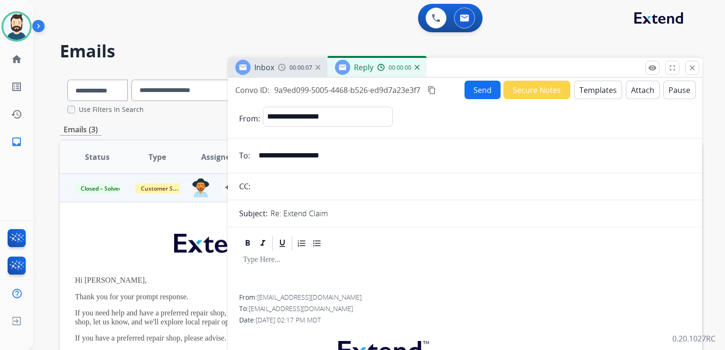
click at [604, 93] on button "Templates" at bounding box center [598, 90] width 48 height 18
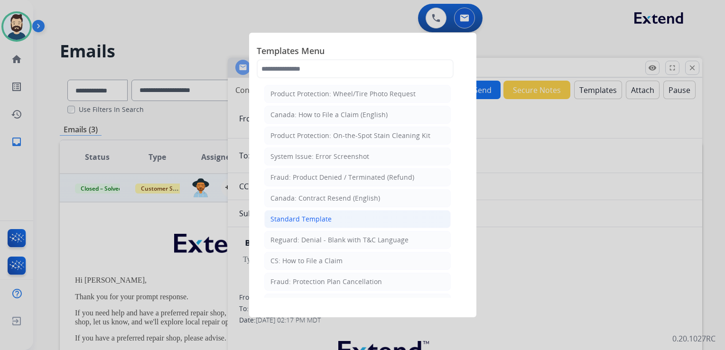
click at [304, 218] on div "Standard Template" at bounding box center [300, 218] width 61 height 9
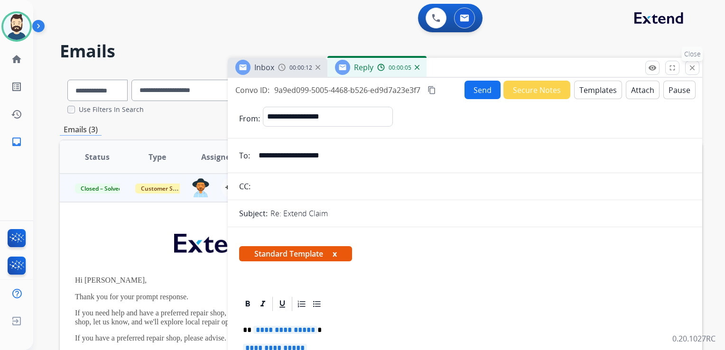
click at [694, 65] on mat-icon "close" at bounding box center [692, 68] width 9 height 9
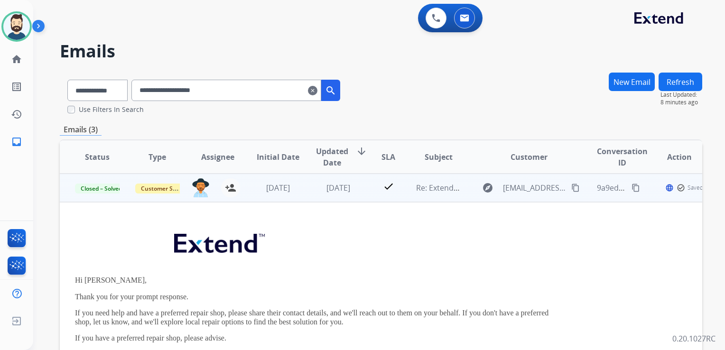
click at [350, 196] on td "1 month ago" at bounding box center [331, 188] width 60 height 28
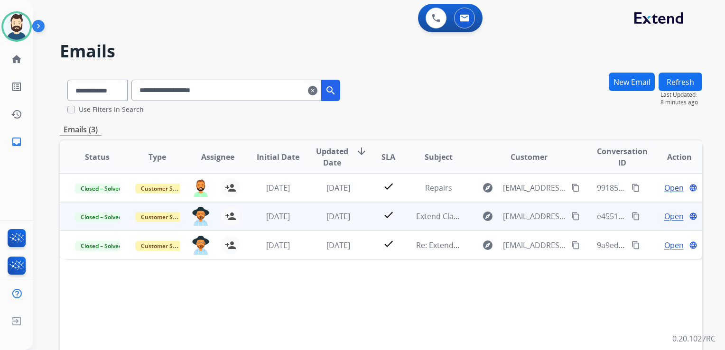
click at [334, 226] on td "1 month ago" at bounding box center [331, 216] width 60 height 28
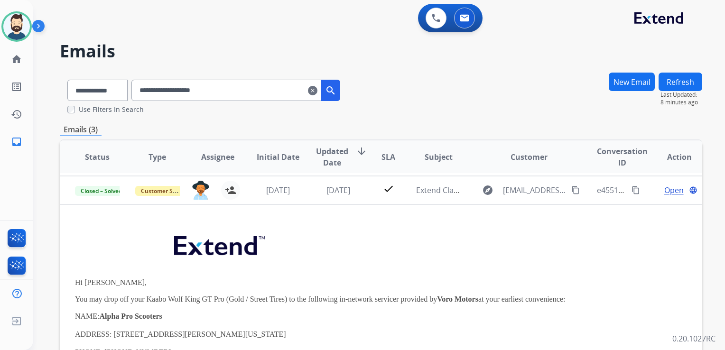
scroll to position [28, 0]
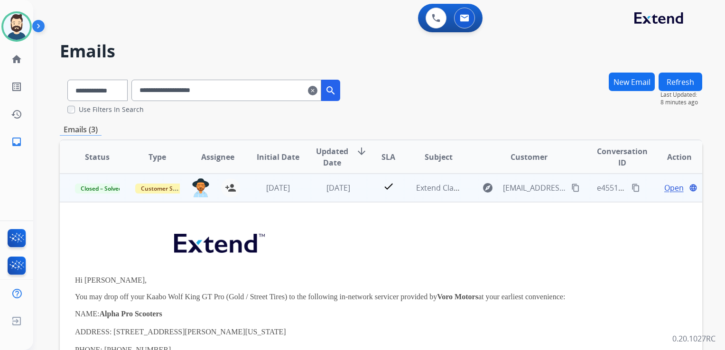
click at [666, 193] on td "Open language" at bounding box center [672, 188] width 60 height 28
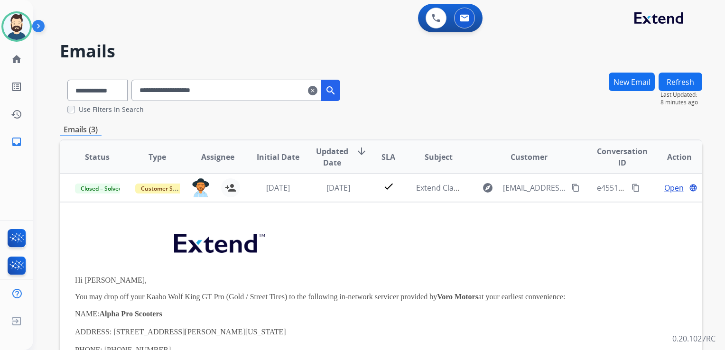
scroll to position [0, 0]
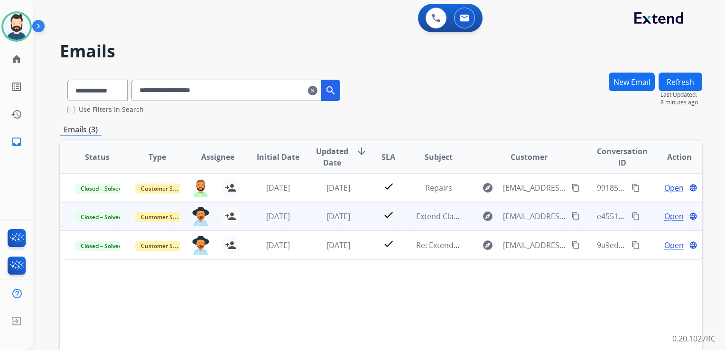
click at [668, 211] on span "Open" at bounding box center [673, 216] width 19 height 11
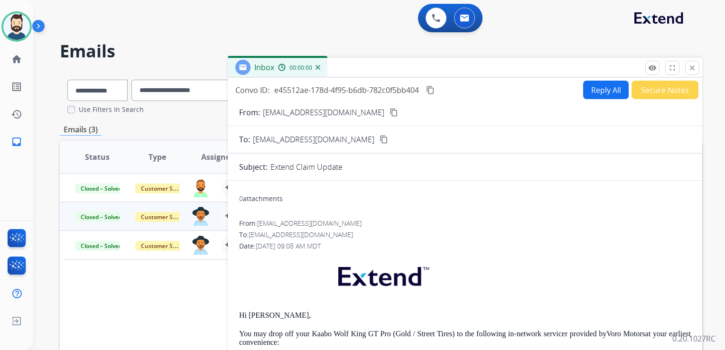
click at [610, 92] on button "Reply All" at bounding box center [606, 90] width 46 height 18
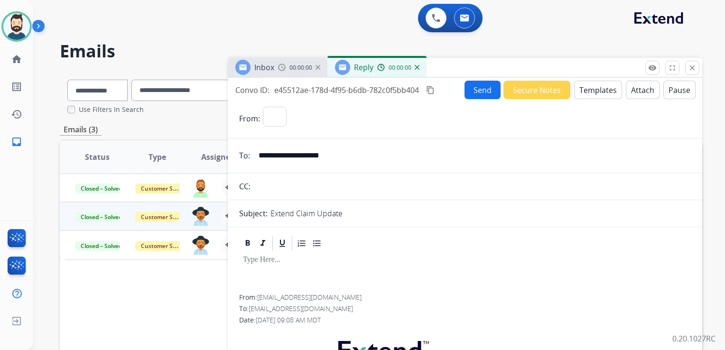
click at [609, 91] on button "Templates" at bounding box center [598, 90] width 48 height 18
select select "**********"
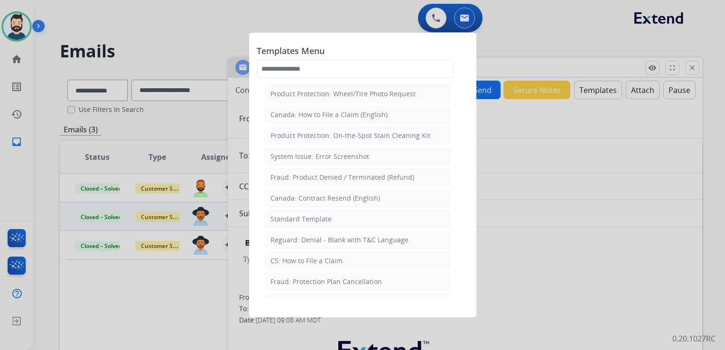
click at [294, 219] on div "Standard Template" at bounding box center [300, 218] width 61 height 9
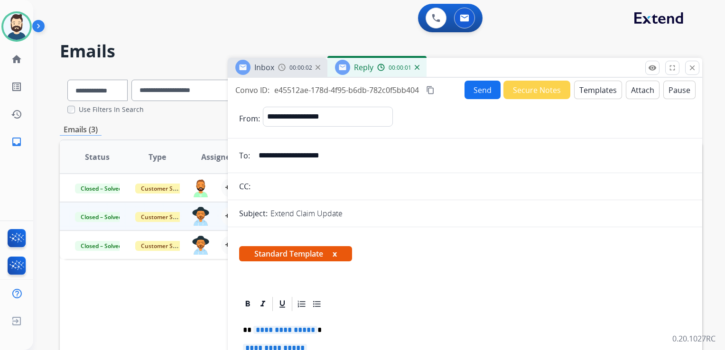
scroll to position [95, 0]
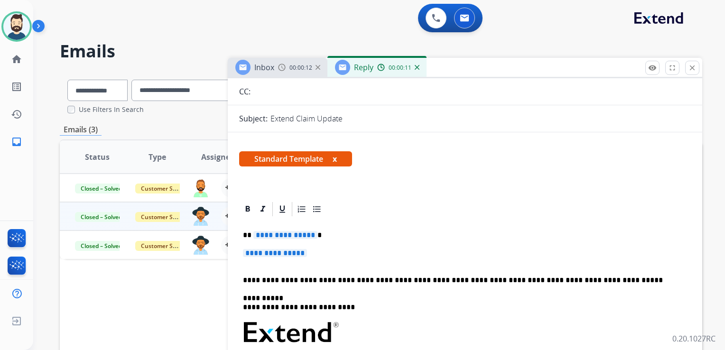
drag, startPoint x: 331, startPoint y: 261, endPoint x: 326, endPoint y: 260, distance: 5.0
click at [331, 261] on p "**********" at bounding box center [465, 258] width 444 height 18
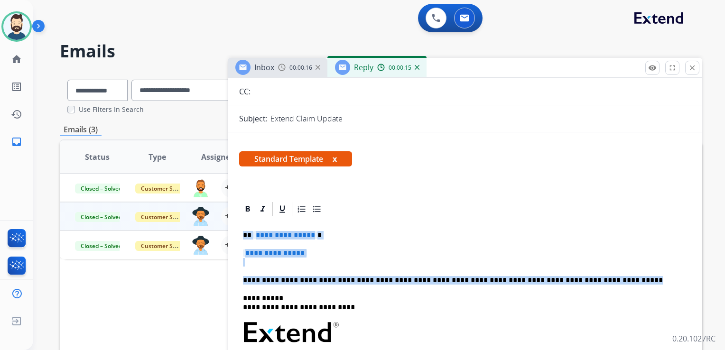
drag, startPoint x: 243, startPoint y: 234, endPoint x: 596, endPoint y: 269, distance: 354.6
click at [596, 269] on div "**********" at bounding box center [465, 355] width 452 height 274
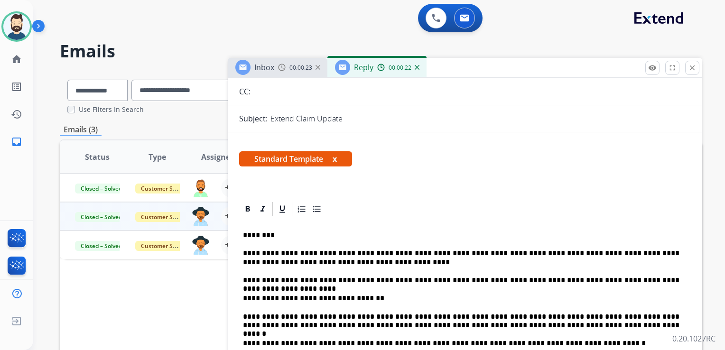
click at [260, 235] on p "********" at bounding box center [461, 235] width 436 height 9
drag, startPoint x: 372, startPoint y: 253, endPoint x: 398, endPoint y: 255, distance: 26.6
click at [398, 255] on p "**********" at bounding box center [461, 258] width 436 height 18
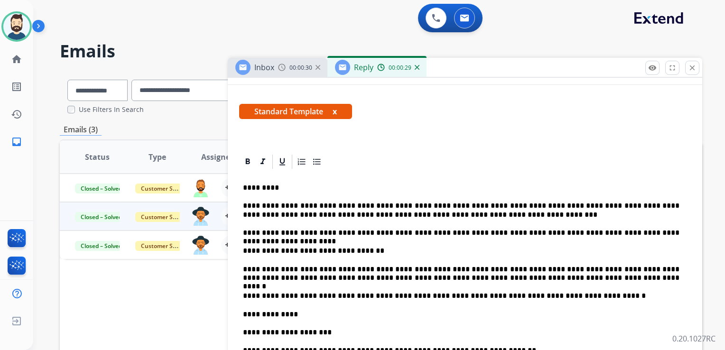
scroll to position [190, 0]
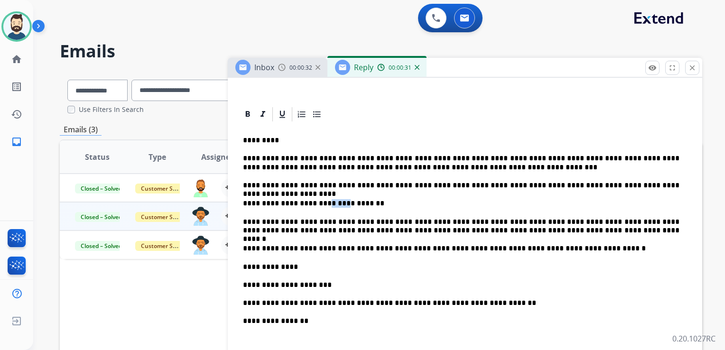
drag, startPoint x: 312, startPoint y: 203, endPoint x: 336, endPoint y: 202, distance: 23.7
click at [336, 202] on p "**********" at bounding box center [461, 203] width 436 height 9
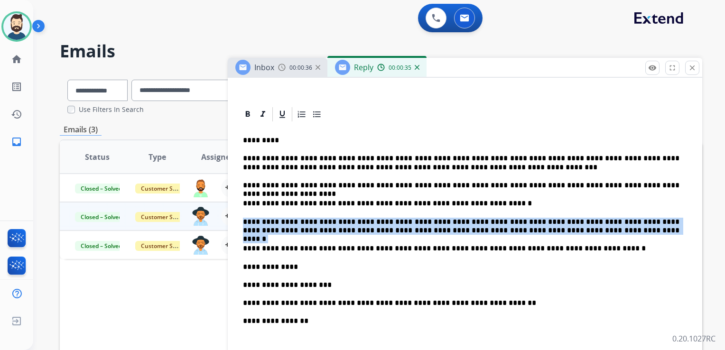
drag, startPoint x: 260, startPoint y: 221, endPoint x: 516, endPoint y: 231, distance: 256.3
click at [516, 231] on div "**********" at bounding box center [465, 337] width 452 height 428
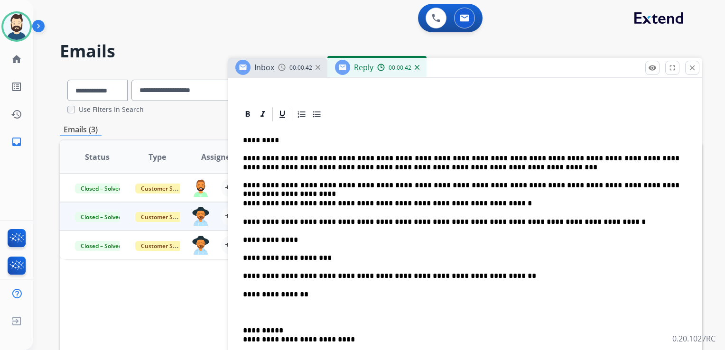
click at [281, 240] on p "**********" at bounding box center [461, 240] width 436 height 9
drag, startPoint x: 301, startPoint y: 257, endPoint x: 330, endPoint y: 256, distance: 29.4
click at [330, 256] on p "**********" at bounding box center [461, 258] width 436 height 9
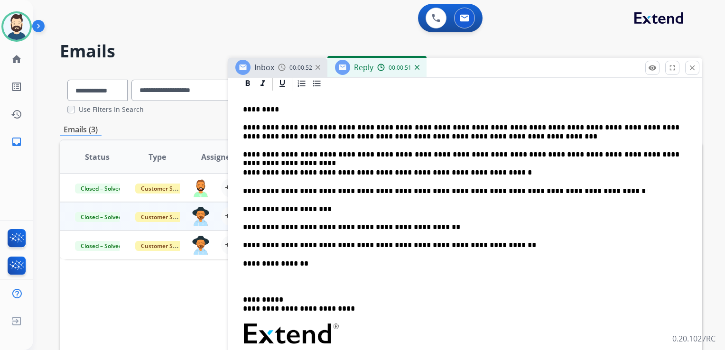
scroll to position [237, 0]
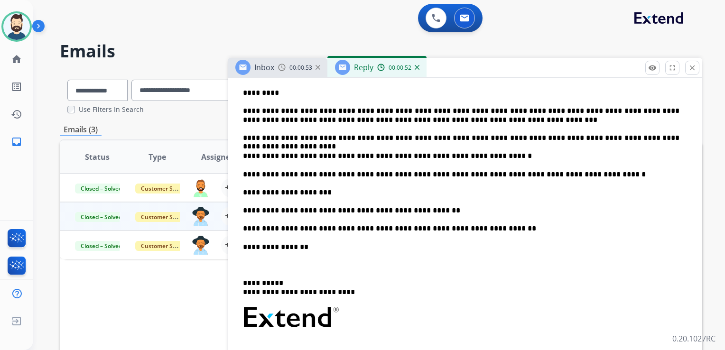
click at [248, 268] on p at bounding box center [465, 265] width 444 height 9
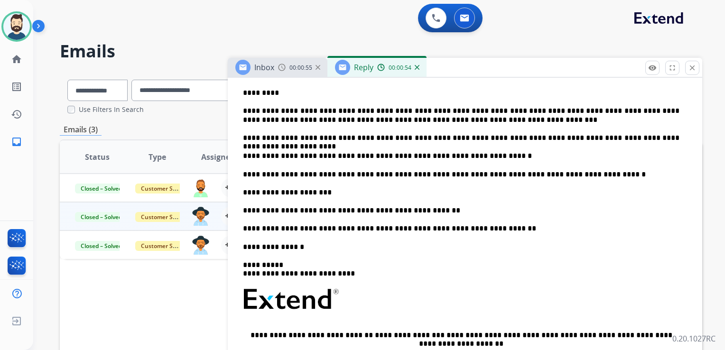
click at [277, 264] on p "**********" at bounding box center [461, 270] width 436 height 18
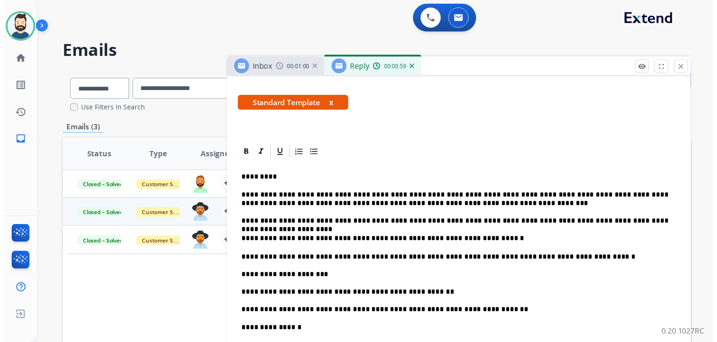
scroll to position [0, 0]
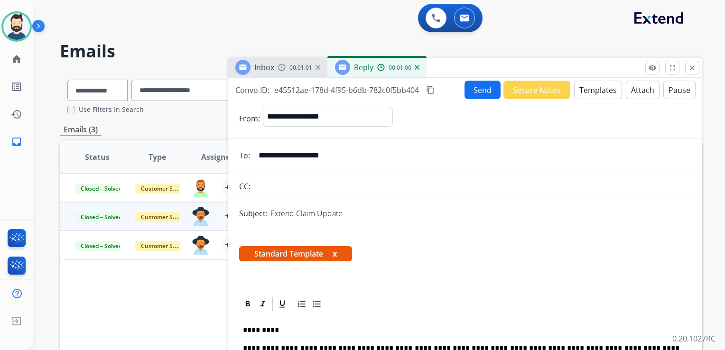
click at [476, 91] on button "Send" at bounding box center [482, 90] width 36 height 18
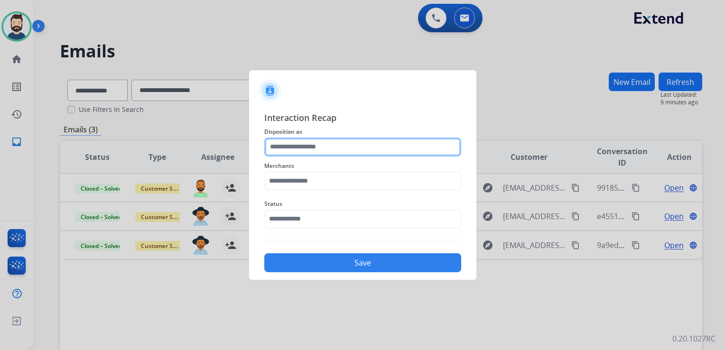
click at [300, 148] on input "text" at bounding box center [362, 147] width 197 height 19
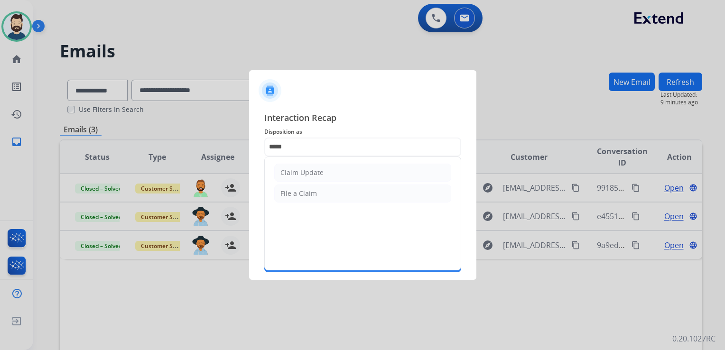
click at [294, 170] on div "Claim Update" at bounding box center [301, 172] width 43 height 9
type input "**********"
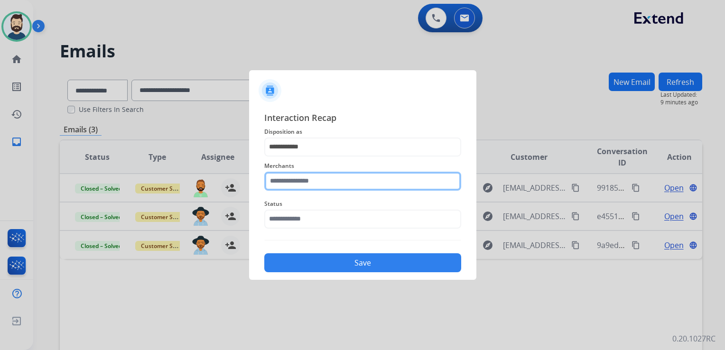
click at [295, 172] on input "text" at bounding box center [362, 181] width 197 height 19
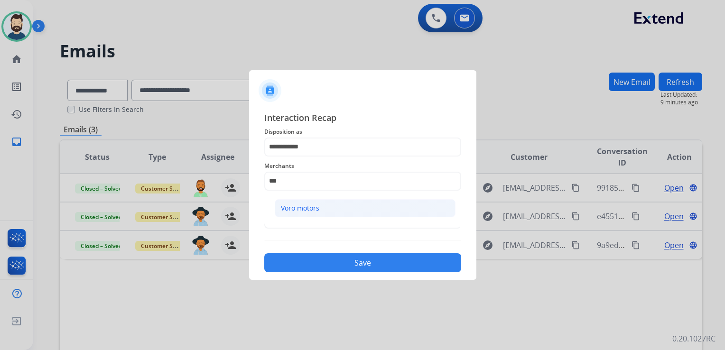
click at [293, 210] on div "Voro motors" at bounding box center [300, 207] width 38 height 9
type input "**********"
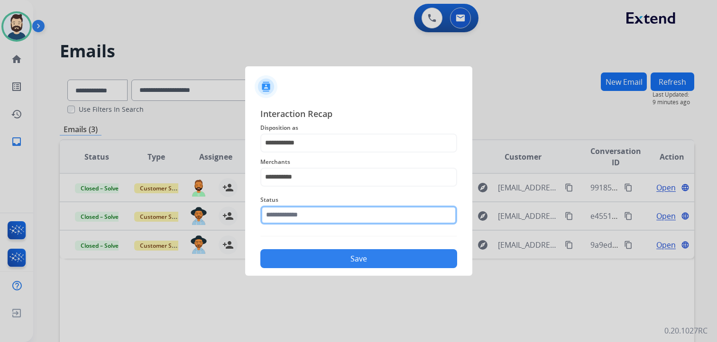
click at [301, 214] on input "text" at bounding box center [358, 215] width 197 height 19
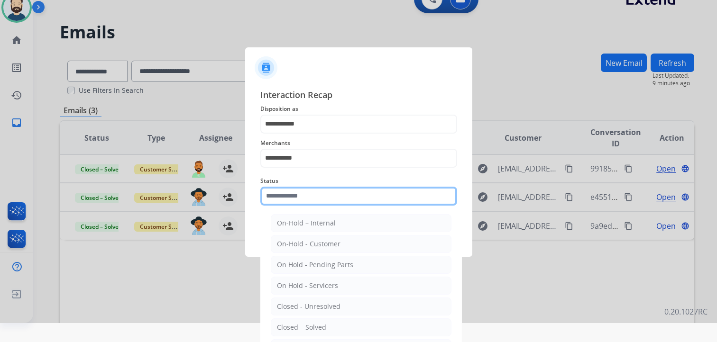
scroll to position [28, 0]
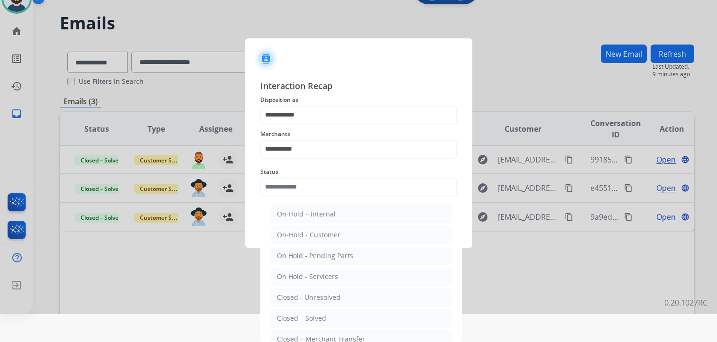
drag, startPoint x: 324, startPoint y: 318, endPoint x: 338, endPoint y: 263, distance: 56.6
click at [324, 317] on div "Closed – Solved" at bounding box center [301, 318] width 49 height 9
type input "**********"
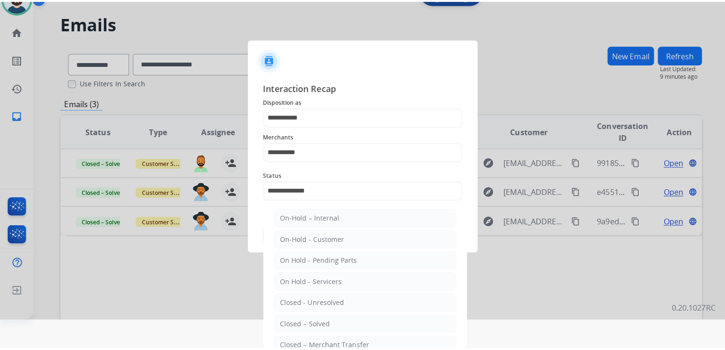
scroll to position [0, 0]
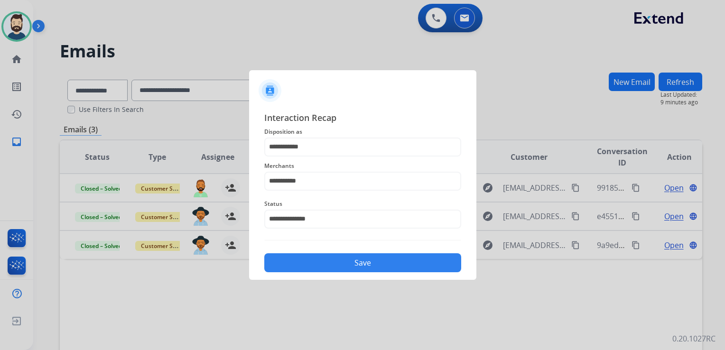
click at [340, 254] on button "Save" at bounding box center [362, 262] width 197 height 19
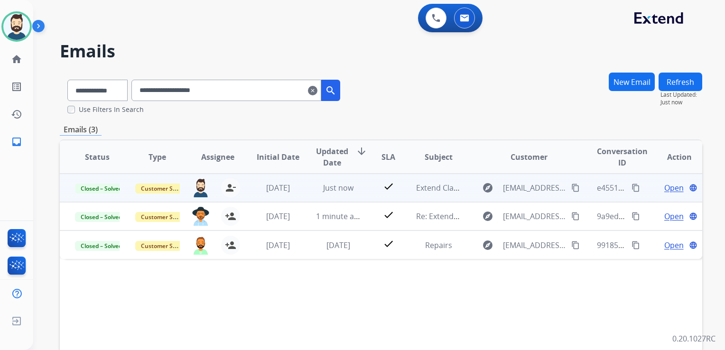
click at [240, 189] on td "1 month ago" at bounding box center [270, 188] width 60 height 28
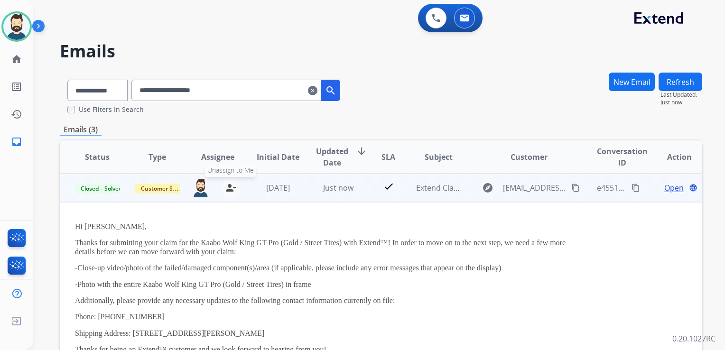
click at [225, 188] on mat-icon "person_remove" at bounding box center [230, 187] width 11 height 11
click at [203, 187] on button "+ Select agent" at bounding box center [200, 187] width 19 height 19
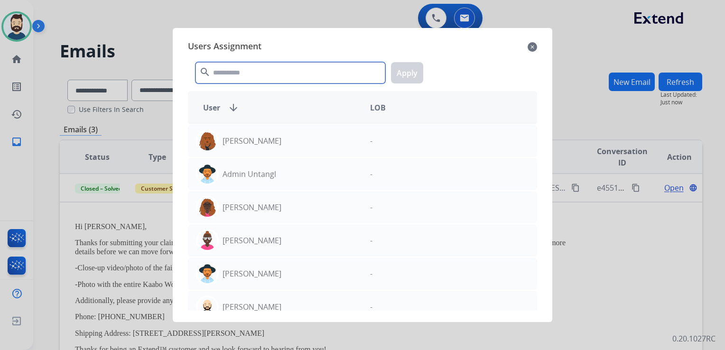
click at [250, 73] on input "text" at bounding box center [290, 72] width 190 height 21
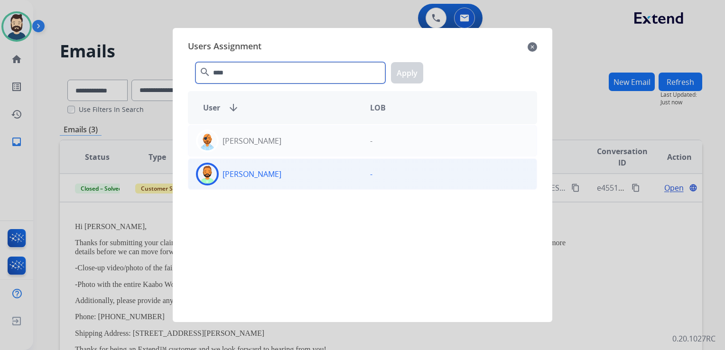
type input "****"
drag, startPoint x: 205, startPoint y: 176, endPoint x: 215, endPoint y: 166, distance: 13.8
click at [206, 175] on img at bounding box center [207, 174] width 19 height 19
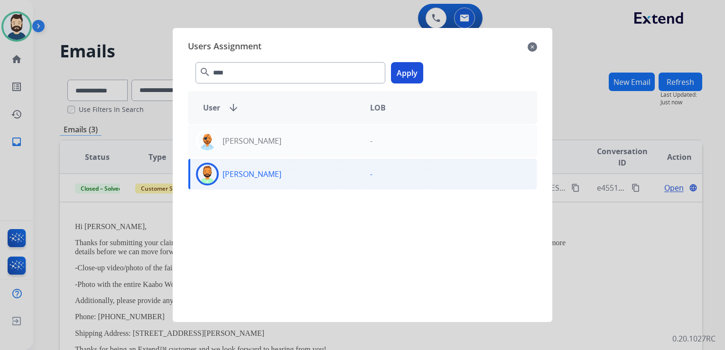
click at [415, 77] on button "Apply" at bounding box center [407, 72] width 32 height 21
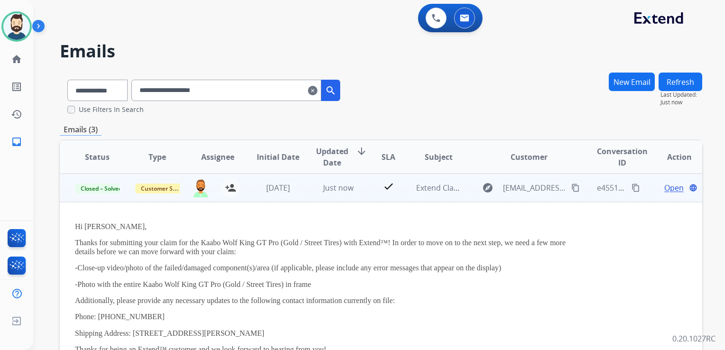
click at [314, 196] on td "Just now" at bounding box center [331, 188] width 60 height 28
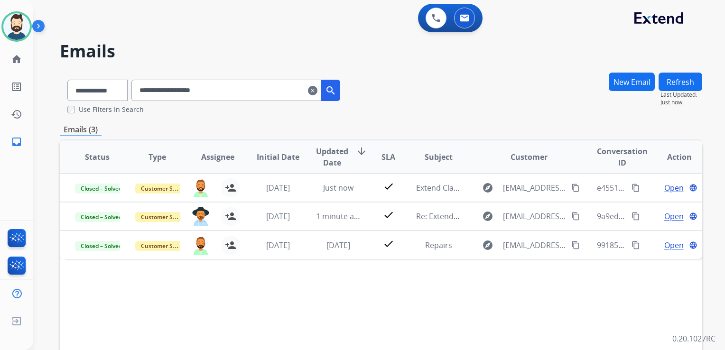
click at [317, 91] on mat-icon "clear" at bounding box center [312, 90] width 9 height 11
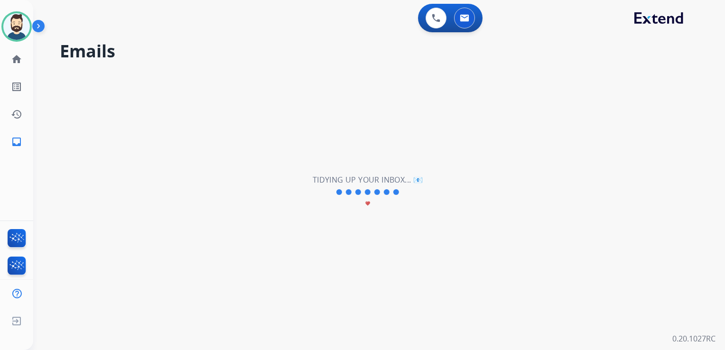
select select "**********"
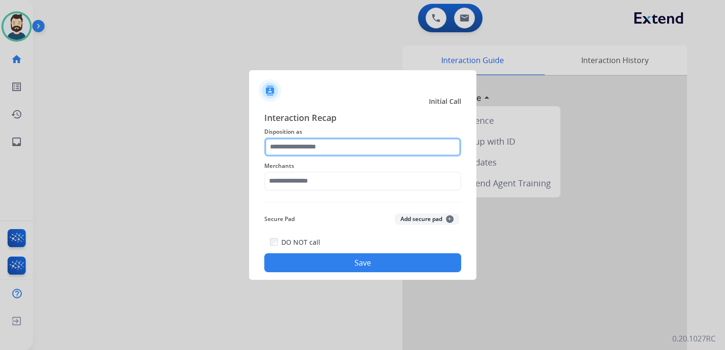
click at [318, 148] on input "text" at bounding box center [362, 147] width 197 height 19
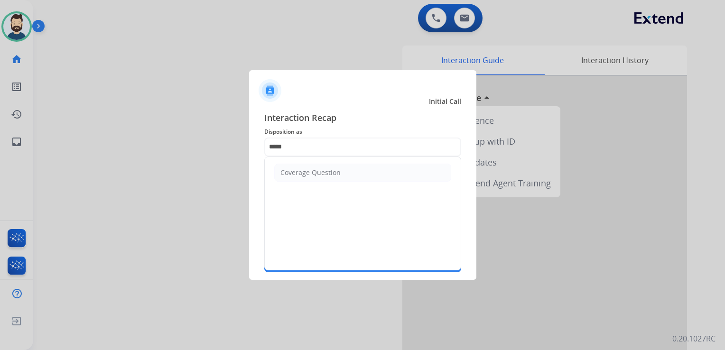
click at [313, 166] on li "Coverage Question" at bounding box center [362, 173] width 177 height 18
type input "**********"
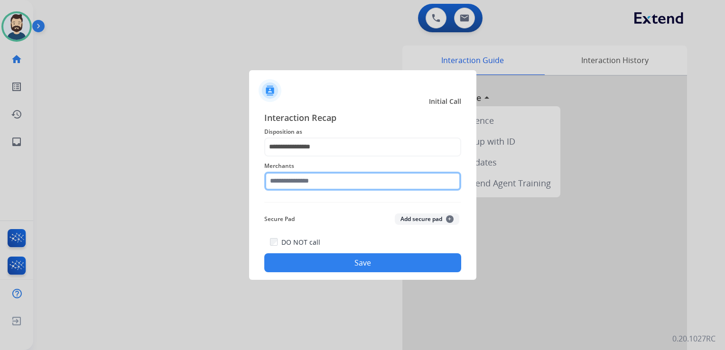
click at [315, 175] on input "text" at bounding box center [362, 181] width 197 height 19
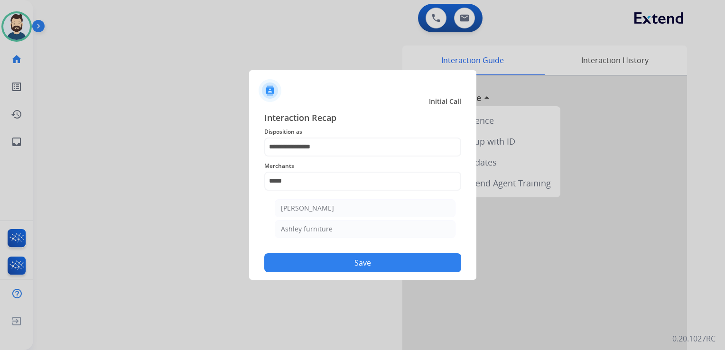
drag, startPoint x: 302, startPoint y: 225, endPoint x: 309, endPoint y: 223, distance: 7.3
click at [303, 225] on div "Ashley furniture" at bounding box center [307, 228] width 52 height 9
type input "**********"
click at [334, 259] on button "Save" at bounding box center [362, 262] width 197 height 19
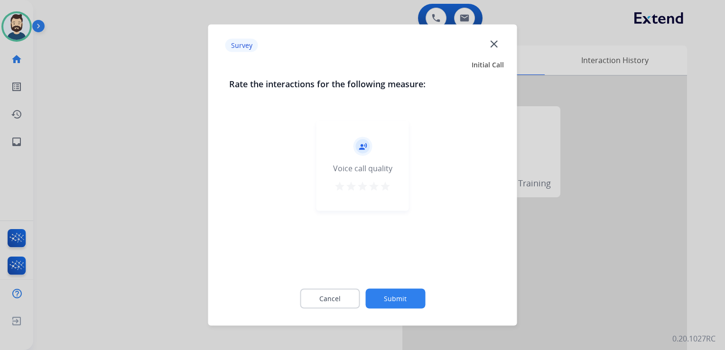
click at [383, 186] on mat-icon "star" at bounding box center [384, 186] width 11 height 11
click at [400, 296] on button "Submit" at bounding box center [395, 299] width 60 height 20
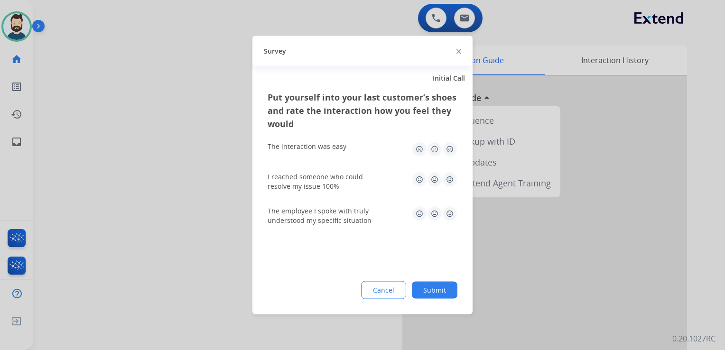
click at [452, 184] on img at bounding box center [449, 179] width 15 height 15
click at [448, 148] on img at bounding box center [449, 149] width 15 height 15
click at [450, 215] on img at bounding box center [449, 213] width 15 height 15
click at [440, 288] on button "Submit" at bounding box center [435, 290] width 46 height 17
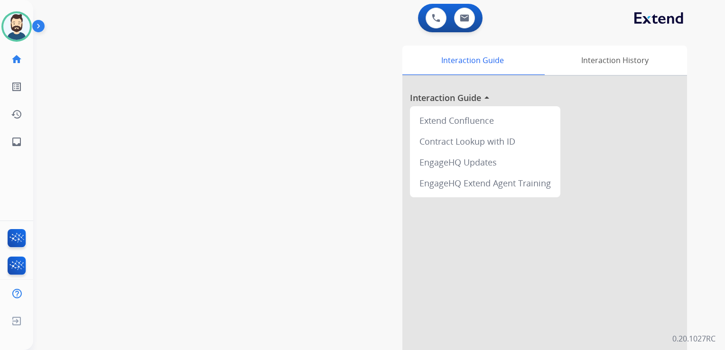
drag, startPoint x: 138, startPoint y: 123, endPoint x: 128, endPoint y: 124, distance: 10.5
click at [135, 124] on div "swap_horiz Break voice bridge close_fullscreen Connect 3-Way Call merge_type Se…" at bounding box center [367, 232] width 669 height 396
click at [25, 141] on link "inbox Emails" at bounding box center [16, 142] width 27 height 27
select select "**********"
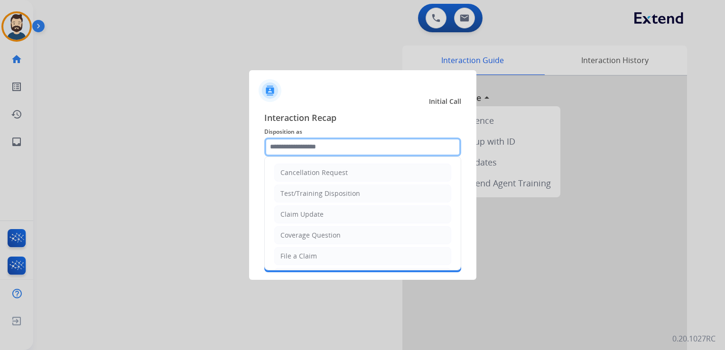
click at [328, 149] on input "text" at bounding box center [362, 147] width 197 height 19
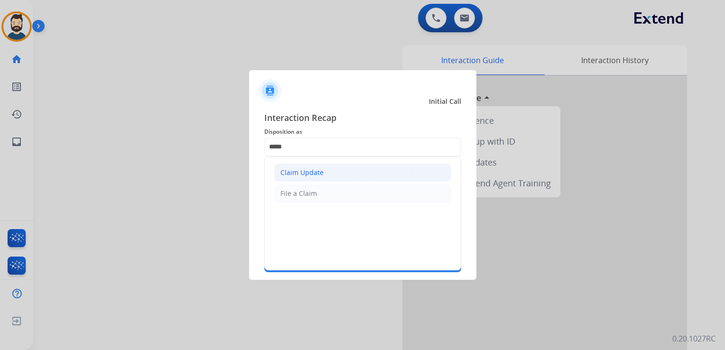
click at [316, 176] on div "Claim Update" at bounding box center [301, 172] width 43 height 9
type input "**********"
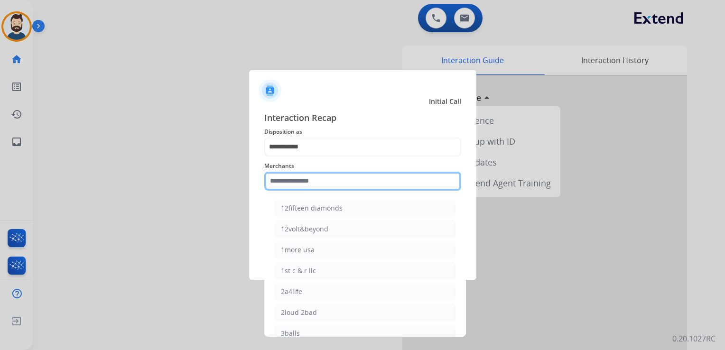
click at [316, 176] on input "text" at bounding box center [362, 181] width 197 height 19
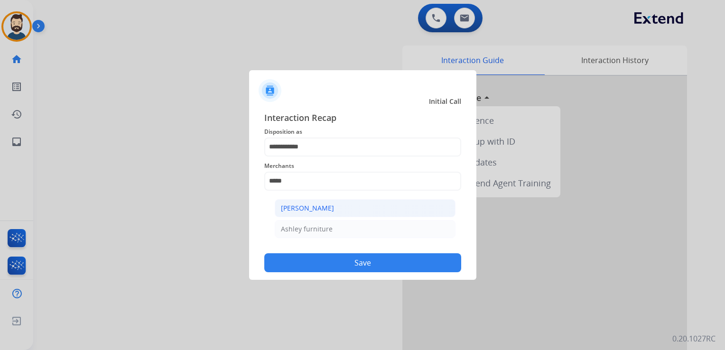
drag, startPoint x: 323, startPoint y: 203, endPoint x: 340, endPoint y: 235, distance: 35.9
click at [323, 204] on div "Ashley - Reguard" at bounding box center [307, 207] width 53 height 9
type input "**********"
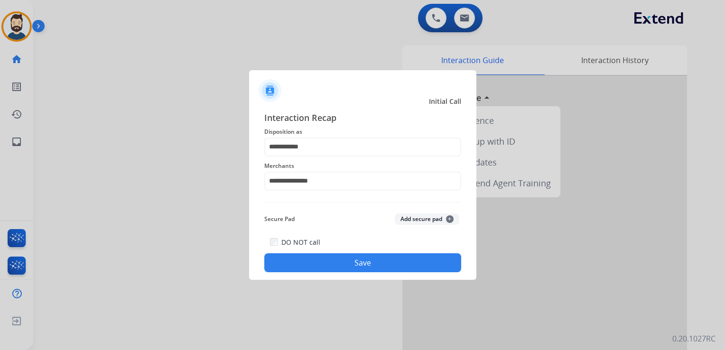
click at [350, 265] on button "Save" at bounding box center [362, 262] width 197 height 19
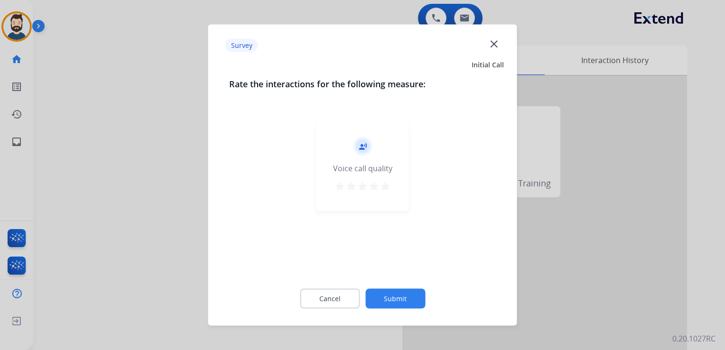
drag, startPoint x: 385, startPoint y: 185, endPoint x: 392, endPoint y: 245, distance: 60.2
click at [386, 185] on mat-icon "star" at bounding box center [384, 186] width 11 height 11
click at [405, 302] on button "Submit" at bounding box center [395, 299] width 60 height 20
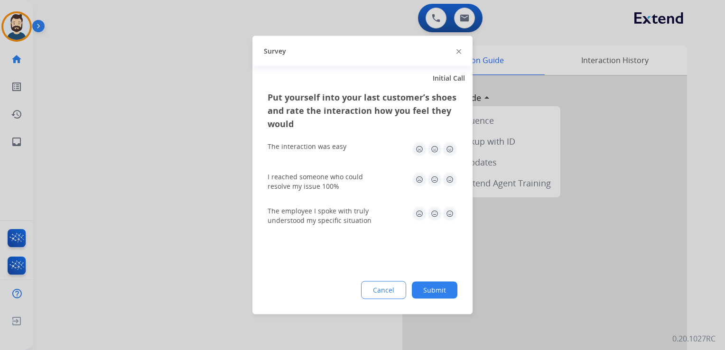
click at [448, 145] on img at bounding box center [449, 149] width 15 height 15
drag, startPoint x: 448, startPoint y: 175, endPoint x: 450, endPoint y: 184, distance: 8.3
click at [448, 175] on img at bounding box center [449, 179] width 15 height 15
click at [450, 216] on img at bounding box center [449, 213] width 15 height 15
drag, startPoint x: 445, startPoint y: 281, endPoint x: 271, endPoint y: 191, distance: 195.8
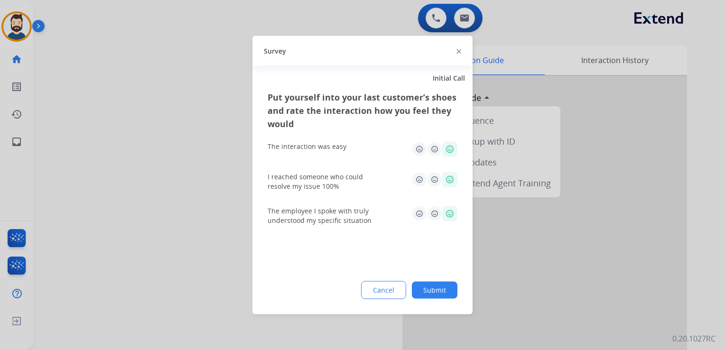
click at [444, 282] on div "Cancel Submit" at bounding box center [362, 290] width 190 height 18
drag, startPoint x: 427, startPoint y: 289, endPoint x: 269, endPoint y: 228, distance: 169.4
click at [428, 289] on button "Submit" at bounding box center [435, 290] width 46 height 17
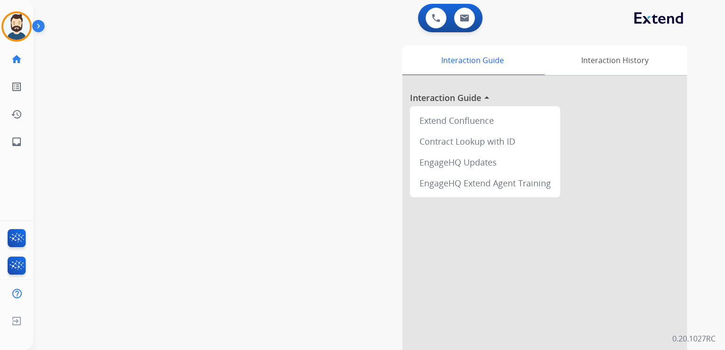
click at [85, 149] on div "swap_horiz Break voice bridge close_fullscreen Connect 3-Way Call merge_type Se…" at bounding box center [367, 232] width 669 height 396
click at [21, 143] on mat-icon "inbox" at bounding box center [16, 141] width 11 height 11
select select "**********"
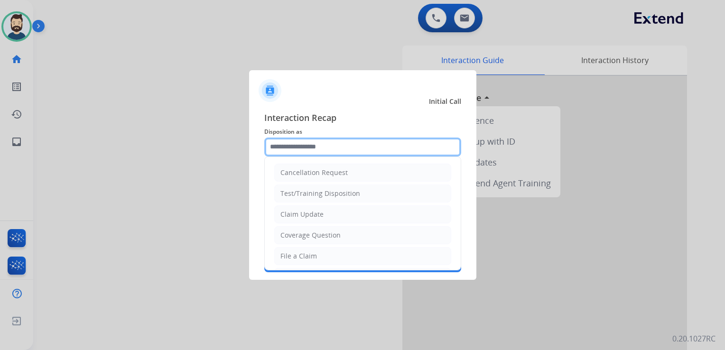
click at [316, 147] on input "text" at bounding box center [362, 147] width 197 height 19
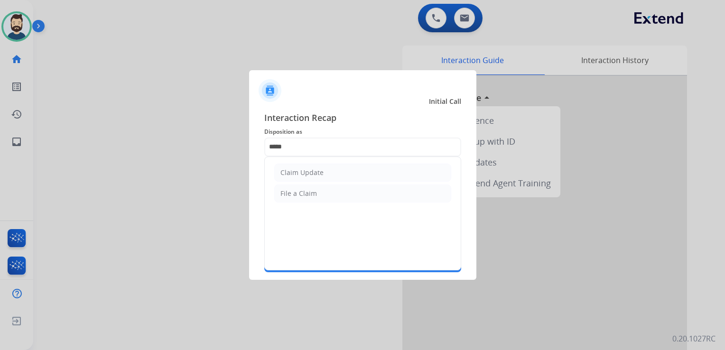
click at [301, 170] on div "Claim Update" at bounding box center [301, 172] width 43 height 9
type input "**********"
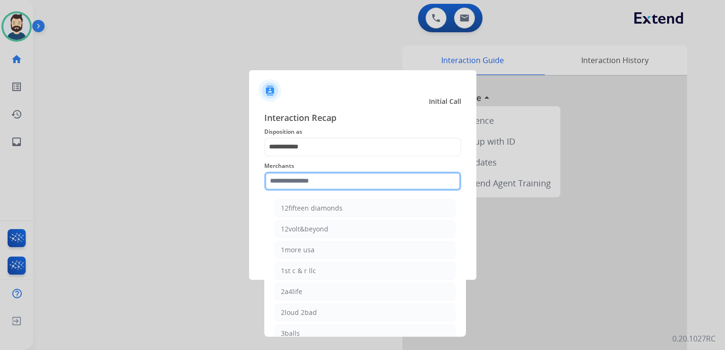
click at [301, 176] on input "text" at bounding box center [362, 181] width 197 height 19
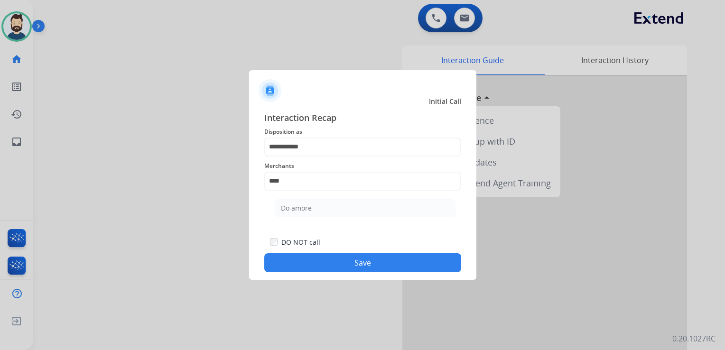
drag, startPoint x: 311, startPoint y: 207, endPoint x: 319, endPoint y: 232, distance: 26.3
click at [311, 208] on li "Do amore" at bounding box center [365, 208] width 181 height 18
type input "********"
click at [324, 262] on button "Save" at bounding box center [362, 262] width 197 height 19
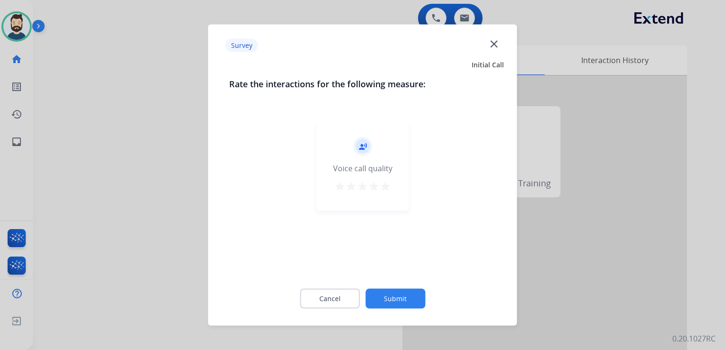
click at [387, 184] on mat-icon "star" at bounding box center [384, 186] width 11 height 11
click at [422, 308] on div "Cancel Submit" at bounding box center [362, 298] width 267 height 43
click at [400, 290] on button "Submit" at bounding box center [395, 299] width 60 height 20
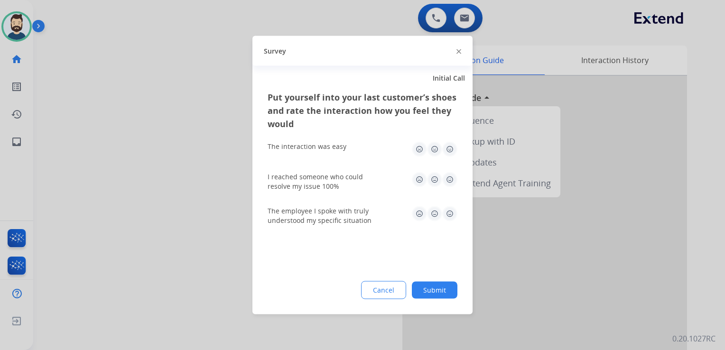
click at [450, 147] on img at bounding box center [449, 149] width 15 height 15
click at [452, 179] on img at bounding box center [449, 179] width 15 height 15
click at [453, 211] on img at bounding box center [449, 213] width 15 height 15
click at [442, 283] on button "Submit" at bounding box center [435, 290] width 46 height 17
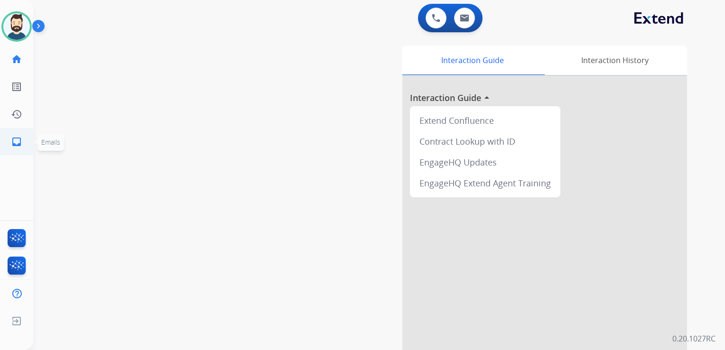
click at [15, 143] on mat-icon "inbox" at bounding box center [16, 141] width 11 height 11
select select "**********"
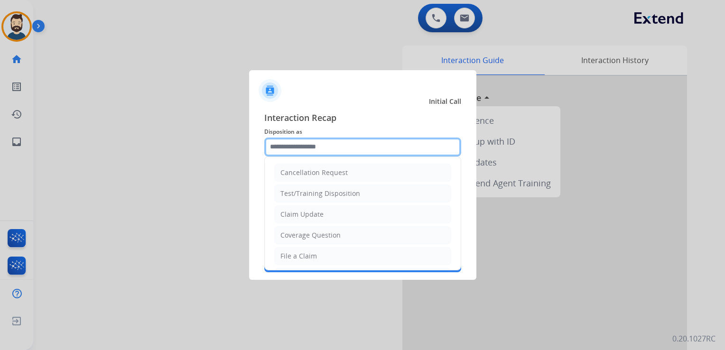
click at [342, 150] on input "text" at bounding box center [362, 147] width 197 height 19
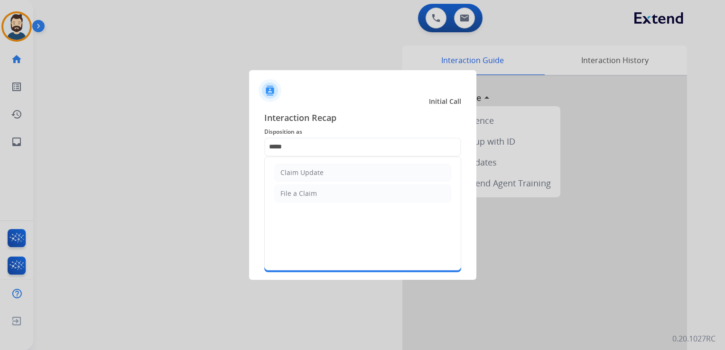
drag, startPoint x: 330, startPoint y: 169, endPoint x: 323, endPoint y: 184, distance: 17.2
click at [327, 172] on li "Claim Update" at bounding box center [362, 173] width 177 height 18
type input "**********"
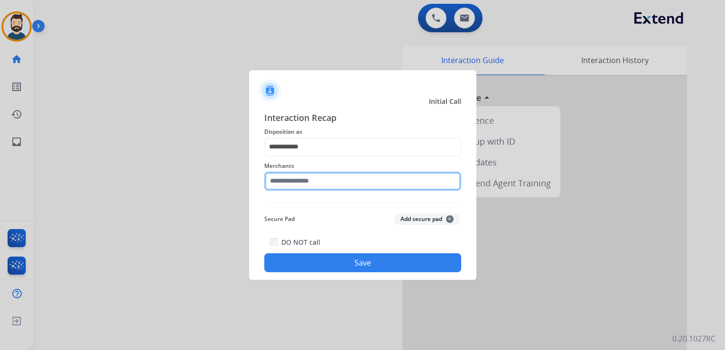
click at [317, 184] on input "text" at bounding box center [362, 181] width 197 height 19
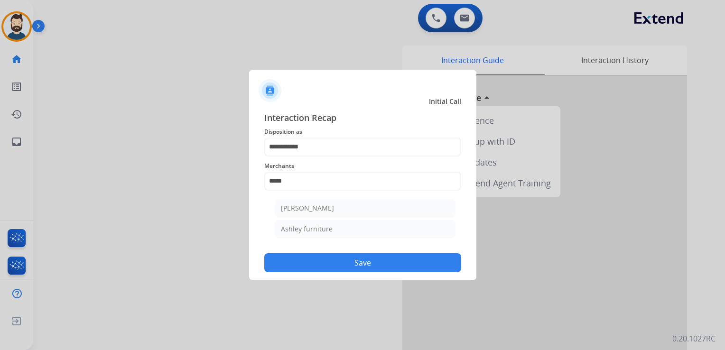
drag, startPoint x: 332, startPoint y: 227, endPoint x: 333, endPoint y: 252, distance: 25.6
click at [332, 229] on li "Ashley furniture" at bounding box center [365, 229] width 181 height 18
type input "**********"
click at [331, 263] on button "Save" at bounding box center [362, 262] width 197 height 19
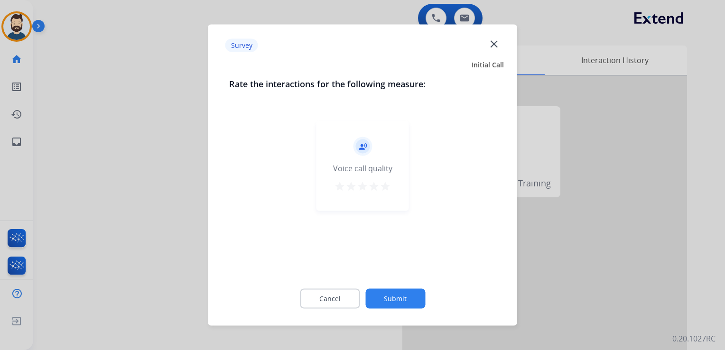
click at [387, 190] on mat-icon "star" at bounding box center [384, 186] width 11 height 11
click at [404, 305] on button "Submit" at bounding box center [395, 299] width 60 height 20
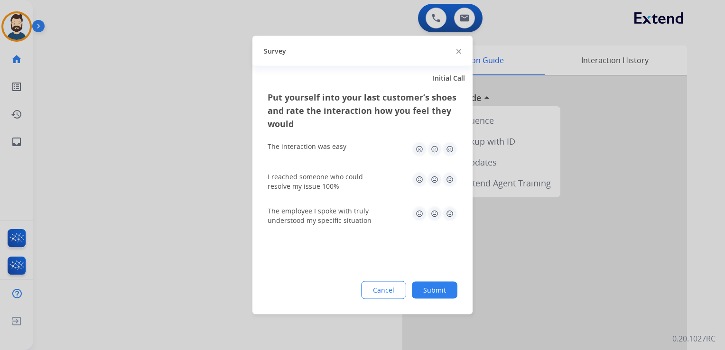
click at [449, 151] on img at bounding box center [449, 149] width 15 height 15
click at [450, 184] on img at bounding box center [449, 179] width 15 height 15
drag, startPoint x: 450, startPoint y: 213, endPoint x: 445, endPoint y: 260, distance: 46.7
click at [450, 213] on img at bounding box center [449, 213] width 15 height 15
click at [439, 287] on button "Submit" at bounding box center [435, 290] width 46 height 17
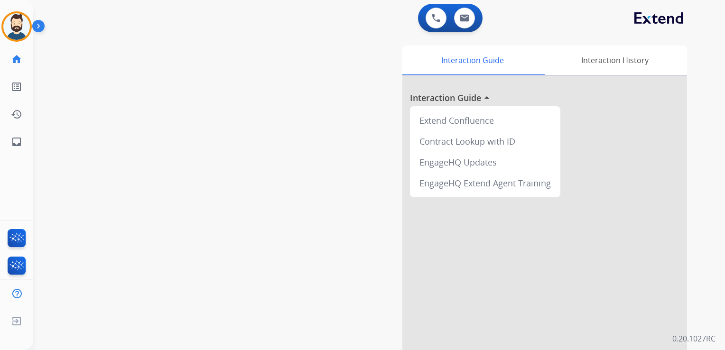
drag, startPoint x: 283, startPoint y: 140, endPoint x: 138, endPoint y: 116, distance: 147.6
click at [280, 139] on div "swap_horiz Break voice bridge close_fullscreen Connect 3-Way Call merge_type Se…" at bounding box center [367, 232] width 669 height 396
click at [19, 142] on mat-icon "inbox" at bounding box center [16, 141] width 11 height 11
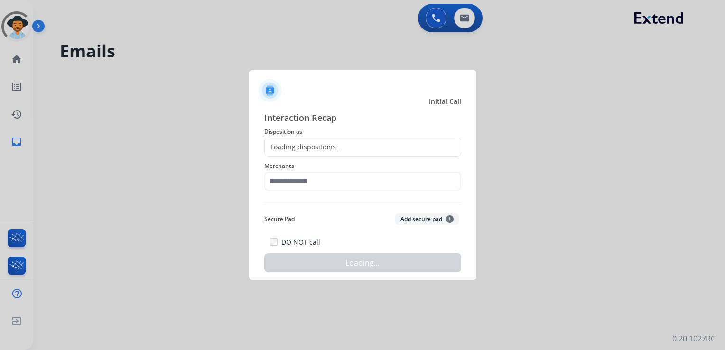
select select "**********"
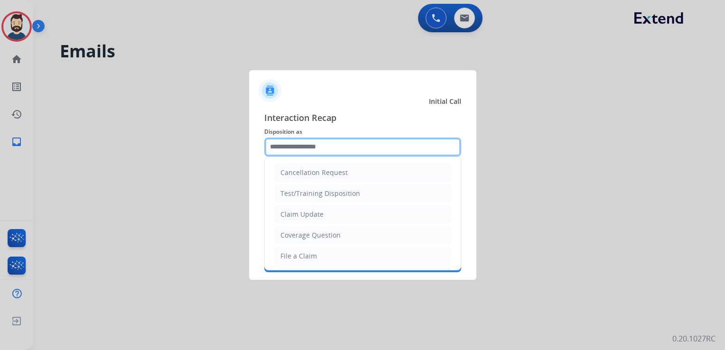
click at [301, 148] on input "text" at bounding box center [362, 147] width 197 height 19
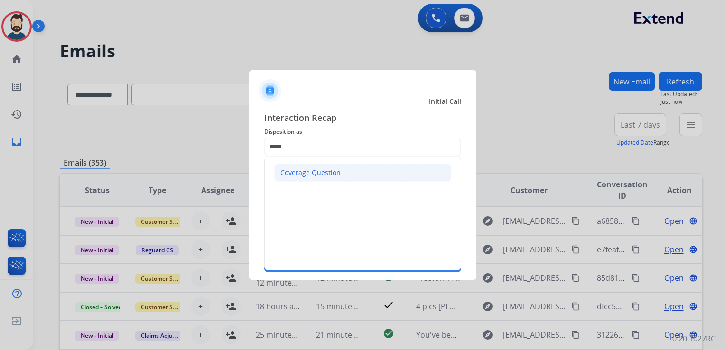
drag, startPoint x: 300, startPoint y: 171, endPoint x: 303, endPoint y: 176, distance: 5.7
click at [302, 173] on div "Coverage Question" at bounding box center [310, 172] width 60 height 9
type input "**********"
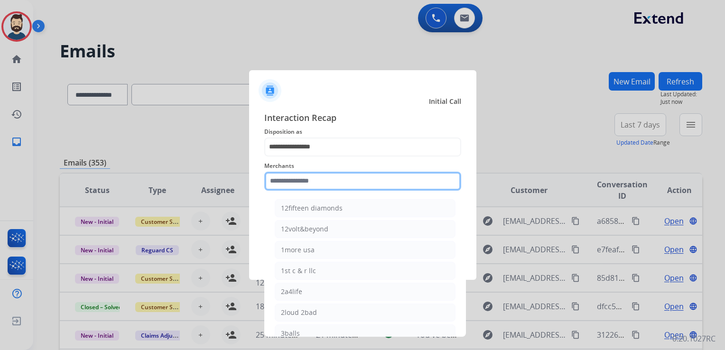
click at [303, 177] on input "text" at bounding box center [362, 181] width 197 height 19
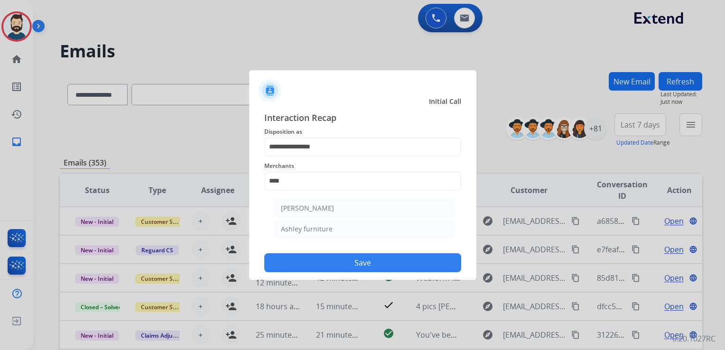
click at [303, 228] on div "Ashley furniture" at bounding box center [307, 228] width 52 height 9
type input "**********"
click at [318, 260] on button "Save" at bounding box center [362, 262] width 197 height 19
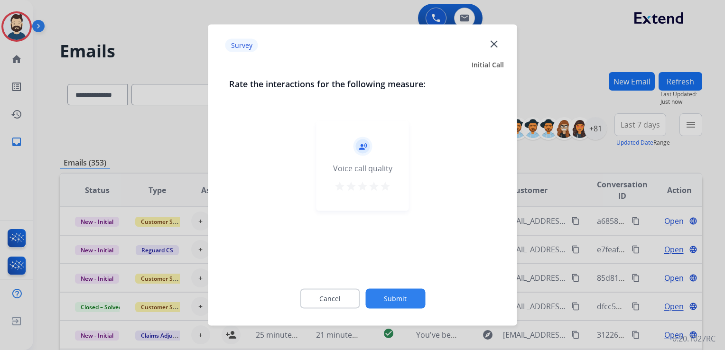
click at [385, 187] on mat-icon "star" at bounding box center [384, 186] width 11 height 11
click at [395, 295] on button "Submit" at bounding box center [395, 299] width 60 height 20
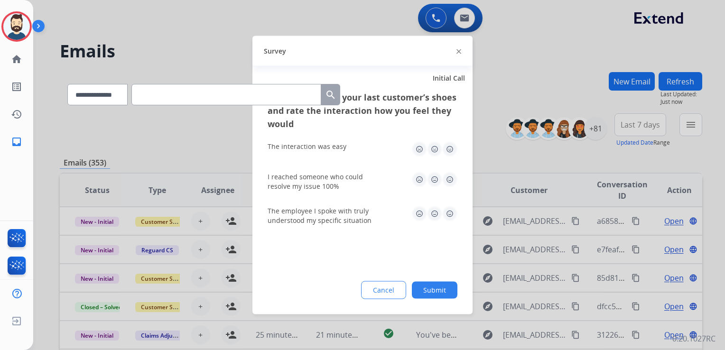
click at [450, 149] on img at bounding box center [449, 149] width 15 height 15
click at [452, 181] on img at bounding box center [449, 179] width 15 height 15
drag, startPoint x: 447, startPoint y: 213, endPoint x: 438, endPoint y: 260, distance: 47.8
click at [448, 213] on img at bounding box center [449, 213] width 15 height 15
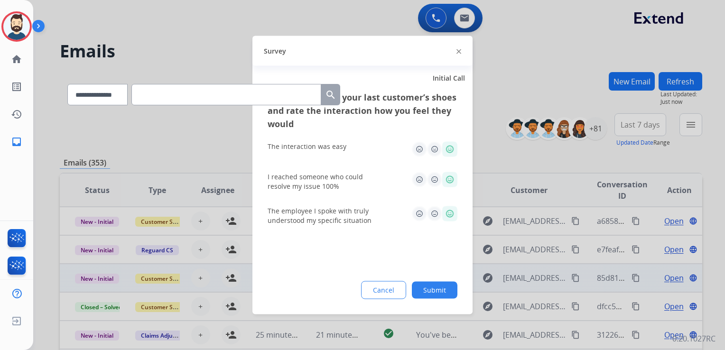
click at [431, 289] on button "Submit" at bounding box center [435, 290] width 46 height 17
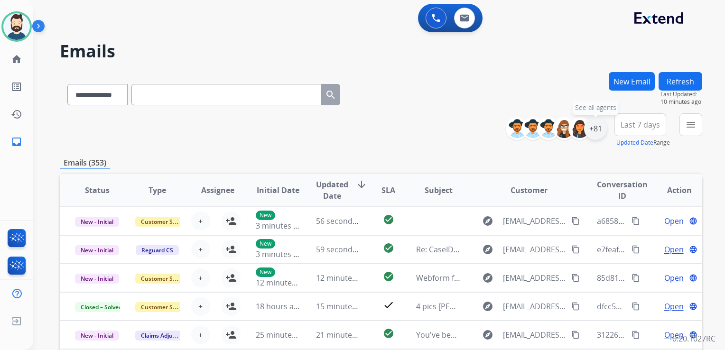
click at [590, 134] on div "+81" at bounding box center [595, 128] width 23 height 23
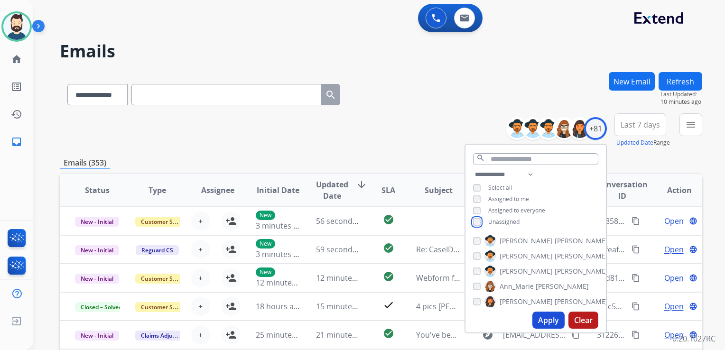
click at [473, 218] on div "Unassigned" at bounding box center [496, 222] width 46 height 8
click at [554, 319] on button "Apply" at bounding box center [548, 320] width 32 height 17
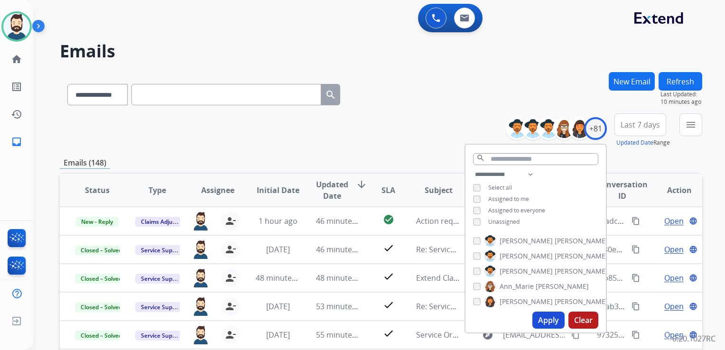
click at [635, 123] on span "Last 7 days" at bounding box center [639, 125] width 39 height 4
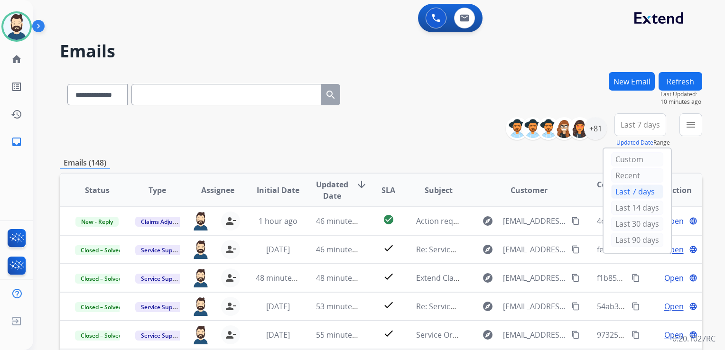
drag, startPoint x: 620, startPoint y: 237, endPoint x: 636, endPoint y: 225, distance: 19.6
click at [620, 238] on div "Last 90 days" at bounding box center [637, 240] width 52 height 14
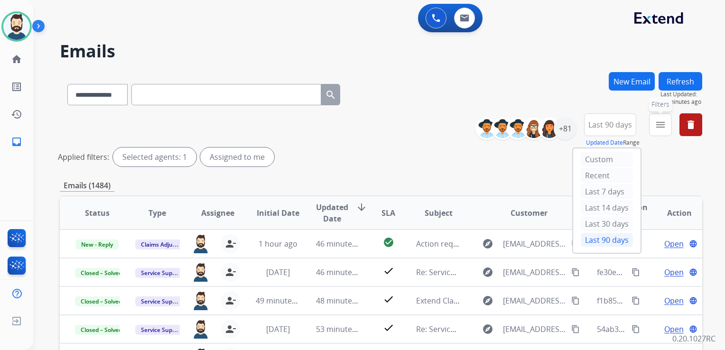
click at [660, 129] on mat-icon "menu" at bounding box center [660, 124] width 11 height 11
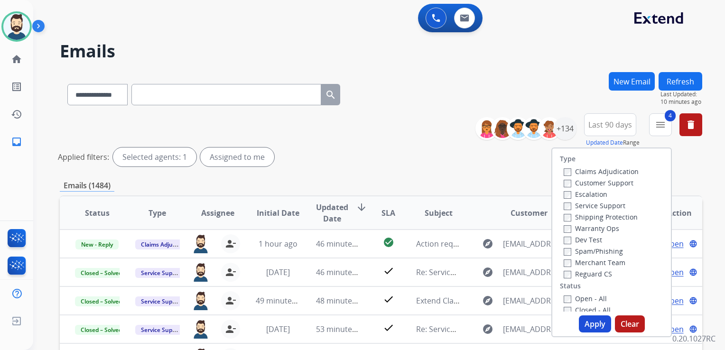
click at [588, 324] on button "Apply" at bounding box center [595, 323] width 32 height 17
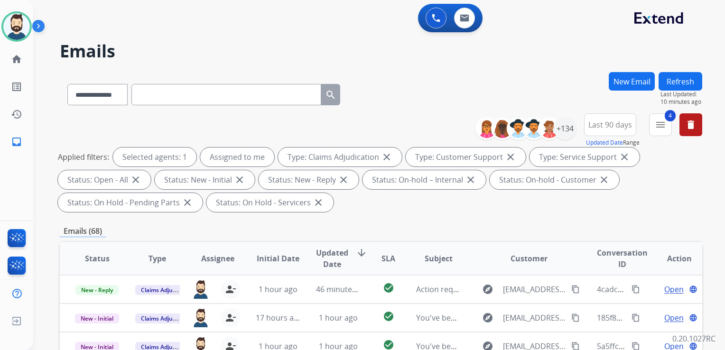
click at [341, 256] on span "Updated Date" at bounding box center [332, 258] width 32 height 23
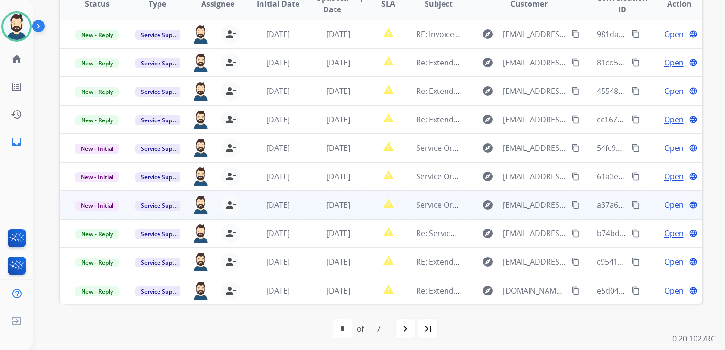
scroll to position [258, 0]
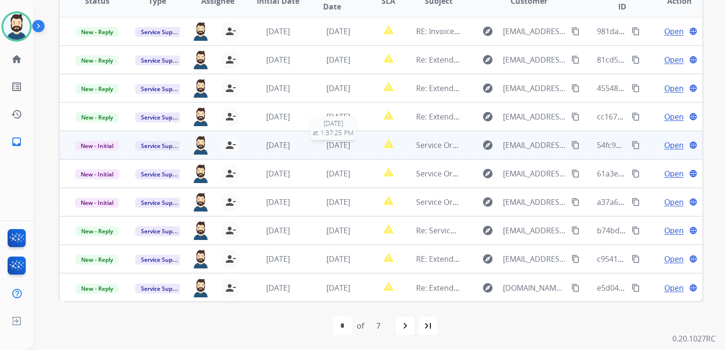
click at [341, 148] on span "[DATE]" at bounding box center [338, 145] width 24 height 10
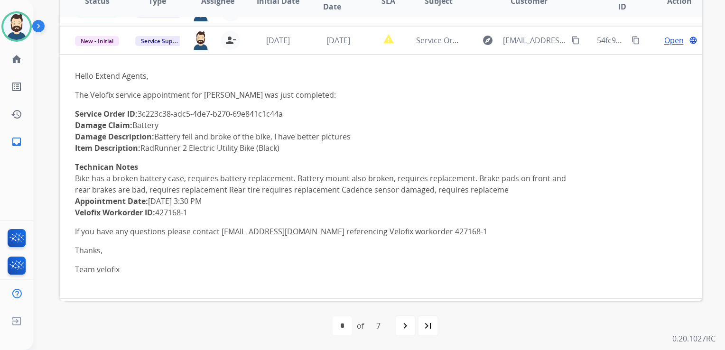
scroll to position [114, 0]
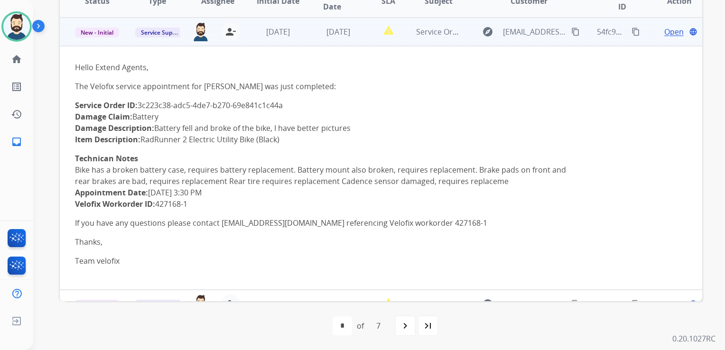
click at [664, 31] on span "Open" at bounding box center [673, 31] width 19 height 11
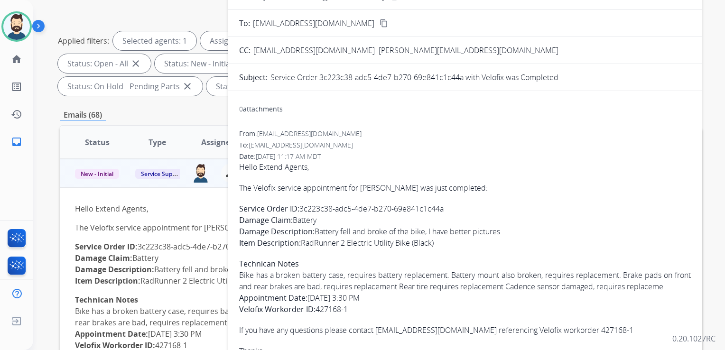
scroll to position [115, 0]
drag, startPoint x: 319, startPoint y: 79, endPoint x: 462, endPoint y: 83, distance: 142.8
click at [462, 83] on p "Service Order 3c223c38-adc5-4de7-b270-69e841c1c44a with Velofix was Completed" at bounding box center [414, 78] width 288 height 11
drag, startPoint x: 462, startPoint y: 83, endPoint x: 441, endPoint y: 76, distance: 22.4
copy p "3c223c38-adc5-4de7-b270-69e841c1c44a"
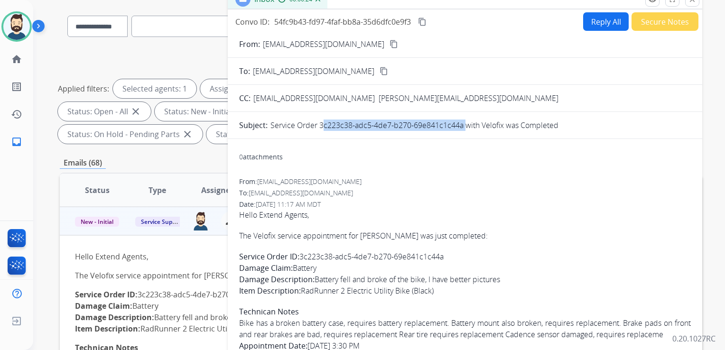
scroll to position [68, 0]
click at [422, 20] on mat-icon "content_copy" at bounding box center [422, 22] width 9 height 9
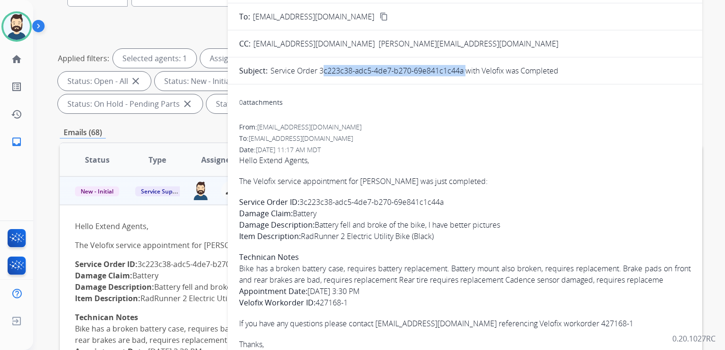
scroll to position [115, 0]
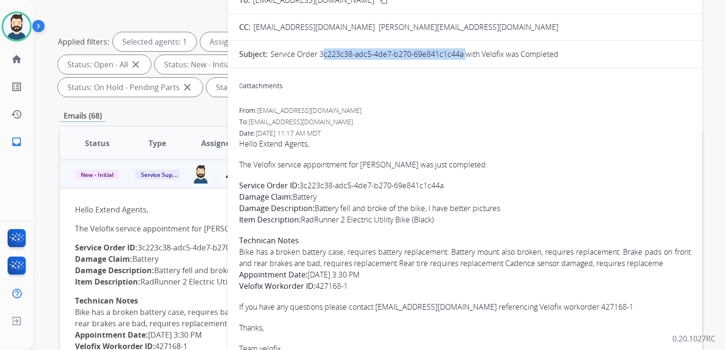
drag, startPoint x: 239, startPoint y: 153, endPoint x: 359, endPoint y: 282, distance: 176.2
click at [359, 282] on div "0 attachments From: buyabike@velofix.com To: servicesupport@extend.com Date: 09…" at bounding box center [465, 219] width 474 height 288
copy span "The Velofix service appointment for Hectar Tapia was just completed: Service Or…"
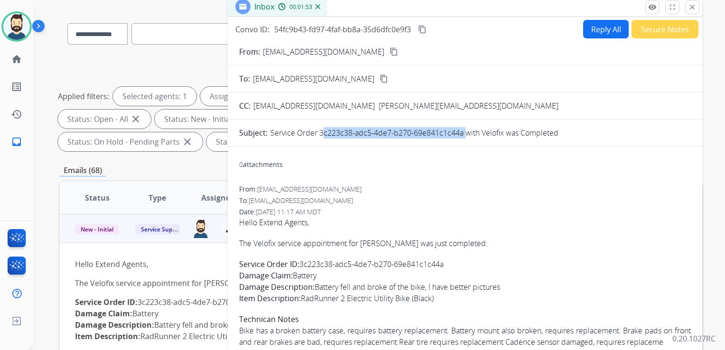
scroll to position [20, 0]
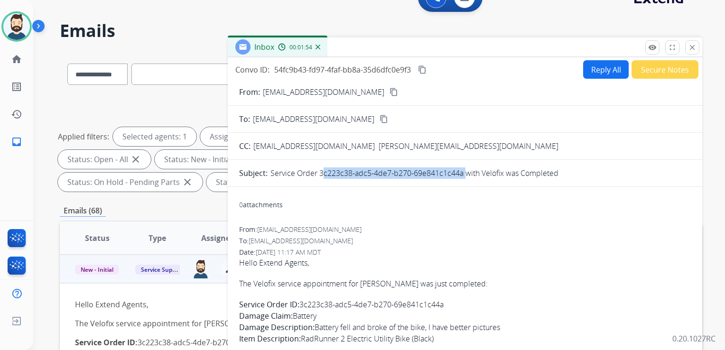
click at [592, 75] on button "Reply All" at bounding box center [606, 69] width 46 height 18
select select "**********"
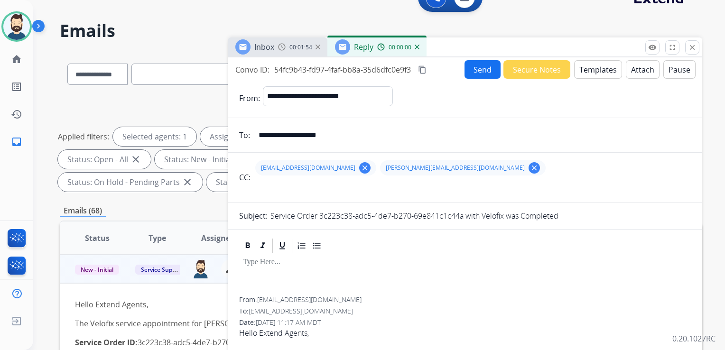
click at [596, 73] on button "Templates" at bounding box center [598, 69] width 48 height 18
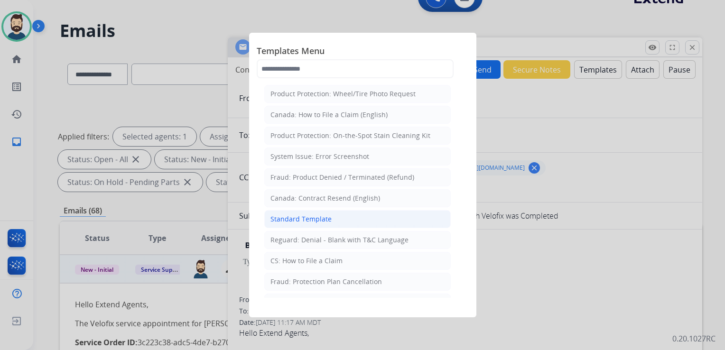
click at [314, 218] on div "Standard Template" at bounding box center [300, 218] width 61 height 9
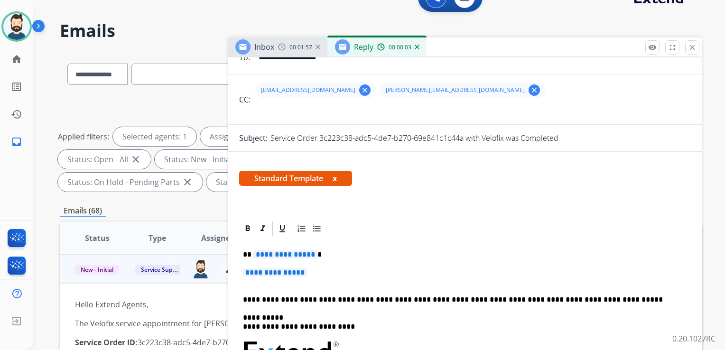
scroll to position [95, 0]
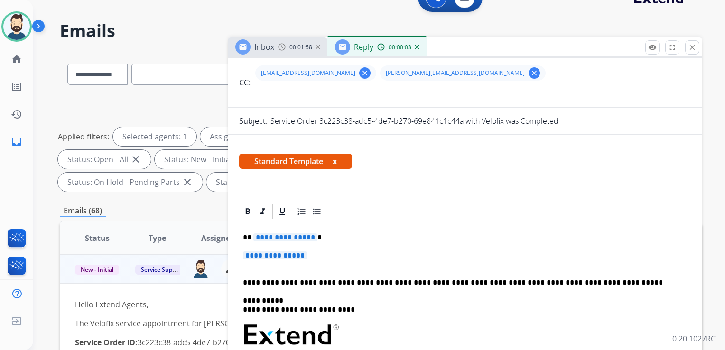
click at [322, 238] on p "**********" at bounding box center [461, 237] width 436 height 9
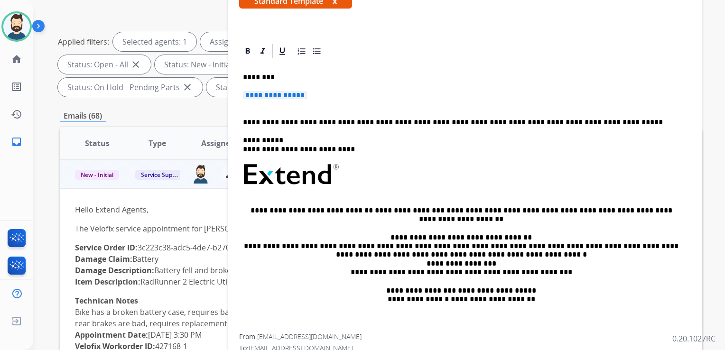
scroll to position [112, 0]
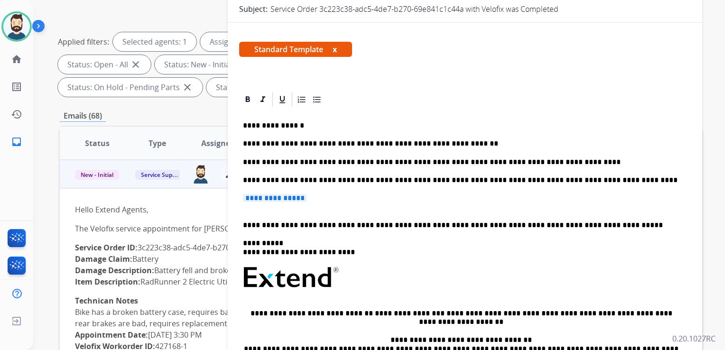
click at [330, 199] on p "**********" at bounding box center [465, 203] width 444 height 18
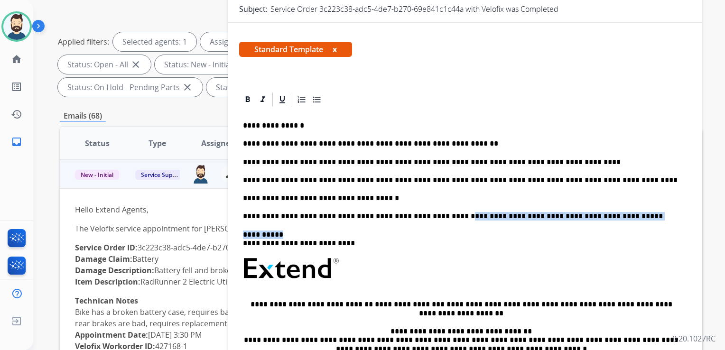
drag, startPoint x: 328, startPoint y: 220, endPoint x: 433, endPoint y: 213, distance: 105.0
click at [433, 213] on div "**********" at bounding box center [465, 268] width 452 height 320
click at [388, 212] on p "**********" at bounding box center [461, 216] width 436 height 9
drag, startPoint x: 330, startPoint y: 217, endPoint x: 590, endPoint y: 210, distance: 260.0
click at [590, 210] on div "**********" at bounding box center [465, 268] width 452 height 320
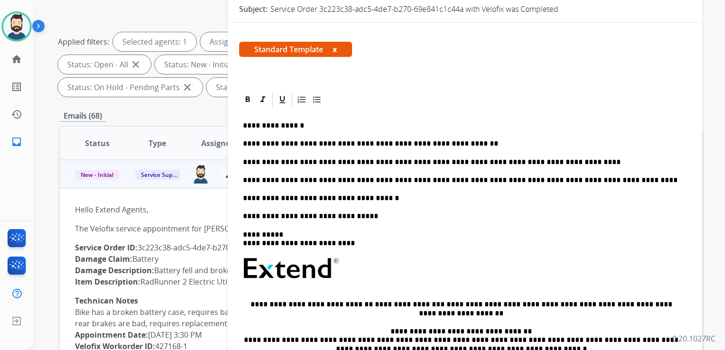
click at [275, 235] on p "**********" at bounding box center [461, 240] width 436 height 18
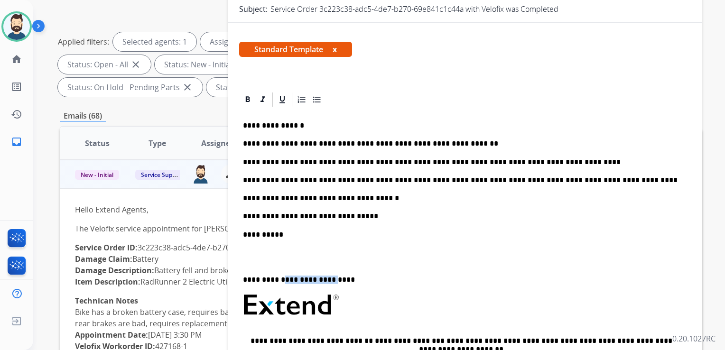
drag, startPoint x: 279, startPoint y: 280, endPoint x: 326, endPoint y: 280, distance: 47.4
click at [326, 280] on p "**********" at bounding box center [461, 276] width 436 height 18
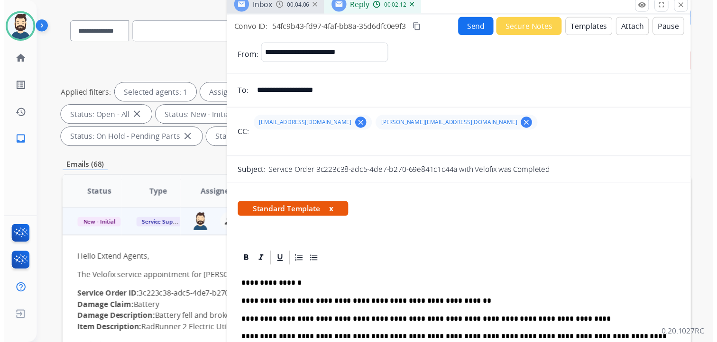
scroll to position [0, 0]
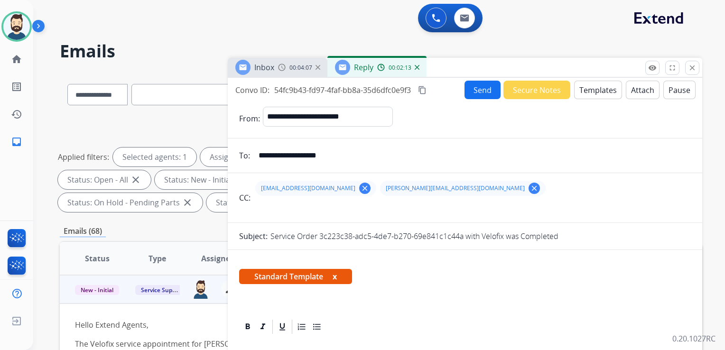
click at [479, 87] on button "Send" at bounding box center [482, 90] width 36 height 18
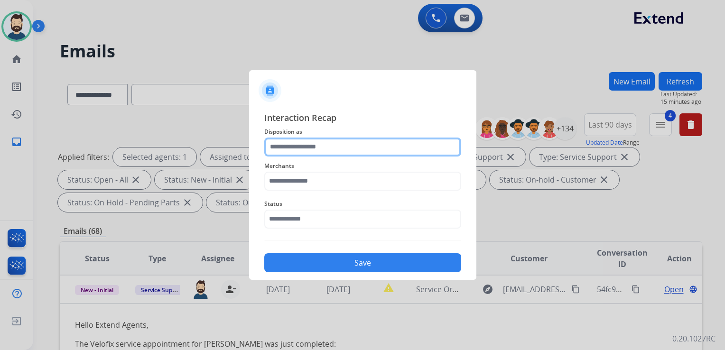
click at [321, 149] on input "text" at bounding box center [362, 147] width 197 height 19
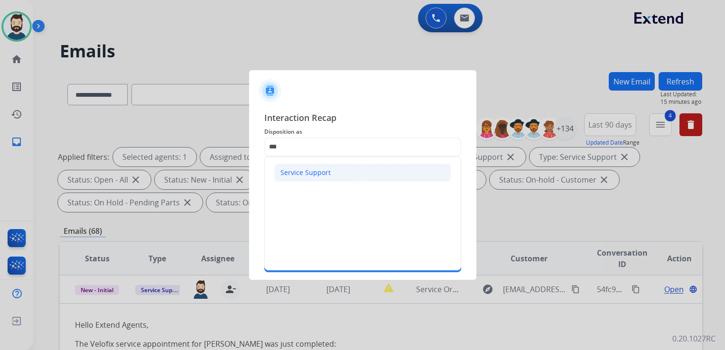
click at [315, 174] on div "Service Support" at bounding box center [305, 172] width 50 height 9
type input "**********"
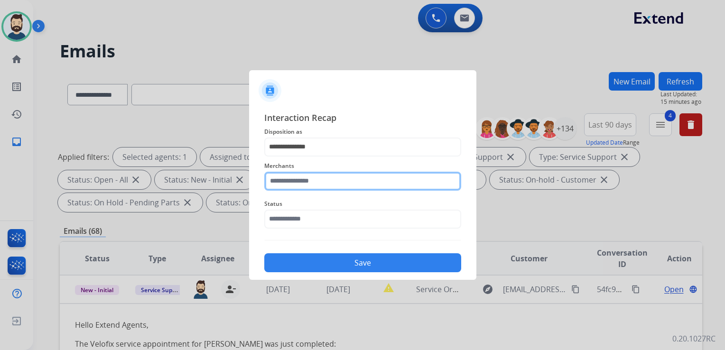
click at [315, 175] on input "text" at bounding box center [362, 181] width 197 height 19
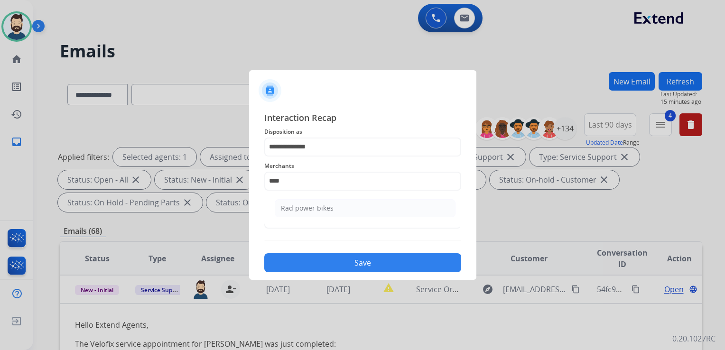
drag, startPoint x: 305, startPoint y: 206, endPoint x: 305, endPoint y: 211, distance: 5.2
click at [305, 207] on div "Rad power bikes" at bounding box center [307, 207] width 53 height 9
type input "**********"
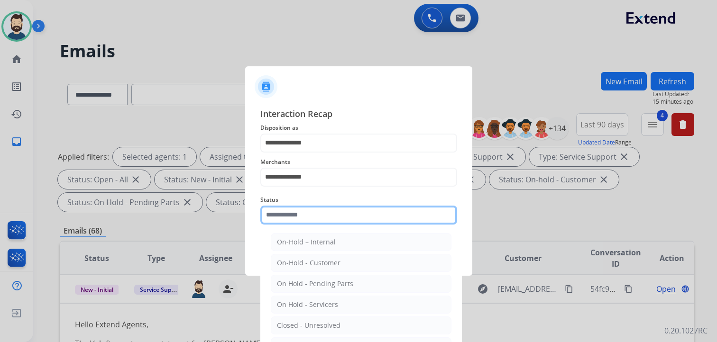
click at [308, 216] on input "text" at bounding box center [358, 215] width 197 height 19
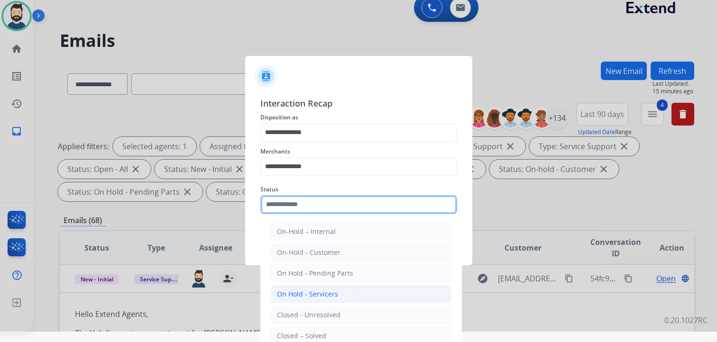
scroll to position [28, 0]
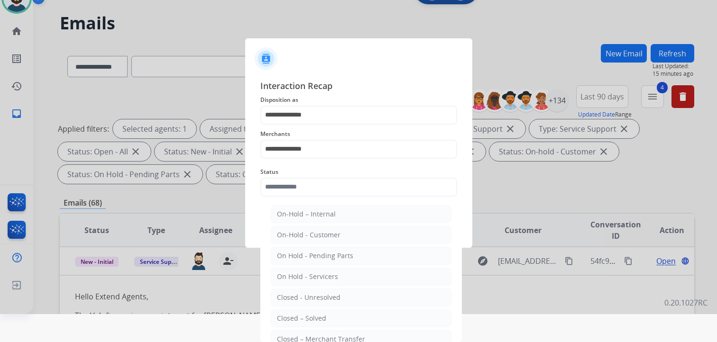
drag, startPoint x: 309, startPoint y: 318, endPoint x: 324, endPoint y: 293, distance: 29.0
click at [311, 318] on div "Closed – Solved" at bounding box center [301, 318] width 49 height 9
type input "**********"
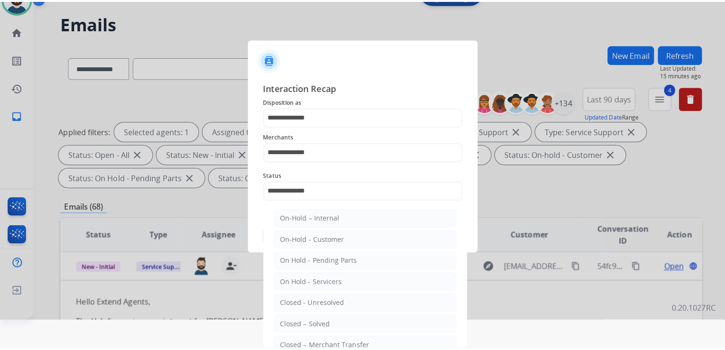
scroll to position [0, 0]
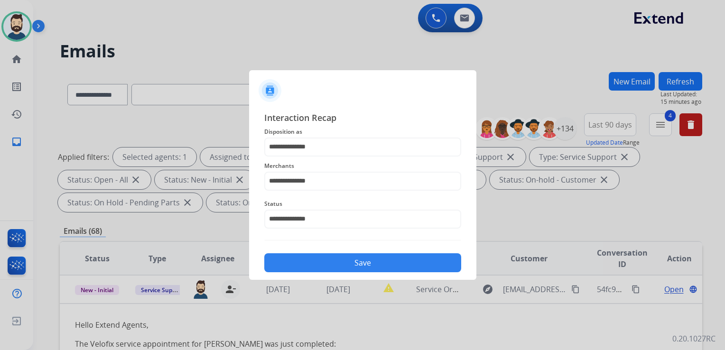
drag, startPoint x: 338, startPoint y: 271, endPoint x: 343, endPoint y: 269, distance: 6.2
click at [340, 270] on button "Save" at bounding box center [362, 262] width 197 height 19
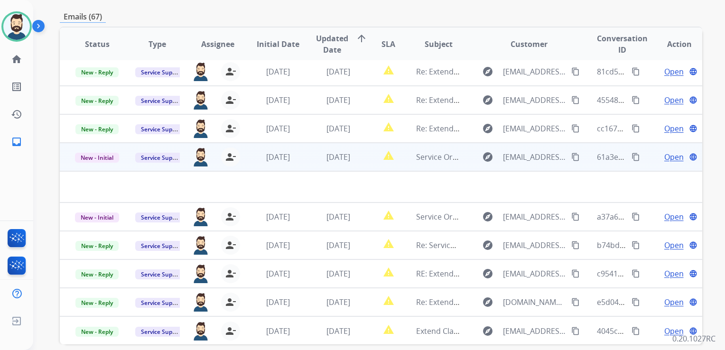
scroll to position [237, 0]
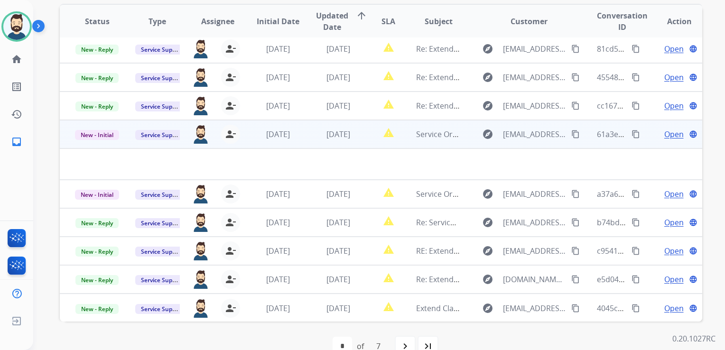
click at [350, 146] on td "[DATE]" at bounding box center [331, 134] width 60 height 28
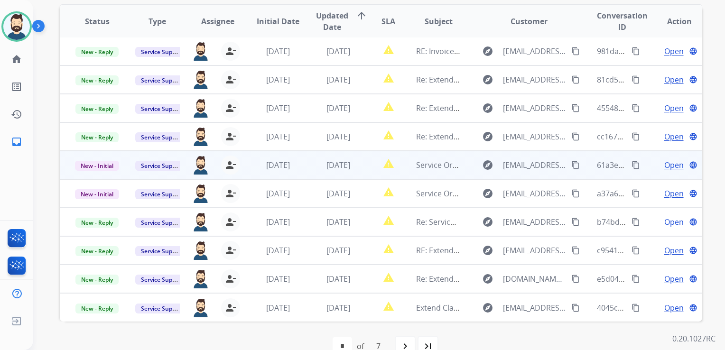
scroll to position [0, 0]
click at [346, 164] on span "[DATE]" at bounding box center [338, 165] width 24 height 10
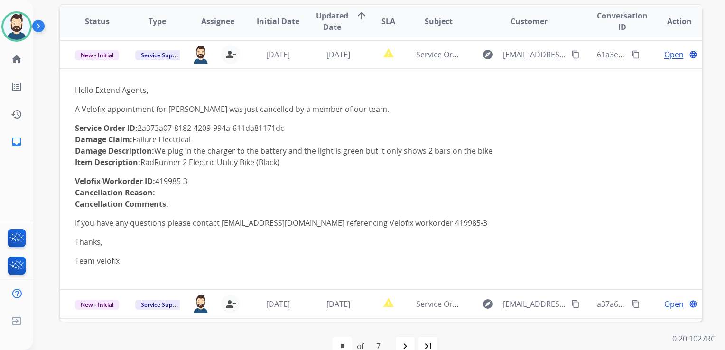
scroll to position [114, 0]
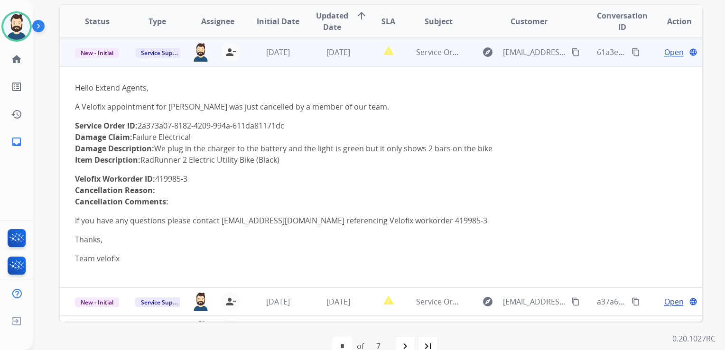
click at [666, 56] on span "Open" at bounding box center [673, 51] width 19 height 11
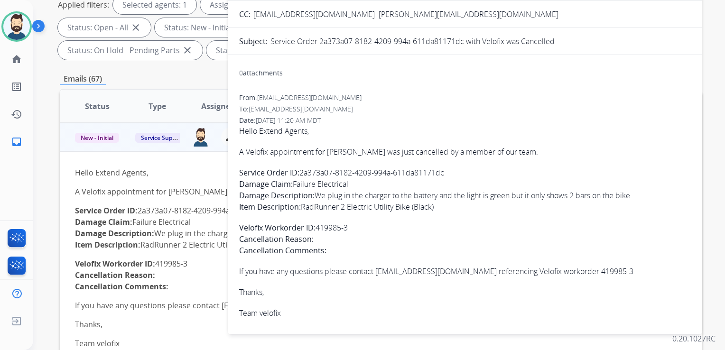
scroll to position [142, 0]
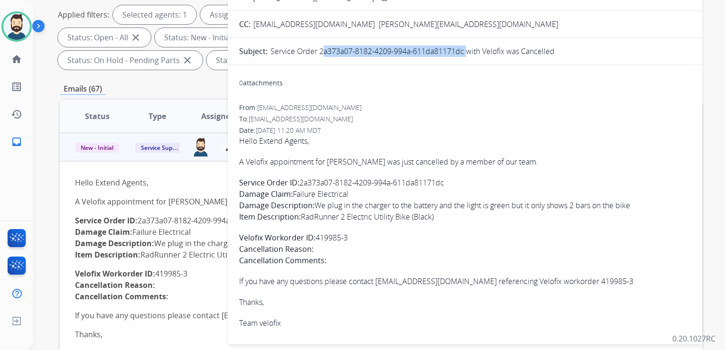
drag, startPoint x: 319, startPoint y: 51, endPoint x: 464, endPoint y: 53, distance: 145.1
click at [464, 53] on p "Service Order 2a373a07-8182-4209-994a-611da81171dc with Velofix was Cancelled" at bounding box center [412, 51] width 284 height 11
drag, startPoint x: 464, startPoint y: 53, endPoint x: 453, endPoint y: 49, distance: 11.5
copy p "2a373a07-8182-4209-994a-611da81171dc"
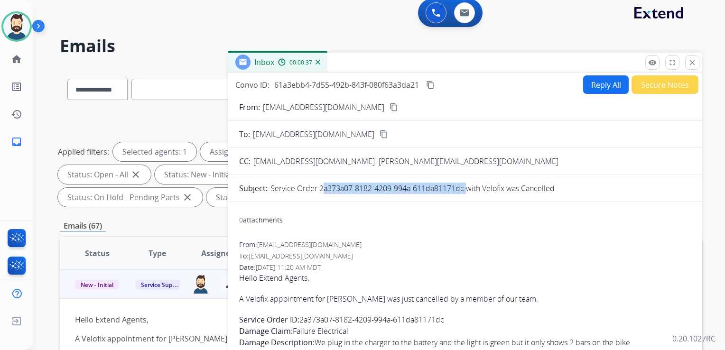
scroll to position [0, 0]
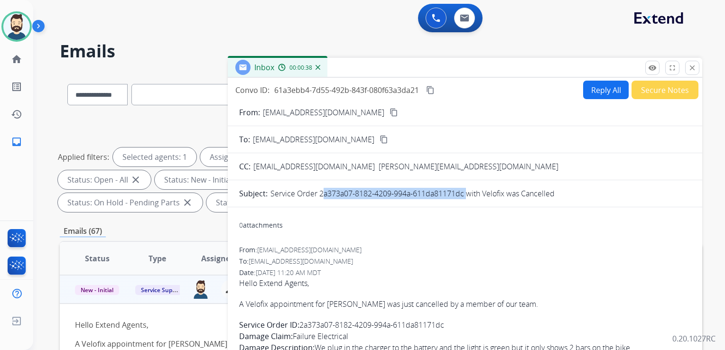
click at [431, 90] on mat-icon "content_copy" at bounding box center [430, 90] width 9 height 9
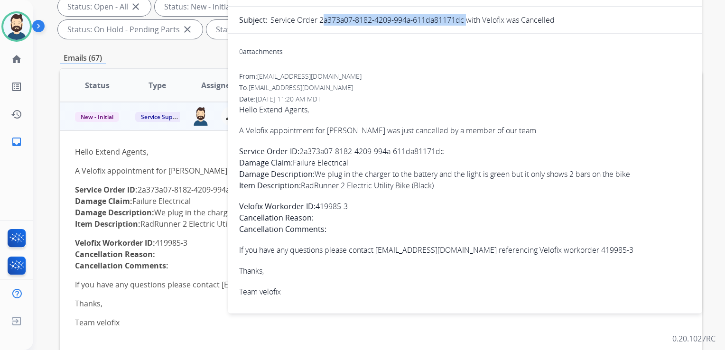
scroll to position [190, 0]
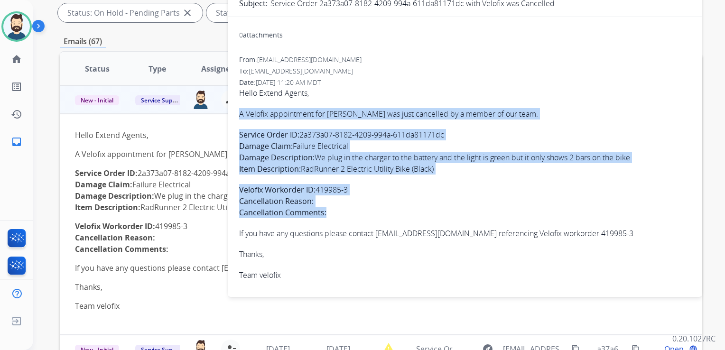
drag, startPoint x: 239, startPoint y: 112, endPoint x: 334, endPoint y: 211, distance: 137.2
click at [334, 211] on span "Hello Extend Agents, A Velofix appointment for Erika Chico was just cancelled b…" at bounding box center [465, 184] width 452 height 194
copy span "A Velofix appointment for Erika Chico was just cancelled by a member of our tea…"
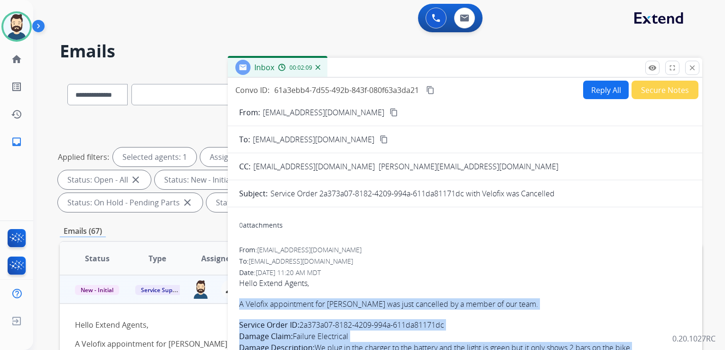
scroll to position [0, 0]
drag, startPoint x: 690, startPoint y: 66, endPoint x: 649, endPoint y: 70, distance: 40.9
click at [690, 67] on mat-icon "close" at bounding box center [692, 68] width 9 height 9
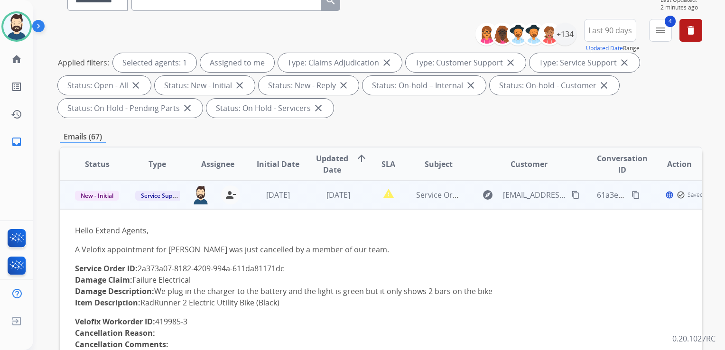
scroll to position [95, 0]
click at [105, 194] on span "New - Initial" at bounding box center [97, 195] width 44 height 10
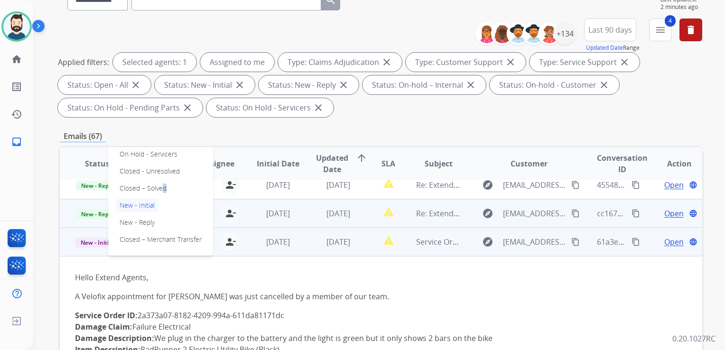
drag, startPoint x: 159, startPoint y: 184, endPoint x: 179, endPoint y: 204, distance: 27.8
click at [159, 184] on p "Closed – Solved" at bounding box center [143, 188] width 55 height 13
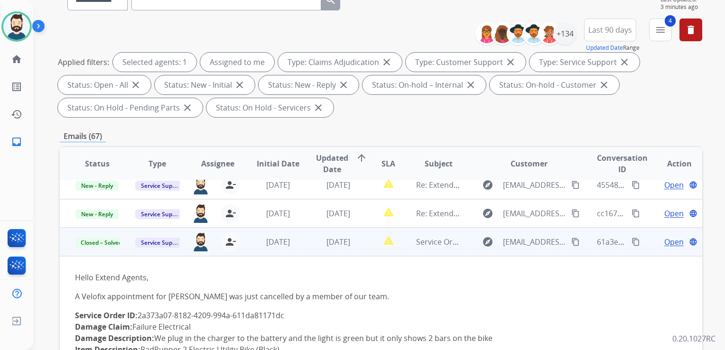
drag, startPoint x: 263, startPoint y: 250, endPoint x: 296, endPoint y: 221, distance: 44.3
click at [264, 250] on td "[DATE]" at bounding box center [270, 242] width 60 height 28
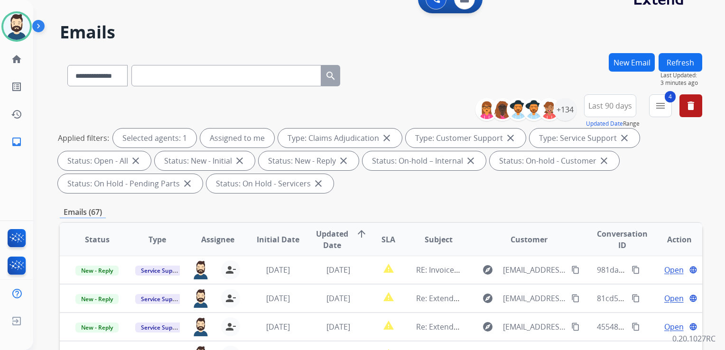
scroll to position [0, 0]
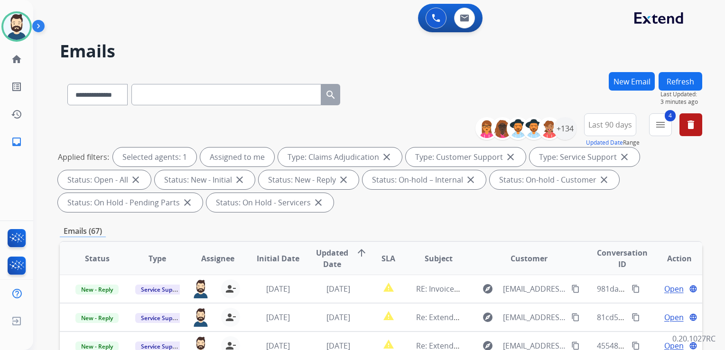
click at [676, 83] on button "Refresh" at bounding box center [680, 81] width 44 height 18
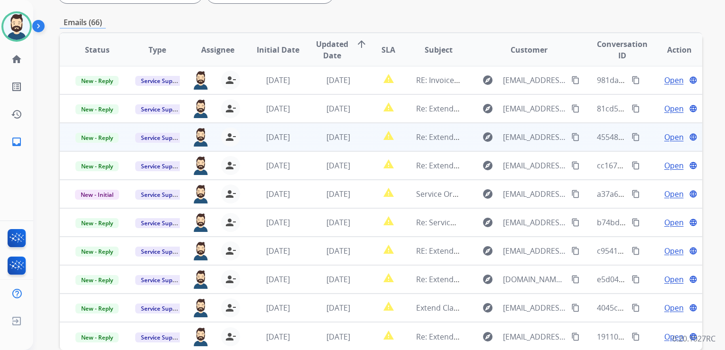
scroll to position [237, 0]
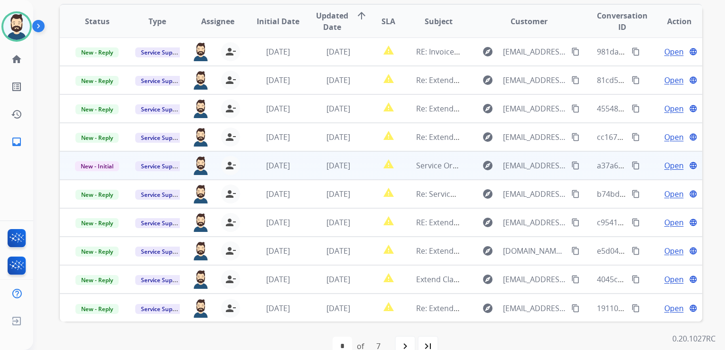
click at [339, 173] on td "[DATE]" at bounding box center [331, 165] width 60 height 28
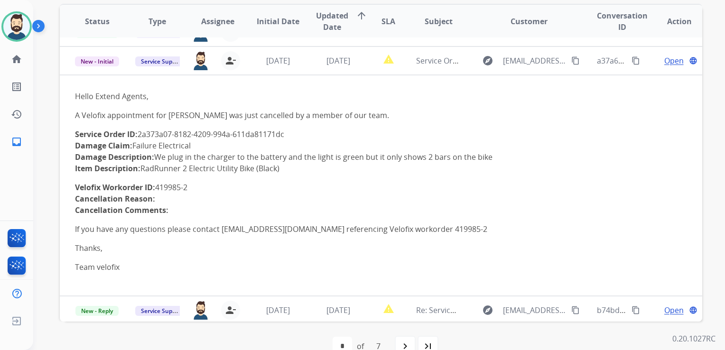
scroll to position [114, 0]
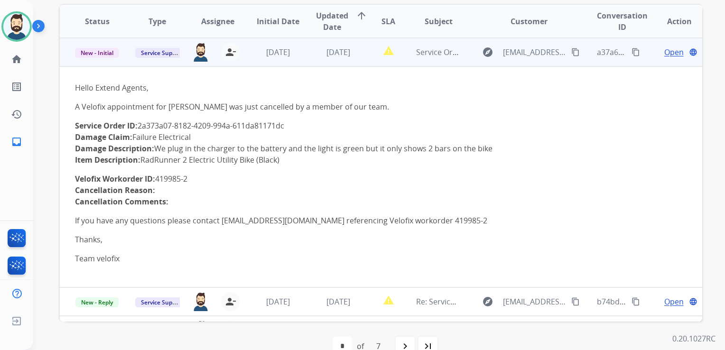
click at [664, 53] on span "Open" at bounding box center [673, 51] width 19 height 11
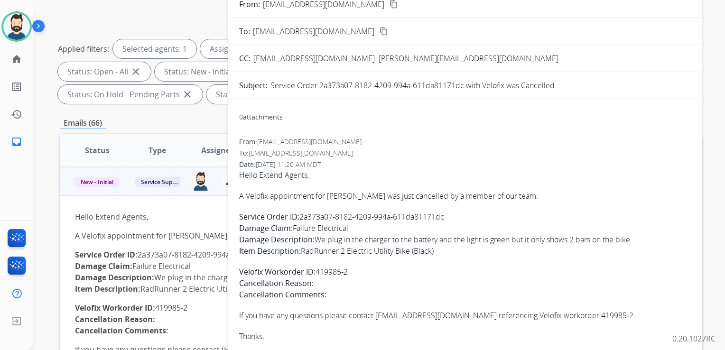
scroll to position [95, 0]
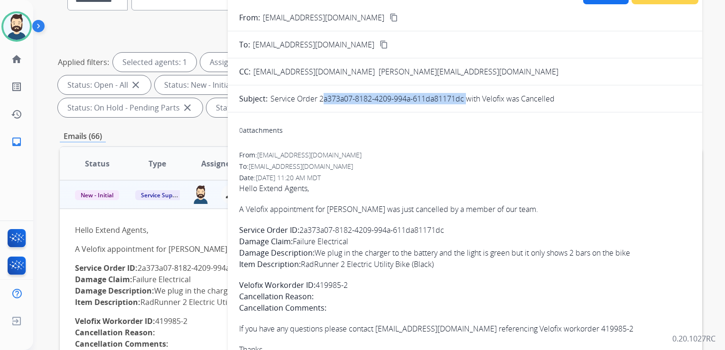
drag, startPoint x: 320, startPoint y: 99, endPoint x: 465, endPoint y: 101, distance: 145.2
click at [465, 101] on p "Service Order 2a373a07-8182-4209-994a-611da81171dc with Velofix was Cancelled" at bounding box center [412, 98] width 284 height 11
drag, startPoint x: 465, startPoint y: 101, endPoint x: 453, endPoint y: 98, distance: 12.3
copy p "2a373a07-8182-4209-994a-611da81171dc"
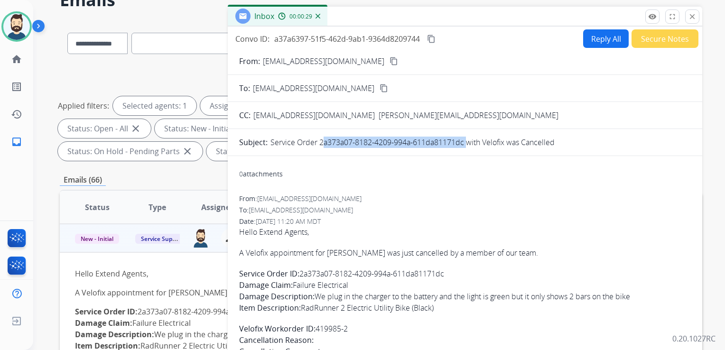
scroll to position [0, 0]
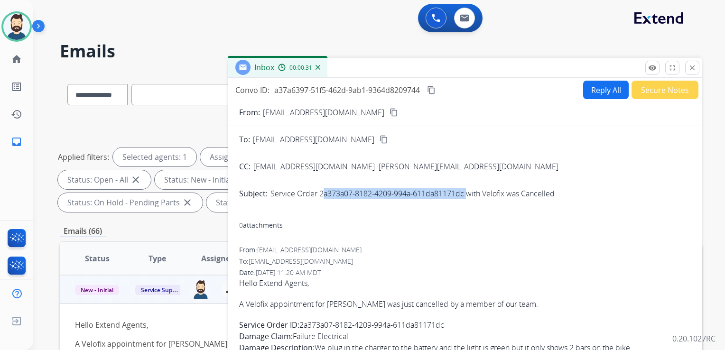
drag, startPoint x: 688, startPoint y: 72, endPoint x: 552, endPoint y: 73, distance: 136.1
click at [683, 73] on div "remove_red_eye Logs fullscreen Expand close Close" at bounding box center [672, 68] width 54 height 14
click at [693, 65] on mat-icon "close" at bounding box center [692, 68] width 9 height 9
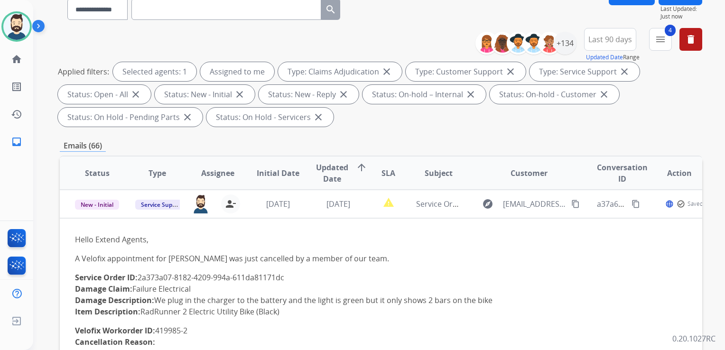
scroll to position [142, 0]
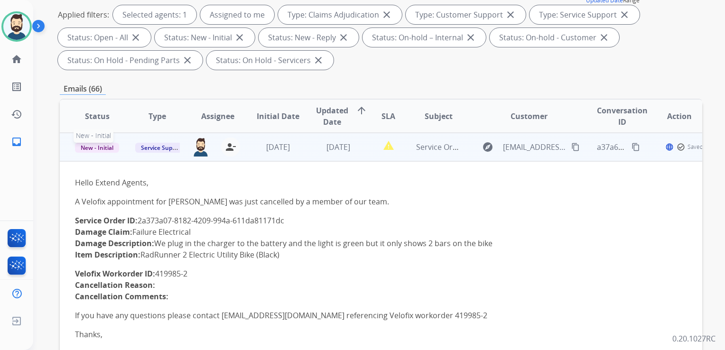
click at [97, 145] on span "New - Initial" at bounding box center [97, 148] width 44 height 10
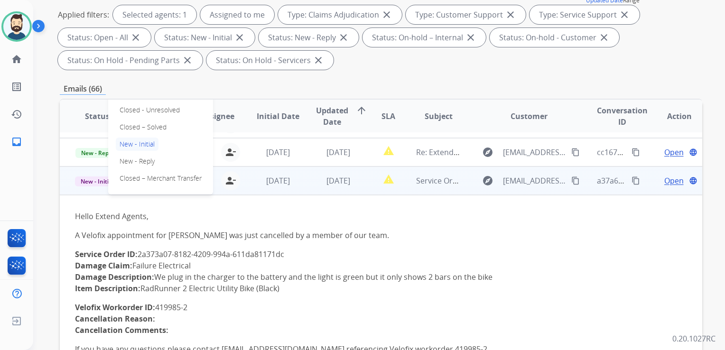
scroll to position [66, 0]
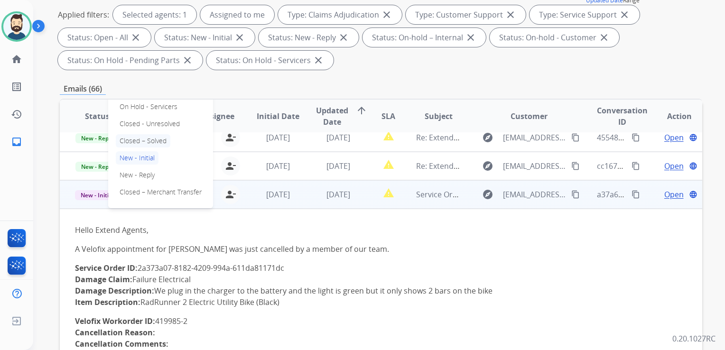
click at [158, 141] on p "Closed – Solved" at bounding box center [143, 140] width 55 height 13
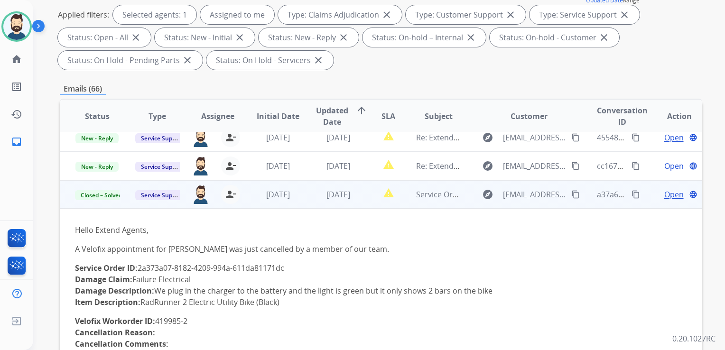
click at [251, 207] on td "[DATE]" at bounding box center [270, 194] width 60 height 28
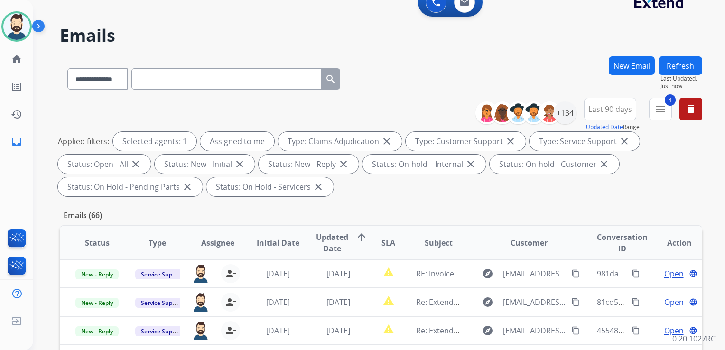
scroll to position [0, 0]
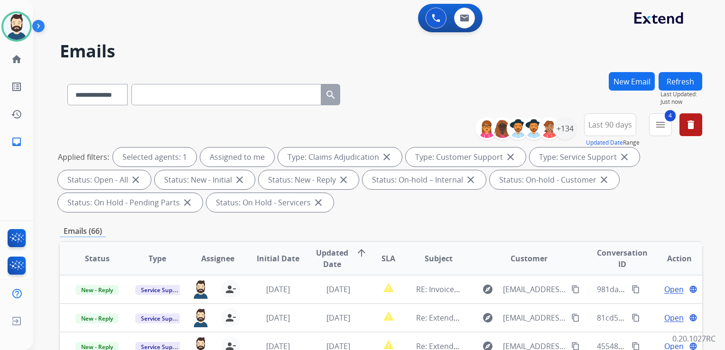
click at [673, 81] on button "Refresh" at bounding box center [680, 81] width 44 height 18
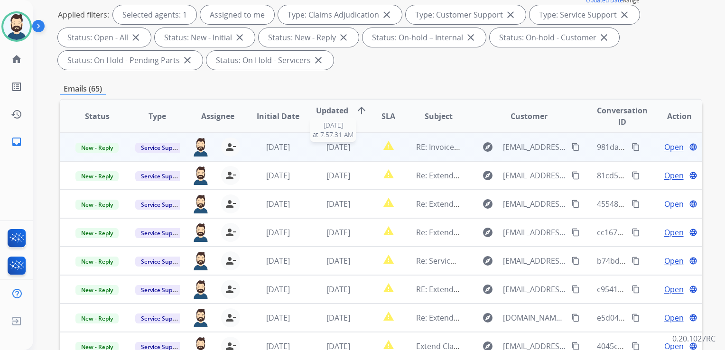
scroll to position [0, 0]
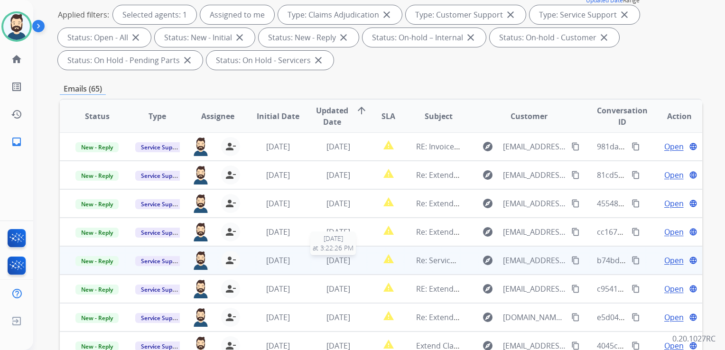
click at [328, 258] on span "[DATE]" at bounding box center [338, 260] width 24 height 10
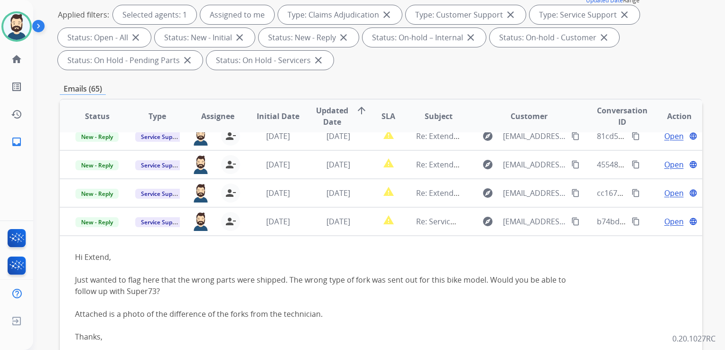
scroll to position [114, 0]
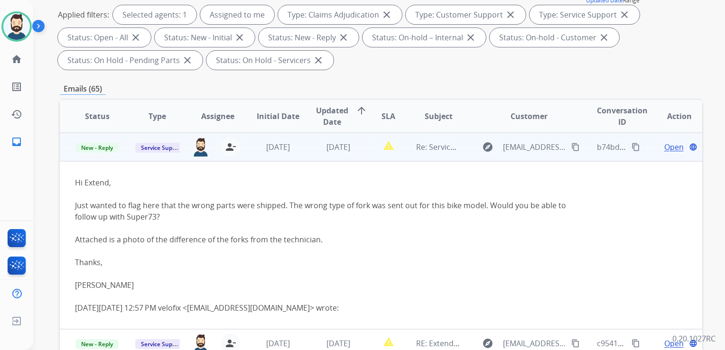
click at [664, 147] on span "Open" at bounding box center [673, 146] width 19 height 11
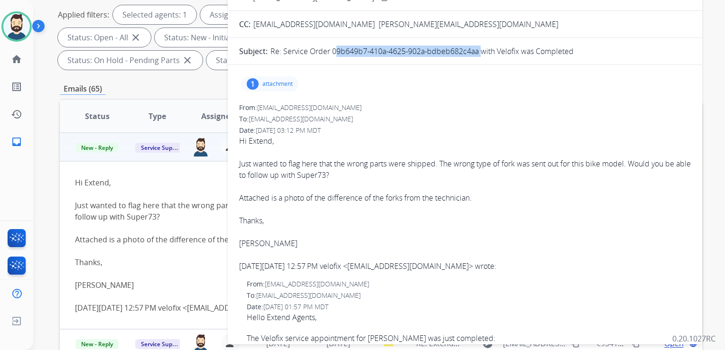
drag, startPoint x: 331, startPoint y: 51, endPoint x: 478, endPoint y: 51, distance: 147.0
click at [478, 51] on p "Re: Service Order 09b649b7-410a-4625-902a-bdbeb682c4aa with Velofix was Complet…" at bounding box center [421, 51] width 303 height 11
drag, startPoint x: 478, startPoint y: 51, endPoint x: 468, endPoint y: 51, distance: 10.0
copy p "09b649b7-410a-4625-902a-bdbeb682c4aa"
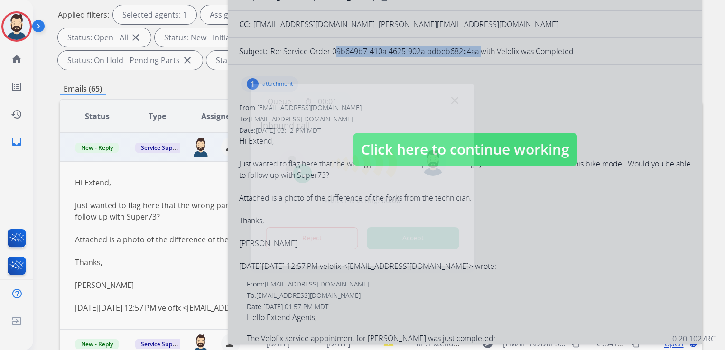
click at [425, 238] on button "Accept" at bounding box center [413, 238] width 92 height 22
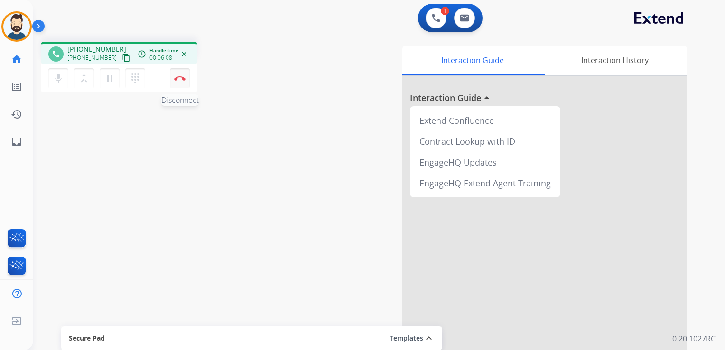
click at [183, 79] on img at bounding box center [179, 78] width 11 height 5
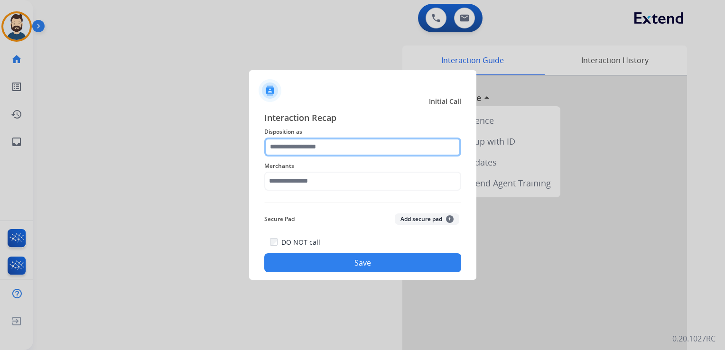
click at [295, 143] on input "text" at bounding box center [362, 147] width 197 height 19
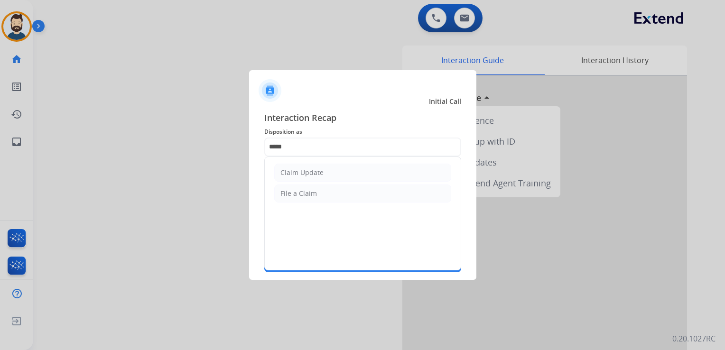
click at [324, 176] on li "Claim Update" at bounding box center [362, 173] width 177 height 18
type input "**********"
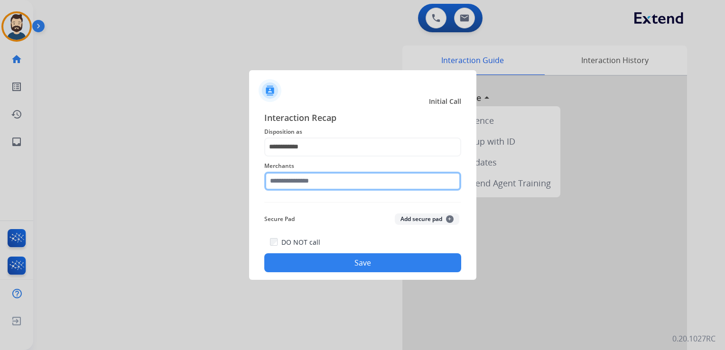
click at [303, 175] on input "text" at bounding box center [362, 181] width 197 height 19
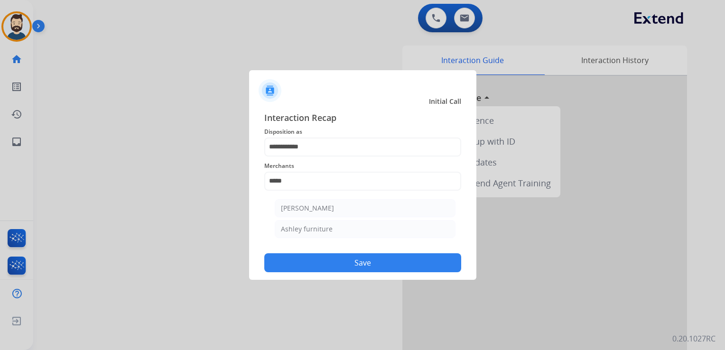
drag, startPoint x: 341, startPoint y: 210, endPoint x: 341, endPoint y: 223, distance: 13.3
click at [341, 212] on li "Ashley - Reguard" at bounding box center [365, 208] width 181 height 18
type input "**********"
click at [355, 263] on button "Save" at bounding box center [362, 262] width 197 height 19
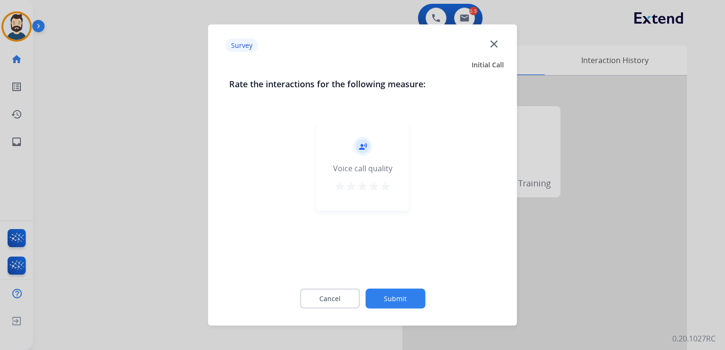
drag, startPoint x: 385, startPoint y: 184, endPoint x: 395, endPoint y: 237, distance: 53.7
click at [384, 184] on mat-icon "star" at bounding box center [384, 186] width 11 height 11
click at [397, 293] on button "Submit" at bounding box center [395, 299] width 60 height 20
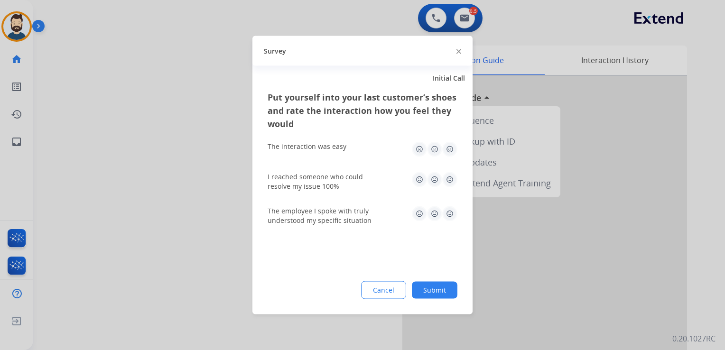
click at [448, 152] on img at bounding box center [449, 149] width 15 height 15
drag, startPoint x: 447, startPoint y: 175, endPoint x: 445, endPoint y: 202, distance: 27.1
click at [447, 175] on img at bounding box center [449, 179] width 15 height 15
click at [452, 212] on img at bounding box center [449, 213] width 15 height 15
click at [444, 285] on button "Submit" at bounding box center [435, 290] width 46 height 17
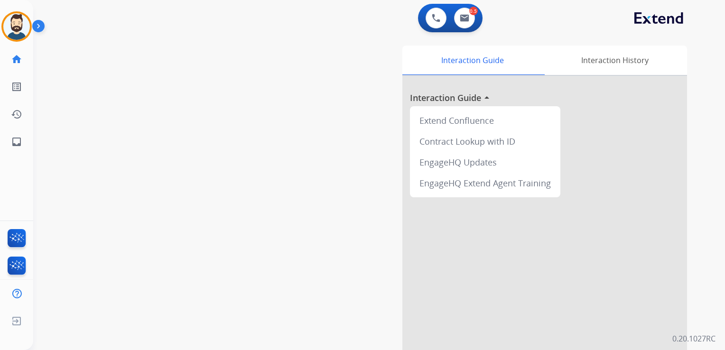
click at [231, 168] on div "swap_horiz Break voice bridge close_fullscreen Connect 3-Way Call merge_type Se…" at bounding box center [367, 232] width 669 height 396
click at [18, 140] on mat-icon "inbox" at bounding box center [16, 141] width 11 height 11
select select "**********"
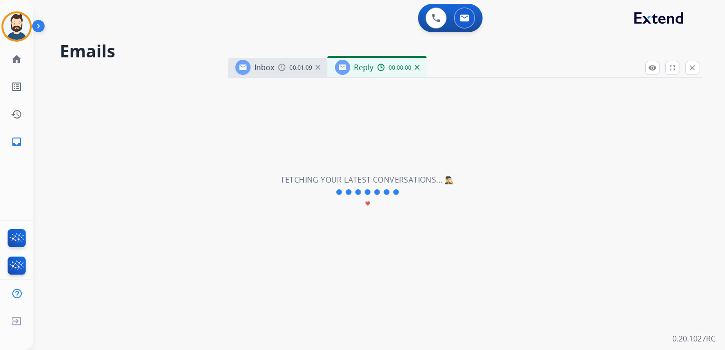
select select "**********"
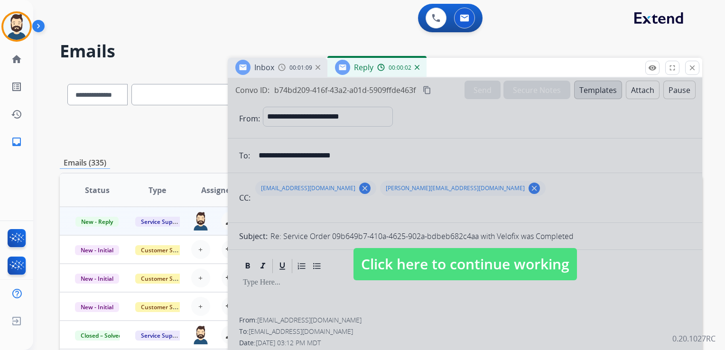
click at [480, 263] on span "Click here to continue working" at bounding box center [464, 264] width 223 height 32
select select
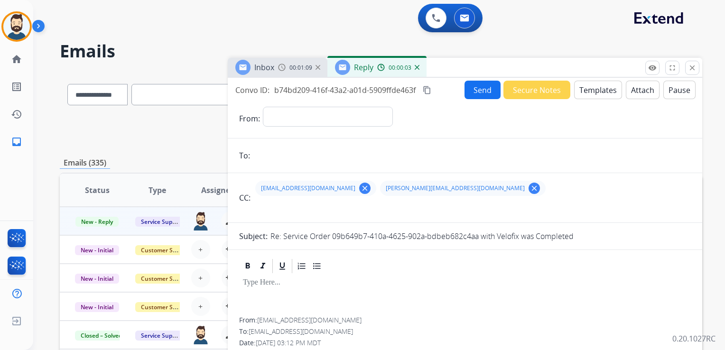
click at [417, 72] on div "Reply 00:00:03" at bounding box center [376, 67] width 99 height 19
click at [416, 69] on img at bounding box center [417, 67] width 5 height 5
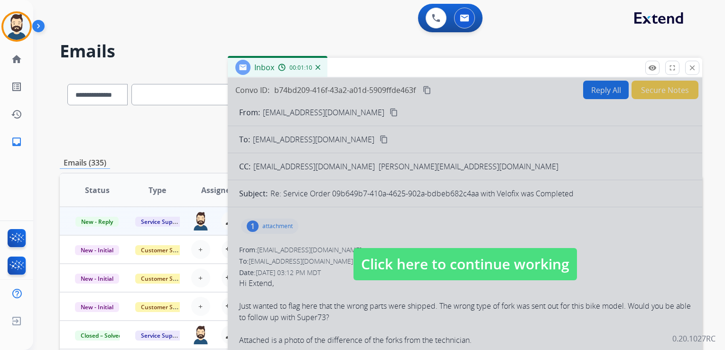
click at [412, 265] on span "Click here to continue working" at bounding box center [464, 264] width 223 height 32
click at [406, 239] on button "Accept" at bounding box center [413, 239] width 92 height 22
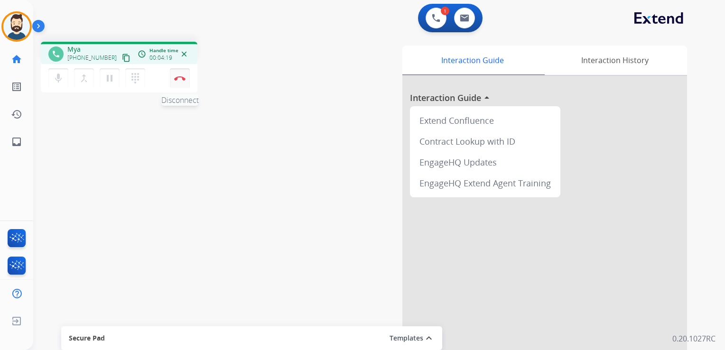
click at [180, 83] on button "Disconnect" at bounding box center [180, 78] width 20 height 20
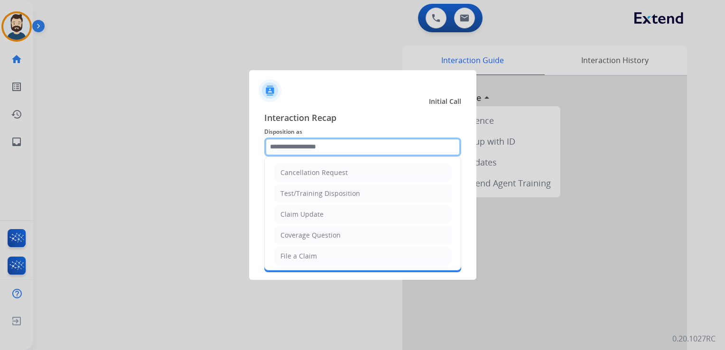
click at [302, 148] on input "text" at bounding box center [362, 147] width 197 height 19
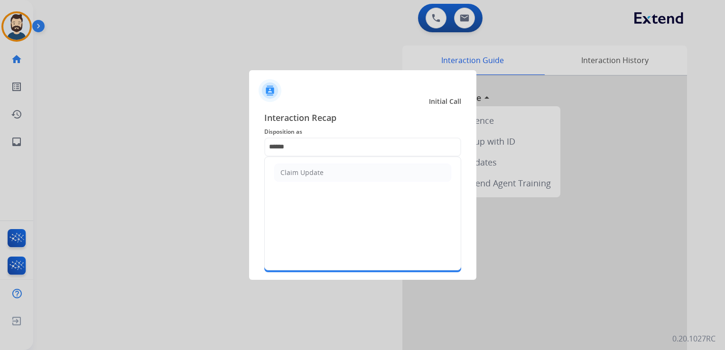
drag, startPoint x: 311, startPoint y: 167, endPoint x: 309, endPoint y: 179, distance: 11.6
click at [311, 169] on div "Claim Update" at bounding box center [301, 172] width 43 height 9
type input "**********"
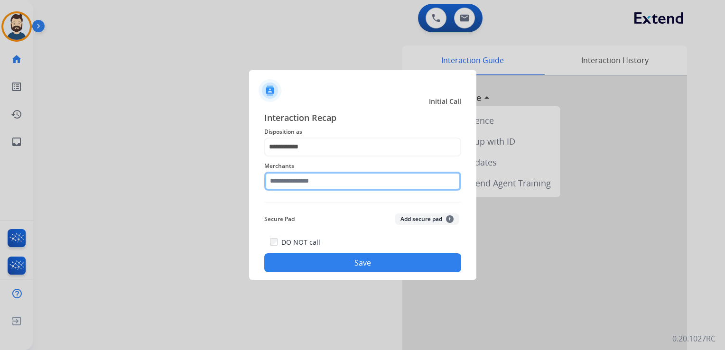
click at [309, 179] on input "text" at bounding box center [362, 181] width 197 height 19
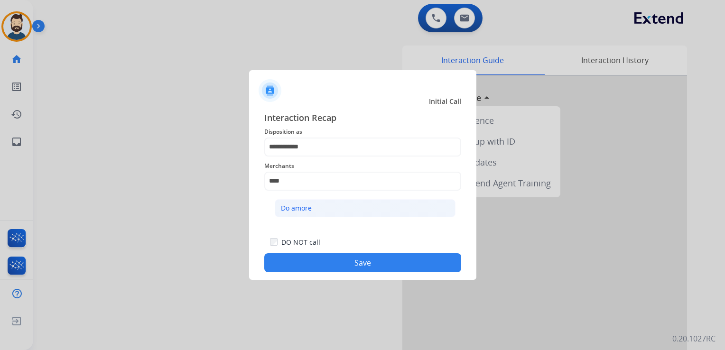
click at [301, 209] on div "Do amore" at bounding box center [296, 207] width 31 height 9
type input "********"
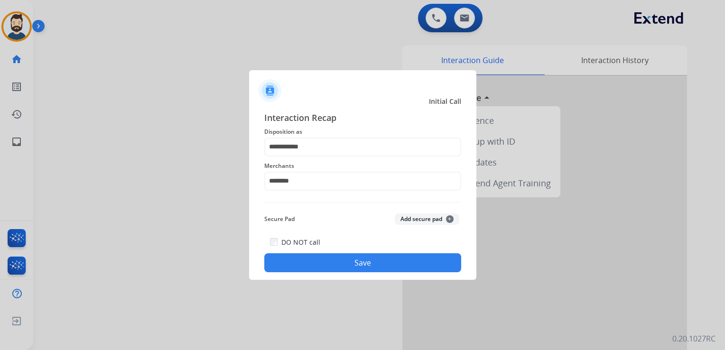
click at [325, 267] on button "Save" at bounding box center [362, 262] width 197 height 19
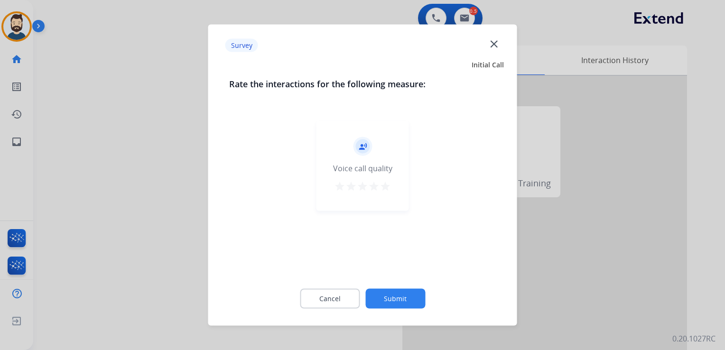
click at [387, 190] on mat-icon "star" at bounding box center [384, 186] width 11 height 11
click at [404, 293] on button "Submit" at bounding box center [395, 299] width 60 height 20
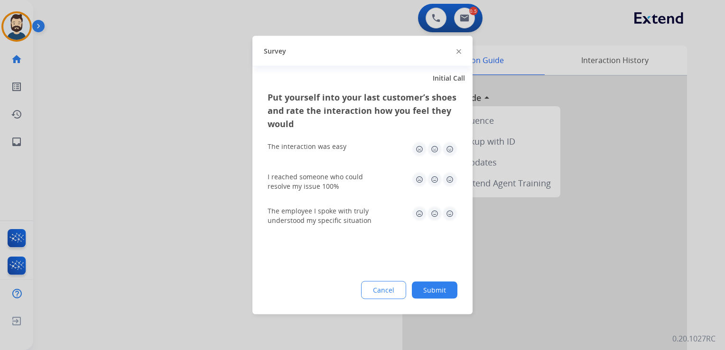
click at [452, 149] on img at bounding box center [449, 149] width 15 height 15
drag, startPoint x: 449, startPoint y: 178, endPoint x: 453, endPoint y: 206, distance: 28.7
click at [450, 178] on img at bounding box center [449, 179] width 15 height 15
drag, startPoint x: 453, startPoint y: 212, endPoint x: 447, endPoint y: 244, distance: 33.3
click at [453, 212] on img at bounding box center [449, 213] width 15 height 15
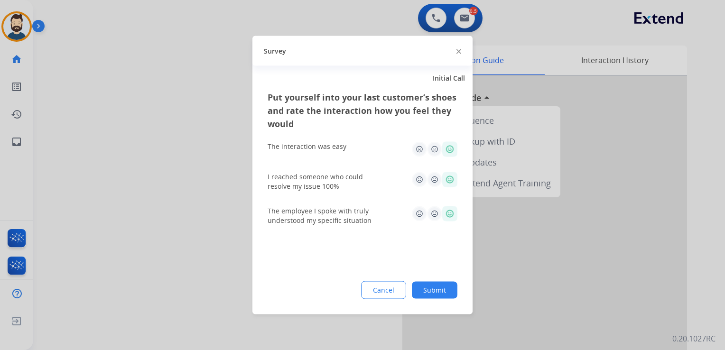
click at [440, 292] on button "Submit" at bounding box center [435, 290] width 46 height 17
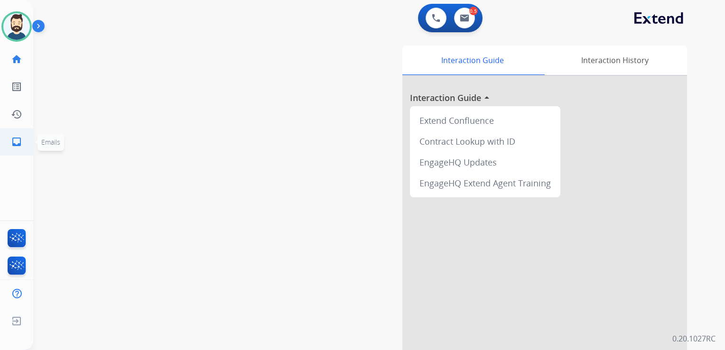
click at [12, 139] on mat-icon "inbox" at bounding box center [16, 141] width 11 height 11
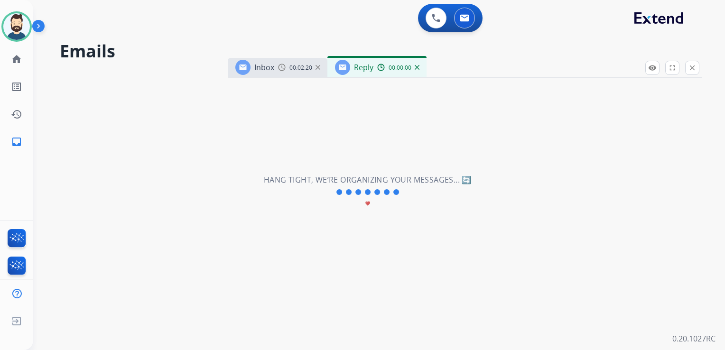
select select "**********"
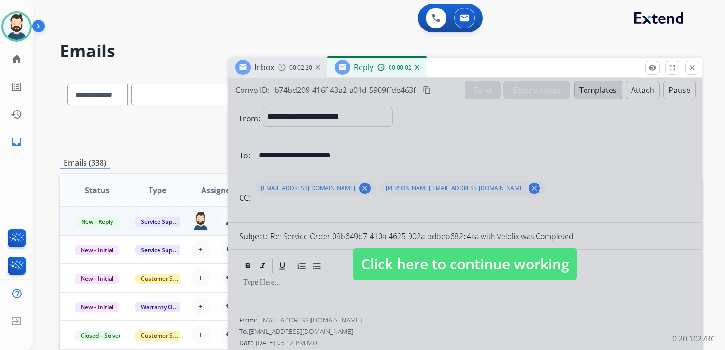
drag, startPoint x: 468, startPoint y: 255, endPoint x: 450, endPoint y: 232, distance: 29.4
click at [466, 255] on span "Click here to continue working" at bounding box center [464, 264] width 223 height 32
select select
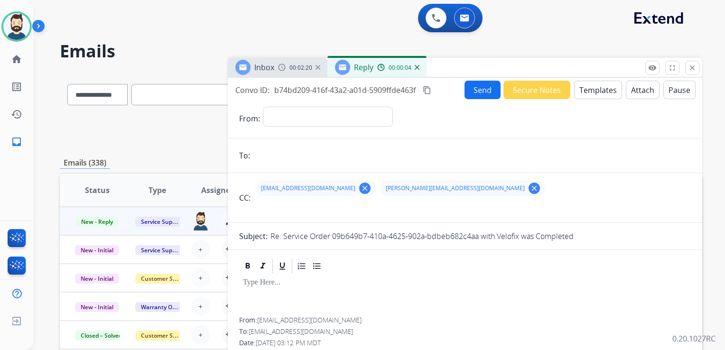
click at [416, 67] on img at bounding box center [417, 67] width 5 height 5
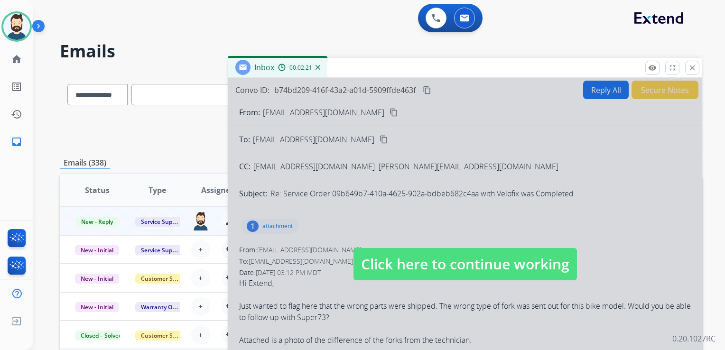
click at [408, 275] on span "Click here to continue working" at bounding box center [464, 264] width 223 height 32
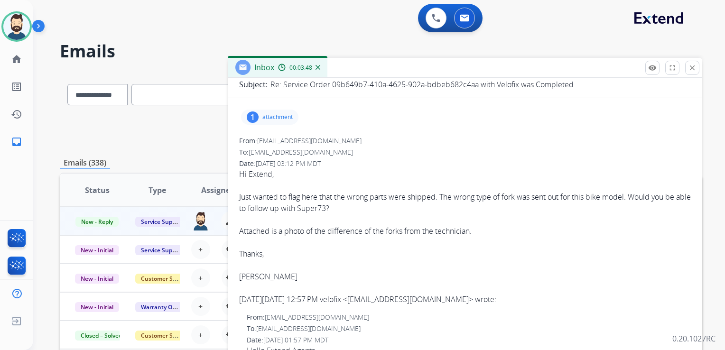
scroll to position [95, 0]
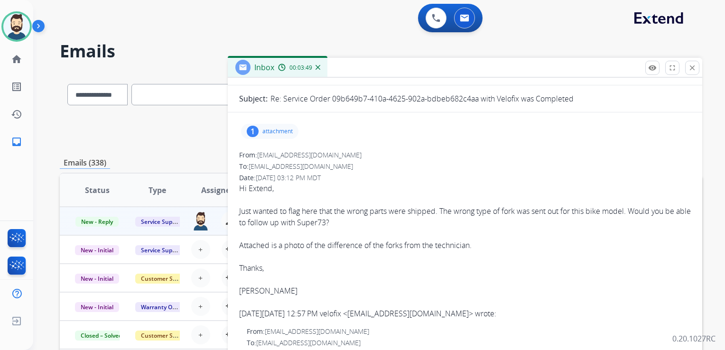
click at [288, 128] on p "attachment" at bounding box center [277, 132] width 30 height 8
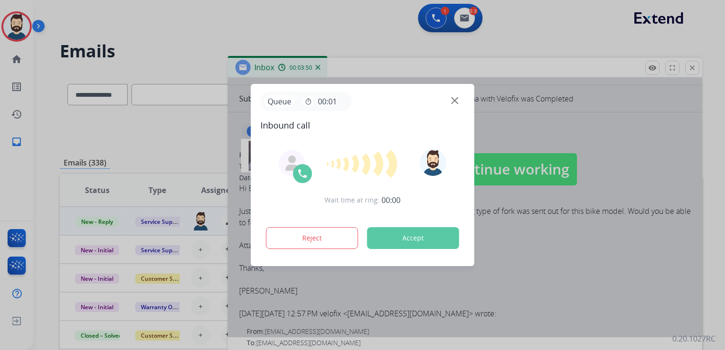
click at [399, 154] on div at bounding box center [363, 163] width 75 height 29
click at [390, 241] on button "Accept" at bounding box center [413, 238] width 92 height 22
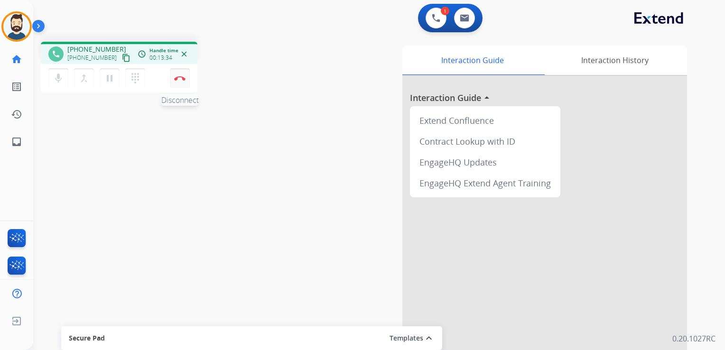
click at [172, 79] on button "Disconnect" at bounding box center [180, 78] width 20 height 20
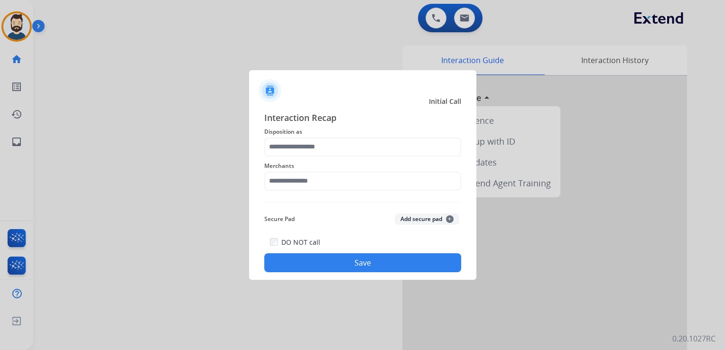
click at [311, 158] on div "Merchants" at bounding box center [362, 176] width 197 height 38
click at [317, 149] on input "text" at bounding box center [362, 147] width 197 height 19
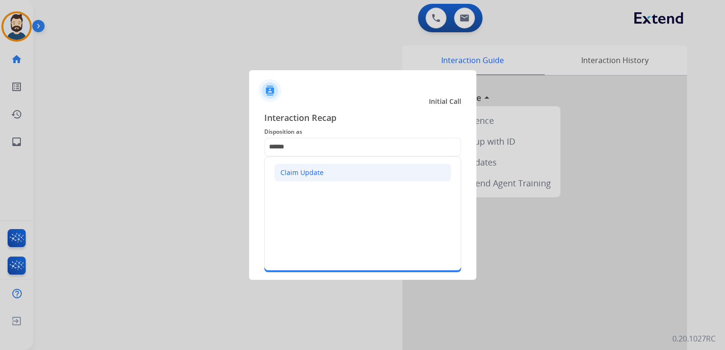
click at [318, 169] on div "Claim Update" at bounding box center [301, 172] width 43 height 9
type input "**********"
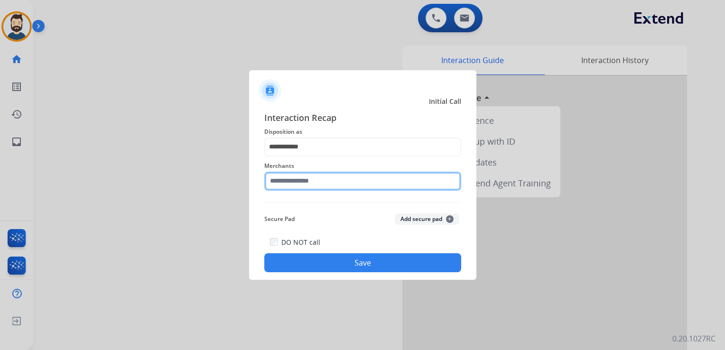
click at [318, 172] on input "text" at bounding box center [362, 181] width 197 height 19
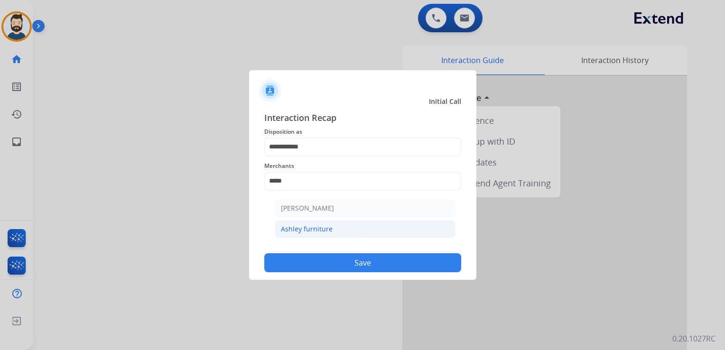
click at [337, 231] on li "Ashley furniture" at bounding box center [365, 229] width 181 height 18
type input "**********"
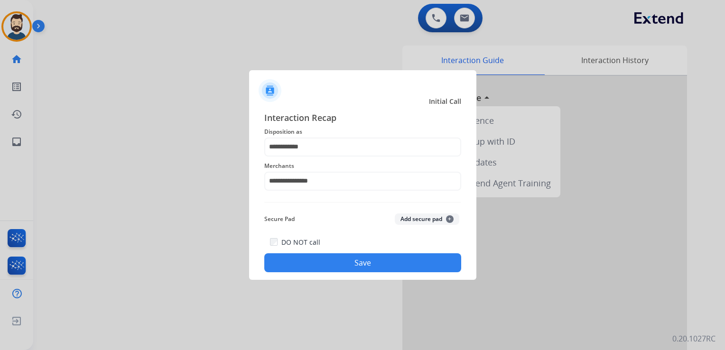
click at [340, 262] on button "Save" at bounding box center [362, 262] width 197 height 19
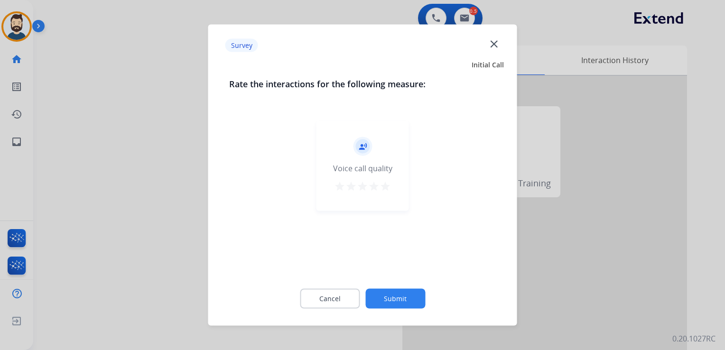
click at [386, 187] on mat-icon "star" at bounding box center [384, 186] width 11 height 11
click at [413, 300] on button "Submit" at bounding box center [395, 299] width 60 height 20
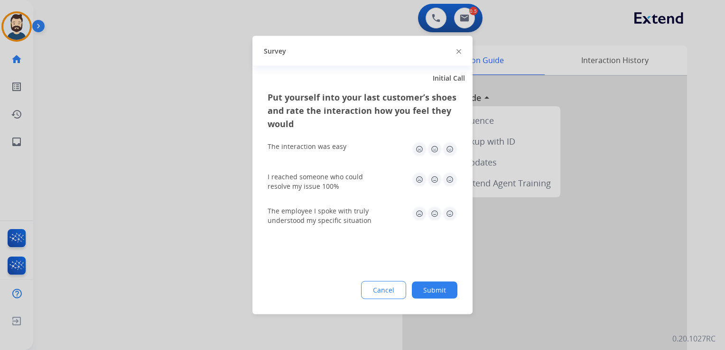
click at [450, 149] on img at bounding box center [449, 149] width 15 height 15
click at [450, 178] on img at bounding box center [449, 179] width 15 height 15
drag, startPoint x: 451, startPoint y: 212, endPoint x: 439, endPoint y: 259, distance: 48.9
click at [451, 213] on img at bounding box center [449, 213] width 15 height 15
click at [437, 286] on button "Submit" at bounding box center [435, 290] width 46 height 17
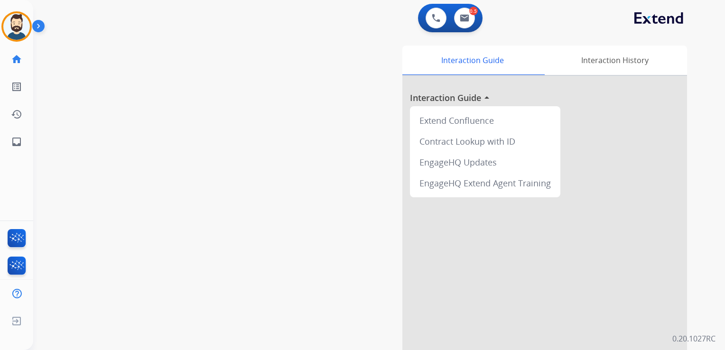
click at [190, 153] on div "swap_horiz Break voice bridge close_fullscreen Connect 3-Way Call merge_type Se…" at bounding box center [367, 232] width 669 height 396
click at [13, 142] on mat-icon "inbox" at bounding box center [16, 141] width 11 height 11
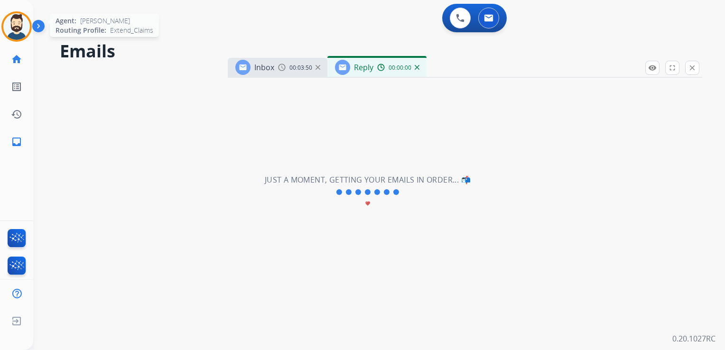
select select "**********"
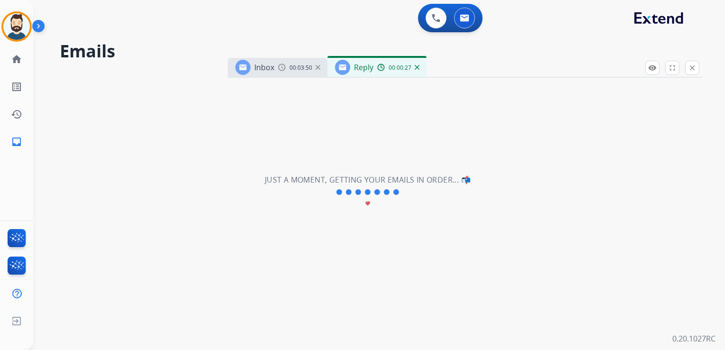
click at [416, 66] on img at bounding box center [417, 67] width 5 height 5
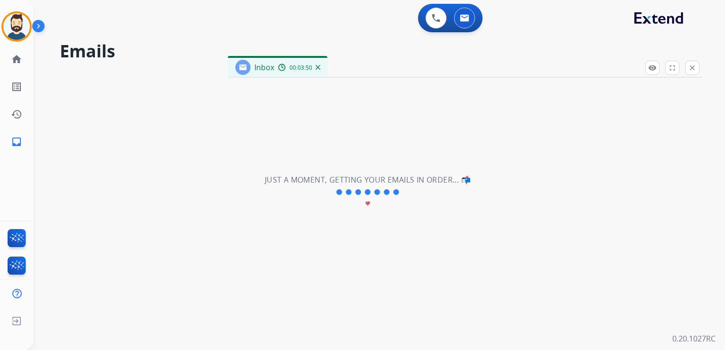
click at [490, 61] on div "Inbox 00:03:50" at bounding box center [465, 68] width 474 height 20
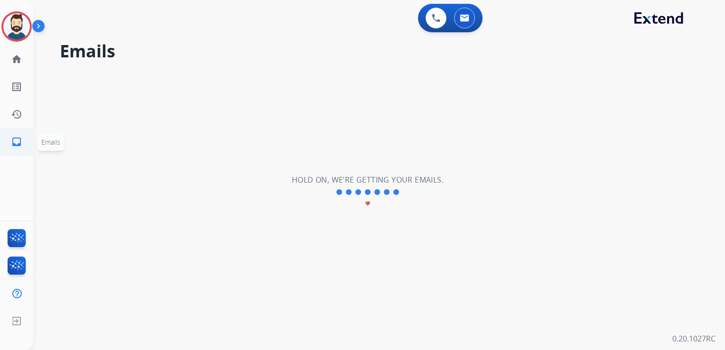
click at [14, 138] on mat-icon "inbox" at bounding box center [16, 141] width 11 height 11
click at [16, 138] on mat-icon "inbox" at bounding box center [16, 141] width 11 height 11
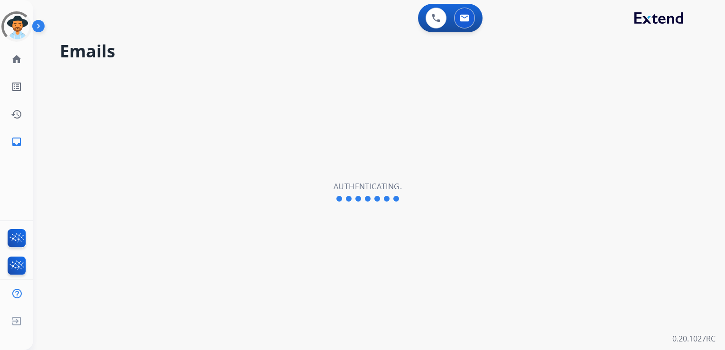
select select "**********"
